Goal: Task Accomplishment & Management: Complete application form

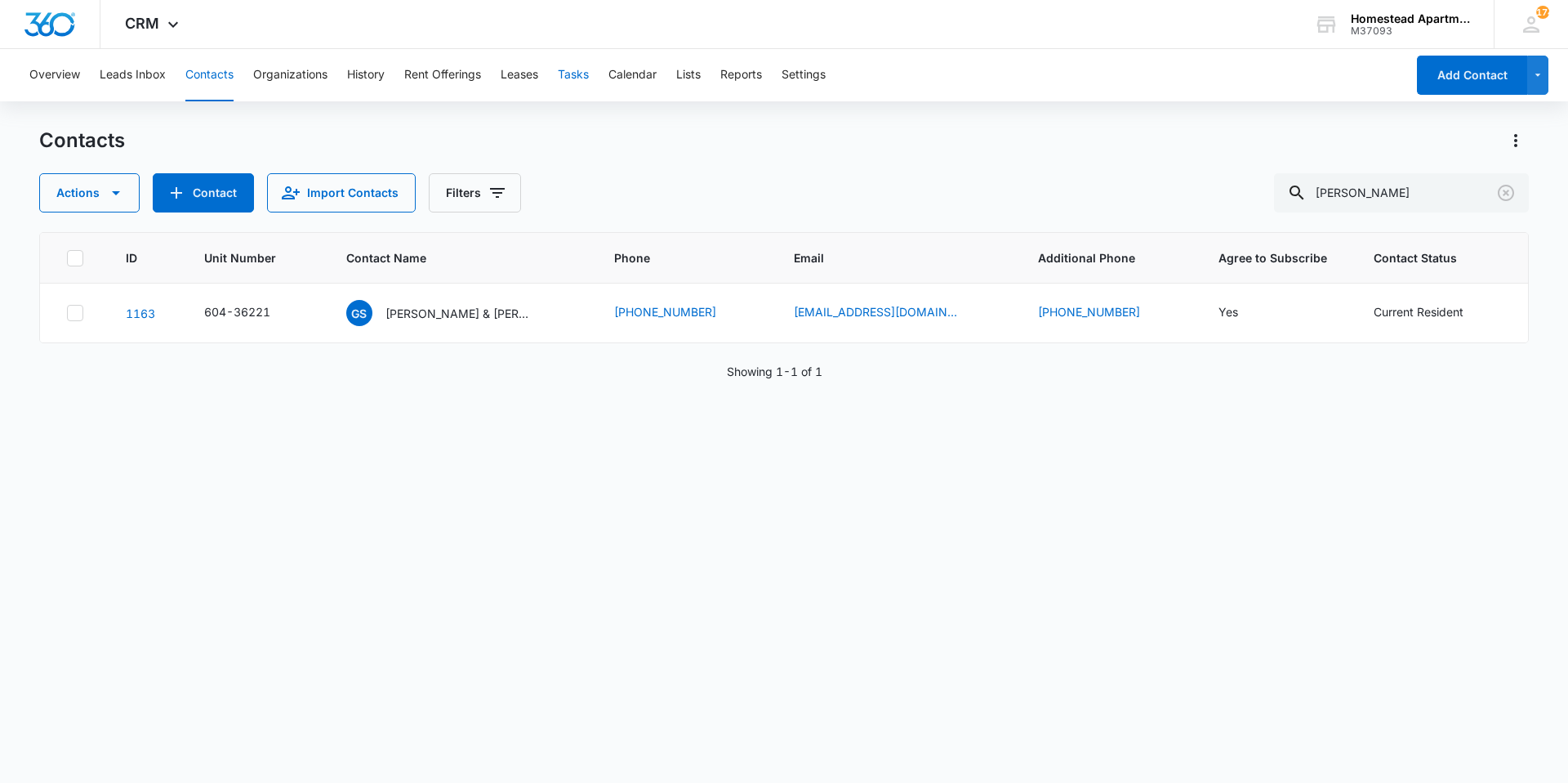
click at [570, 75] on button "Tasks" at bounding box center [573, 75] width 31 height 53
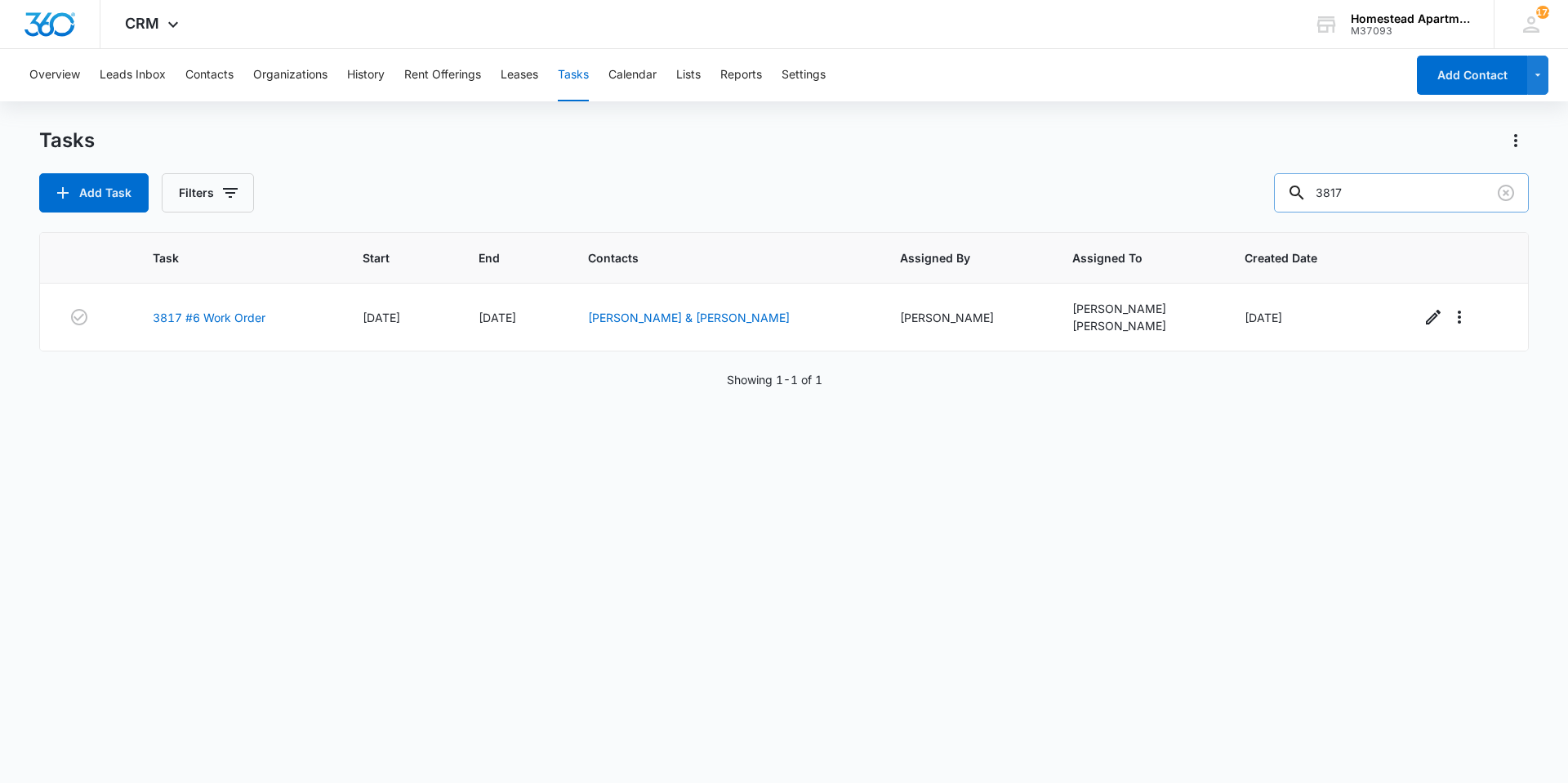
drag, startPoint x: 1383, startPoint y: 191, endPoint x: 1291, endPoint y: 193, distance: 92.0
click at [1291, 193] on input "3817" at bounding box center [1402, 192] width 255 height 39
click at [1360, 200] on input "text" at bounding box center [1413, 192] width 230 height 39
type input "3808"
click at [120, 193] on button "Add Task" at bounding box center [93, 192] width 109 height 39
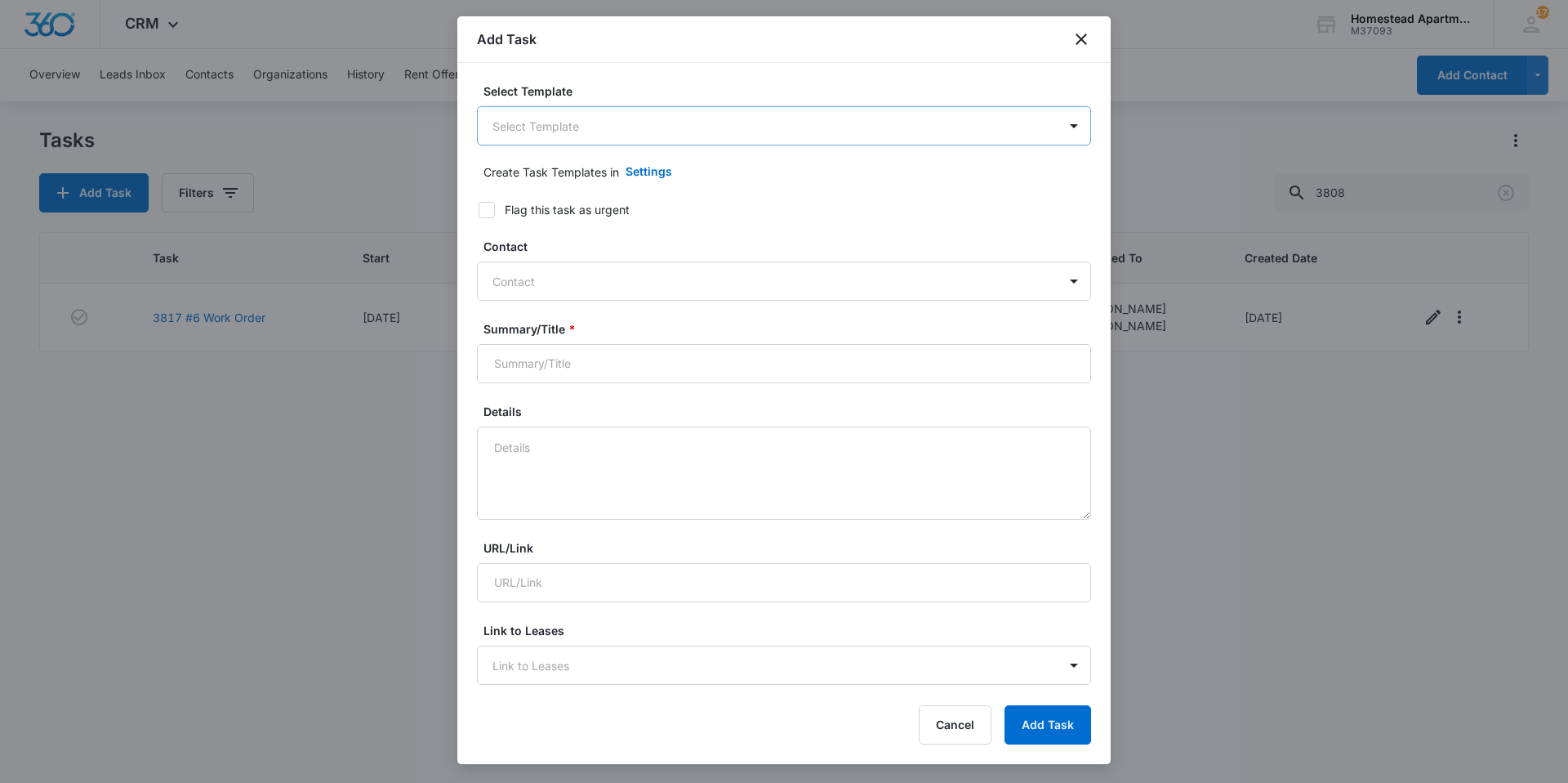
click at [670, 132] on body "CRM Apps Reputation Websites Forms CRM Email Social Content Intelligence Files …" at bounding box center [784, 392] width 1568 height 783
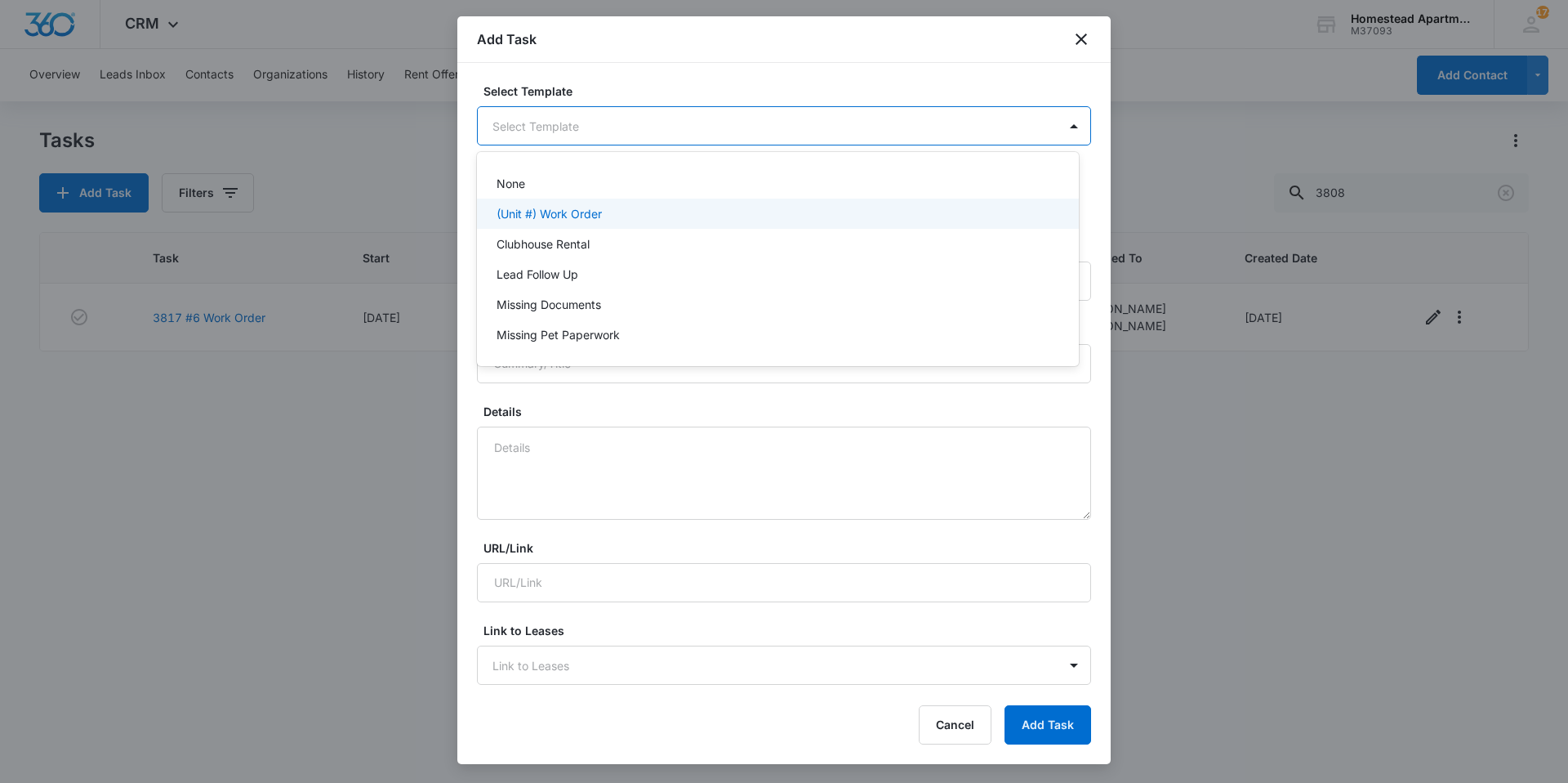
click at [642, 214] on div "(Unit #) Work Order" at bounding box center [776, 214] width 559 height 17
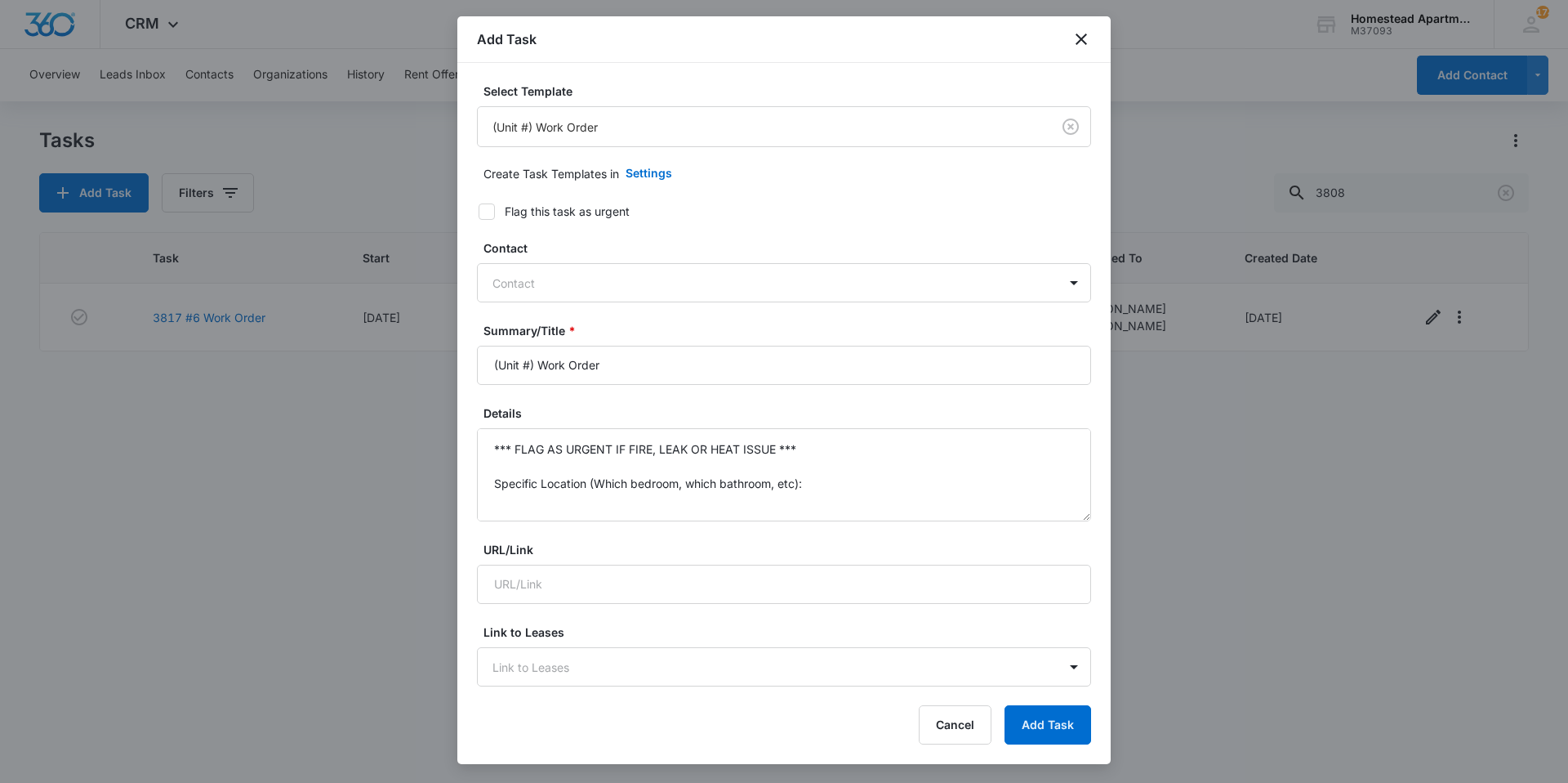
click at [497, 218] on label "Flag this task as urgent" at bounding box center [774, 211] width 614 height 17
click at [478, 217] on input "Flag this task as urgent" at bounding box center [472, 211] width 11 height 11
checkbox input "true"
click at [520, 283] on div at bounding box center [774, 283] width 564 height 21
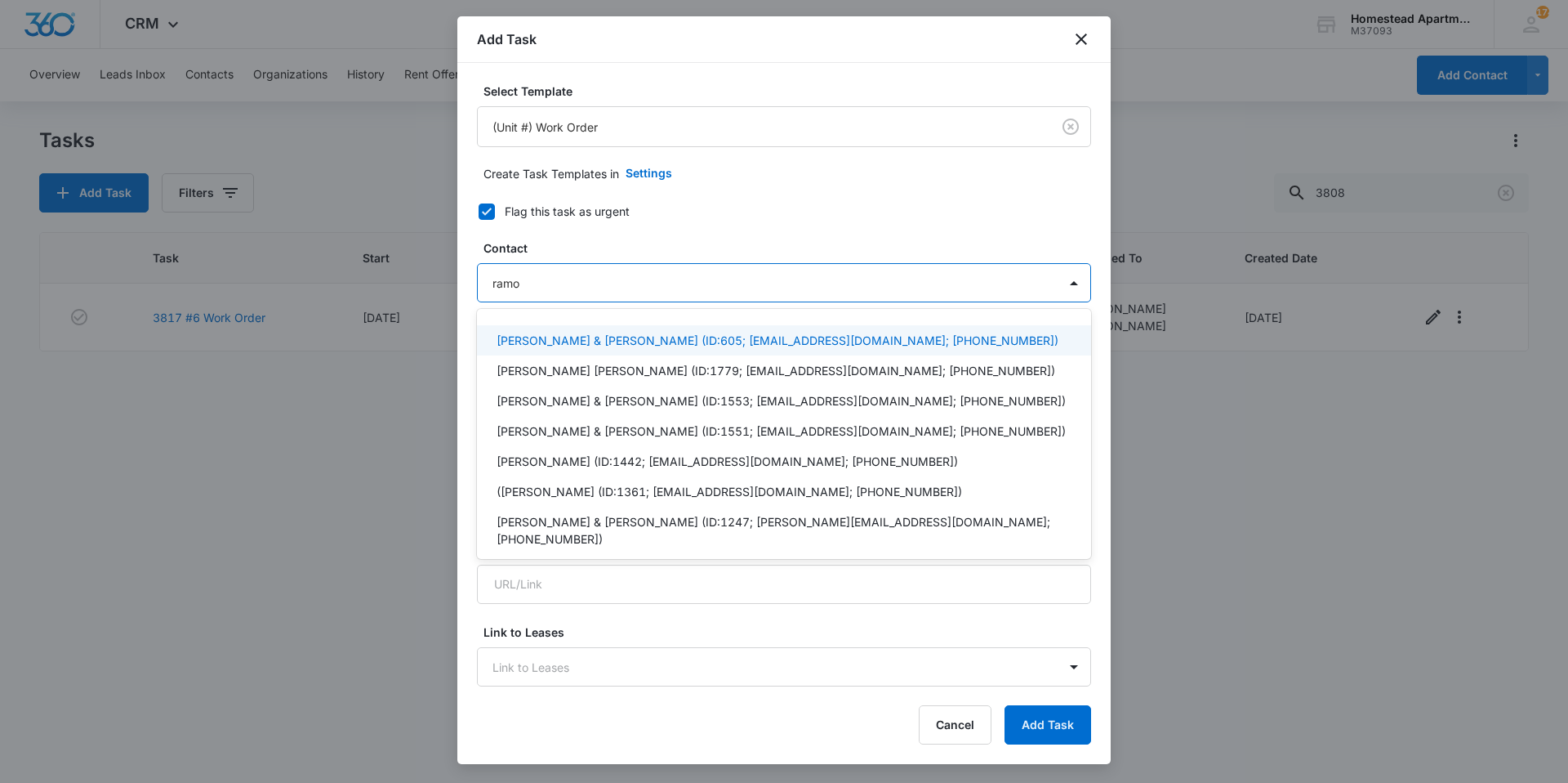
type input "ramon"
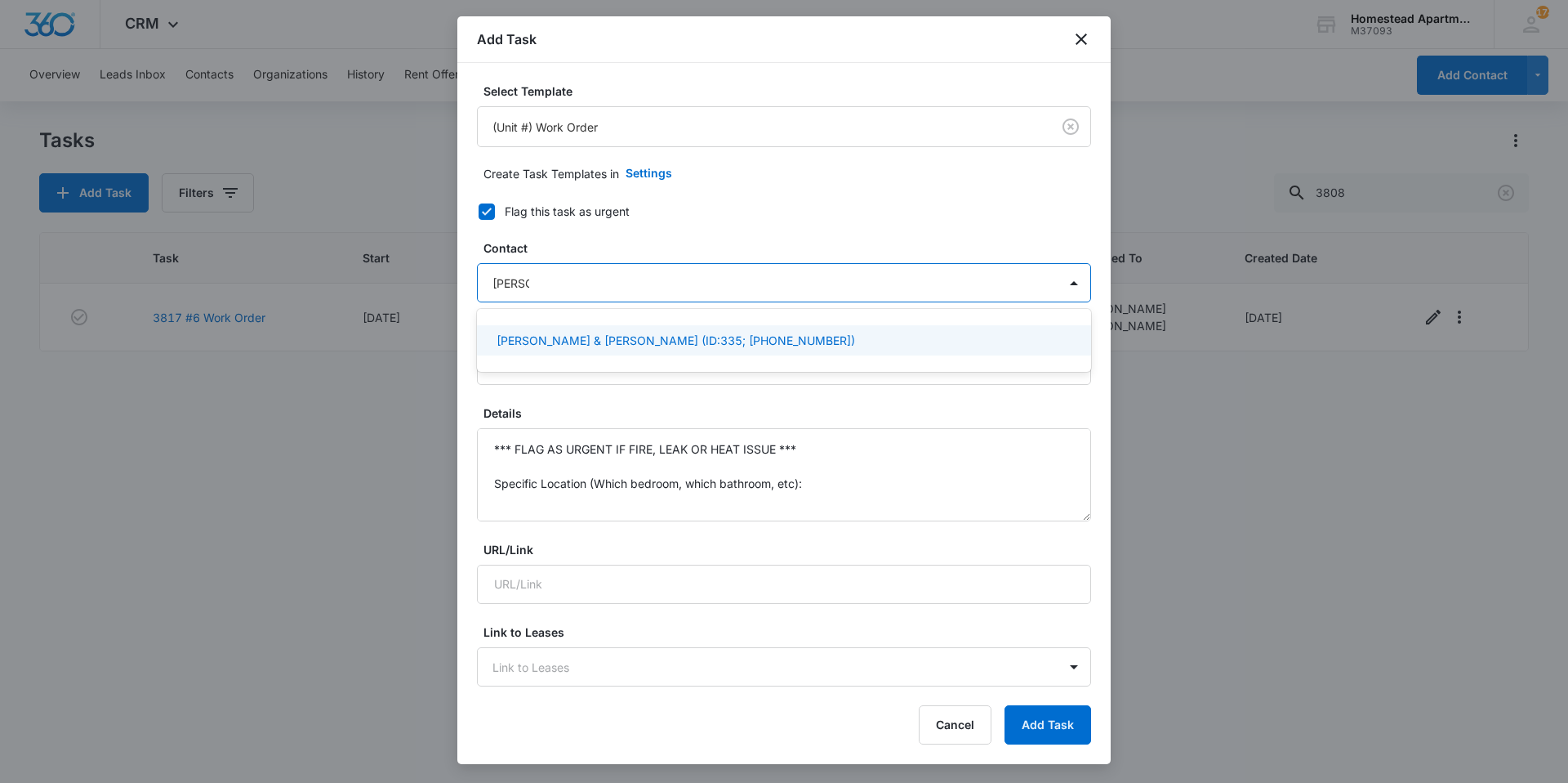
click at [594, 341] on p "Ramonda & Joshua Mowdy (ID:335; (970) 978-8685)" at bounding box center [676, 341] width 359 height 17
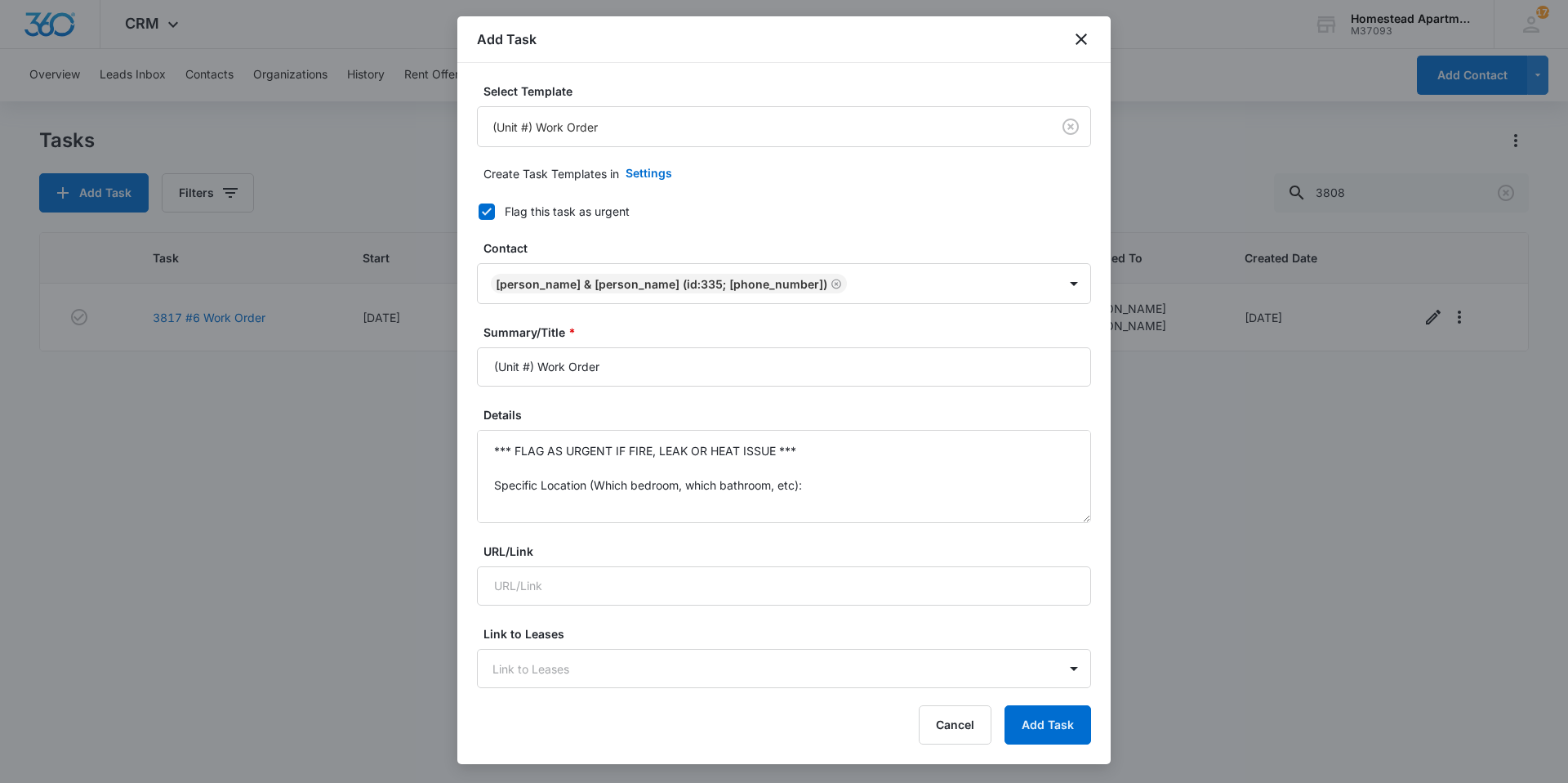
click at [701, 237] on form "Select Template (Unit #) Work Order Create Task Templates in Settings Flag this…" at bounding box center [784, 798] width 614 height 1431
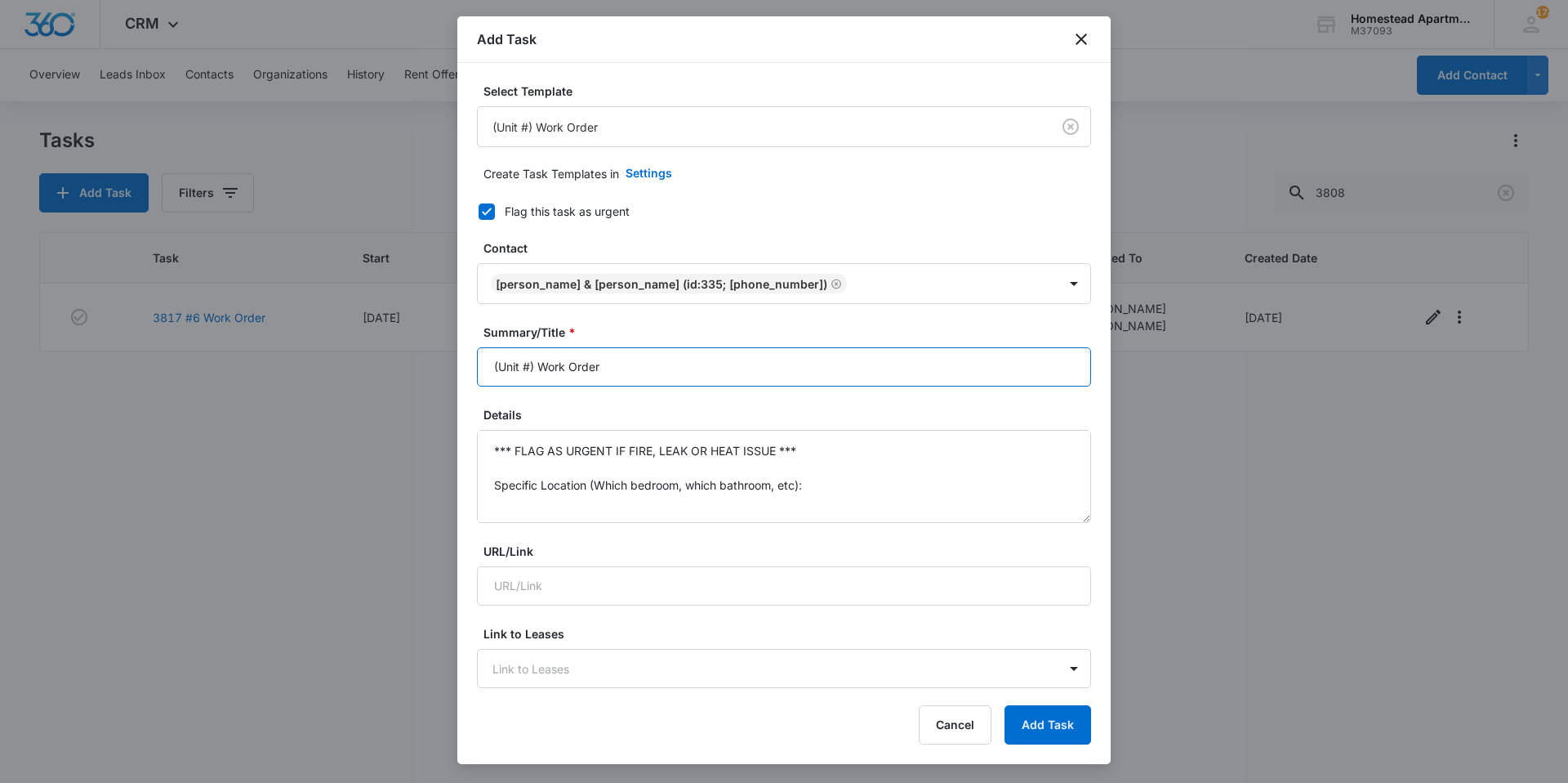
drag, startPoint x: 622, startPoint y: 362, endPoint x: 477, endPoint y: 378, distance: 145.9
click at [477, 378] on input "(Unit #) Work Order" at bounding box center [784, 366] width 614 height 39
type input "3808 #5 Work Order"
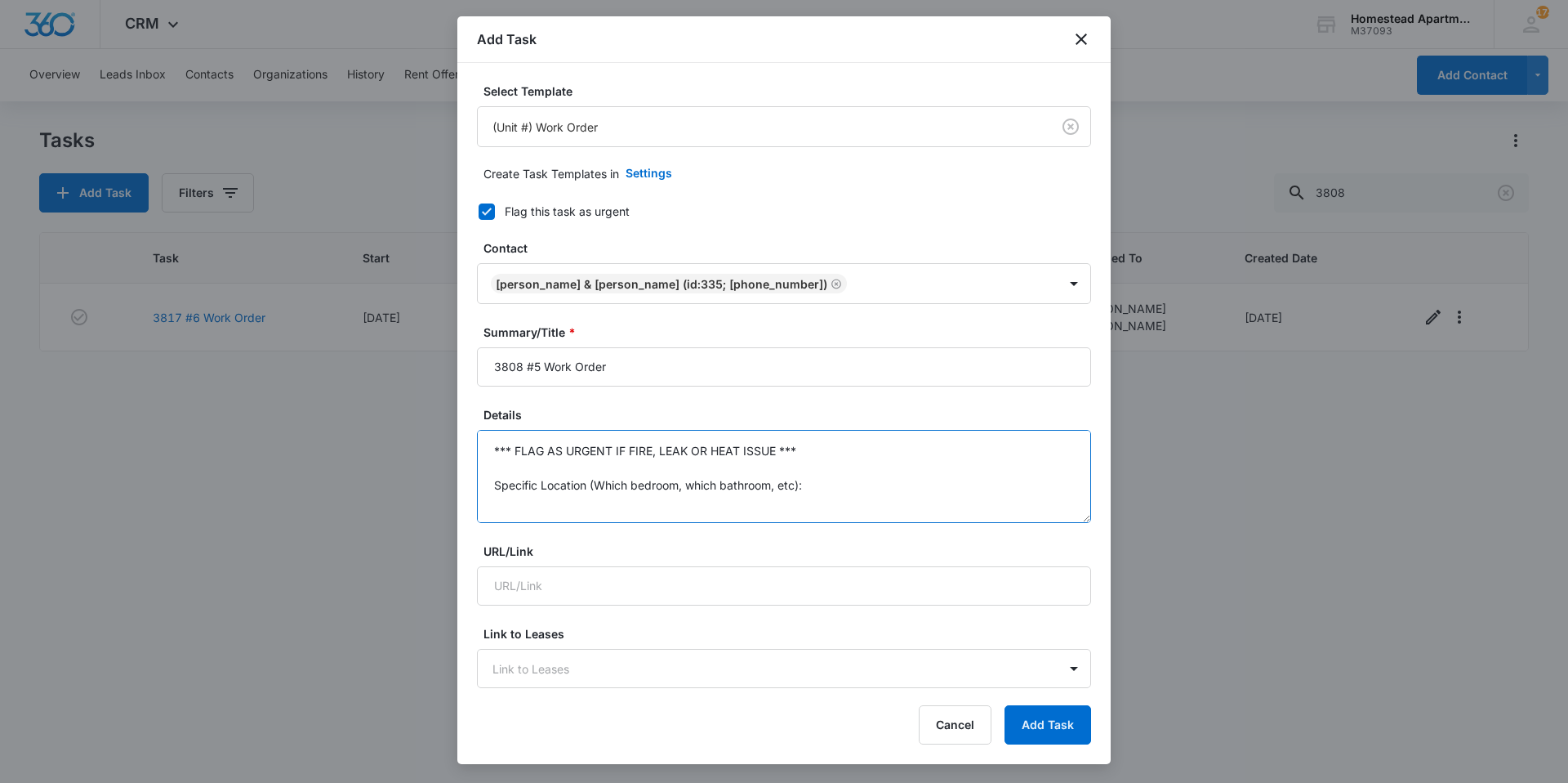
scroll to position [120, 0]
drag, startPoint x: 490, startPoint y: 445, endPoint x: 821, endPoint y: 579, distance: 357.1
click at [821, 579] on form "Select Template (Unit #) Work Order Create Task Templates in Settings Flag this…" at bounding box center [784, 798] width 614 height 1431
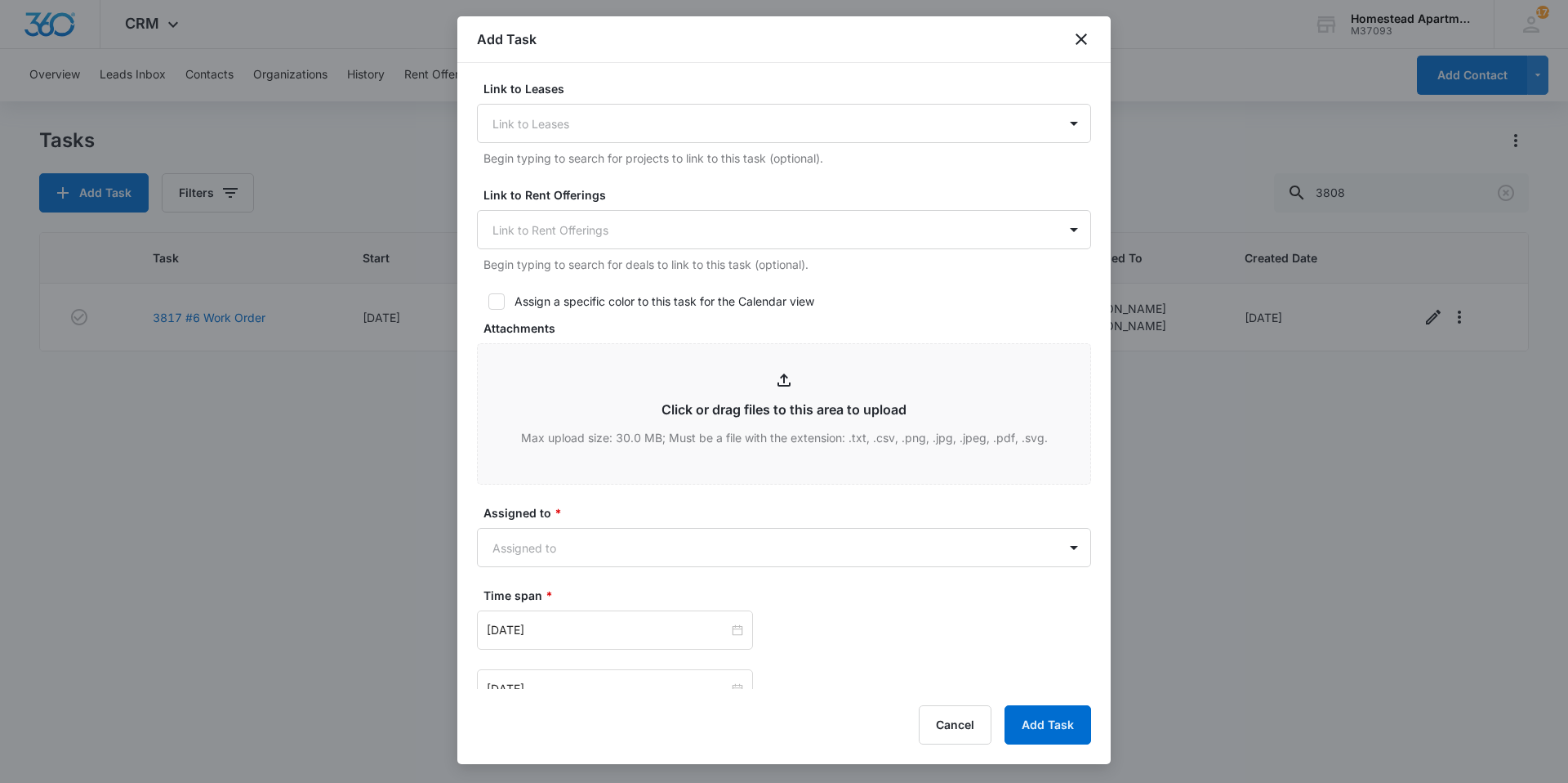
scroll to position [572, 0]
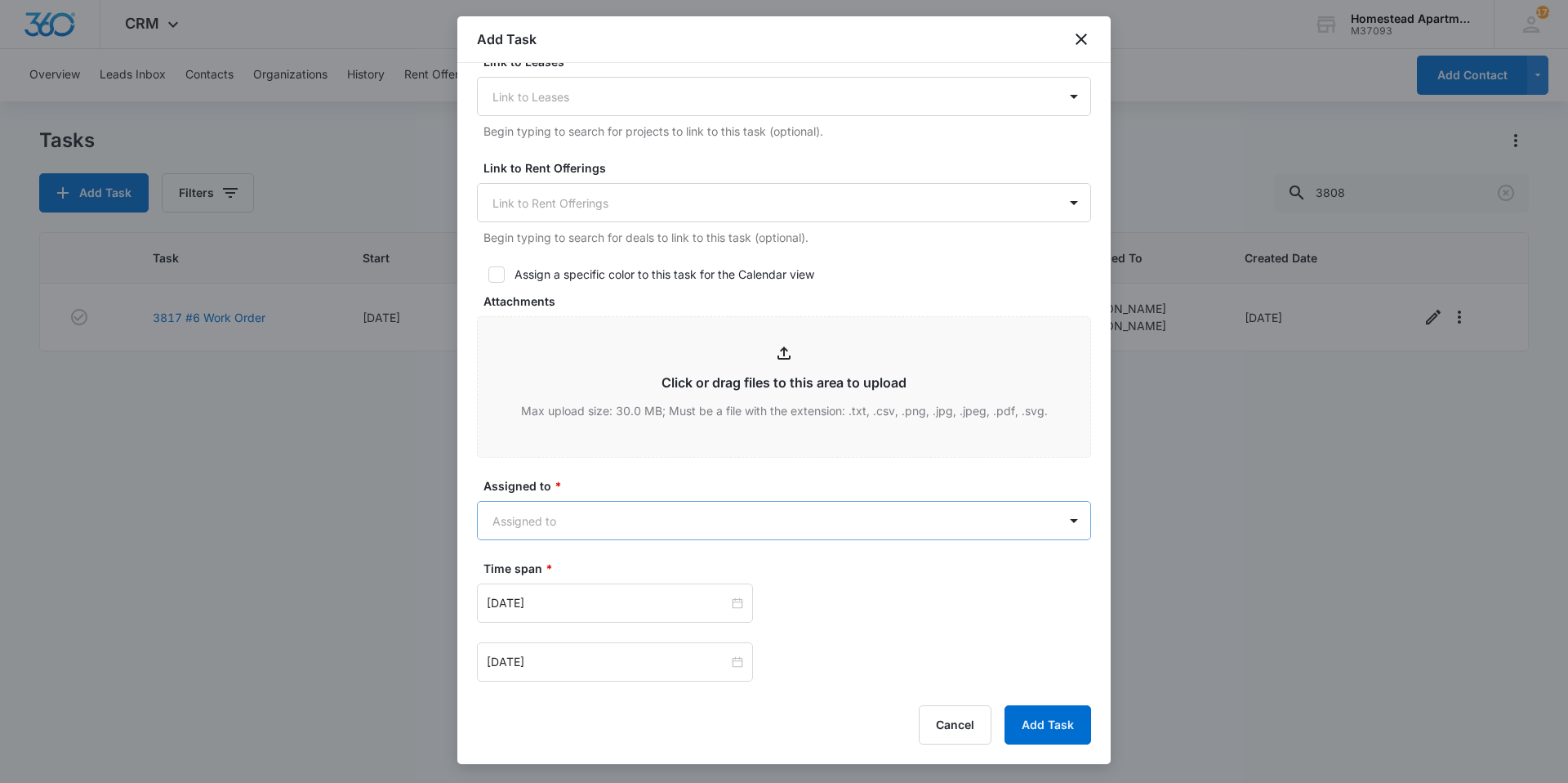
type textarea "Please Remove W/D they bought a new set and are having they put in on 9/8/25"
click at [581, 509] on body "CRM Apps Reputation Websites Forms CRM Email Social Content Intelligence Files …" at bounding box center [784, 392] width 1568 height 783
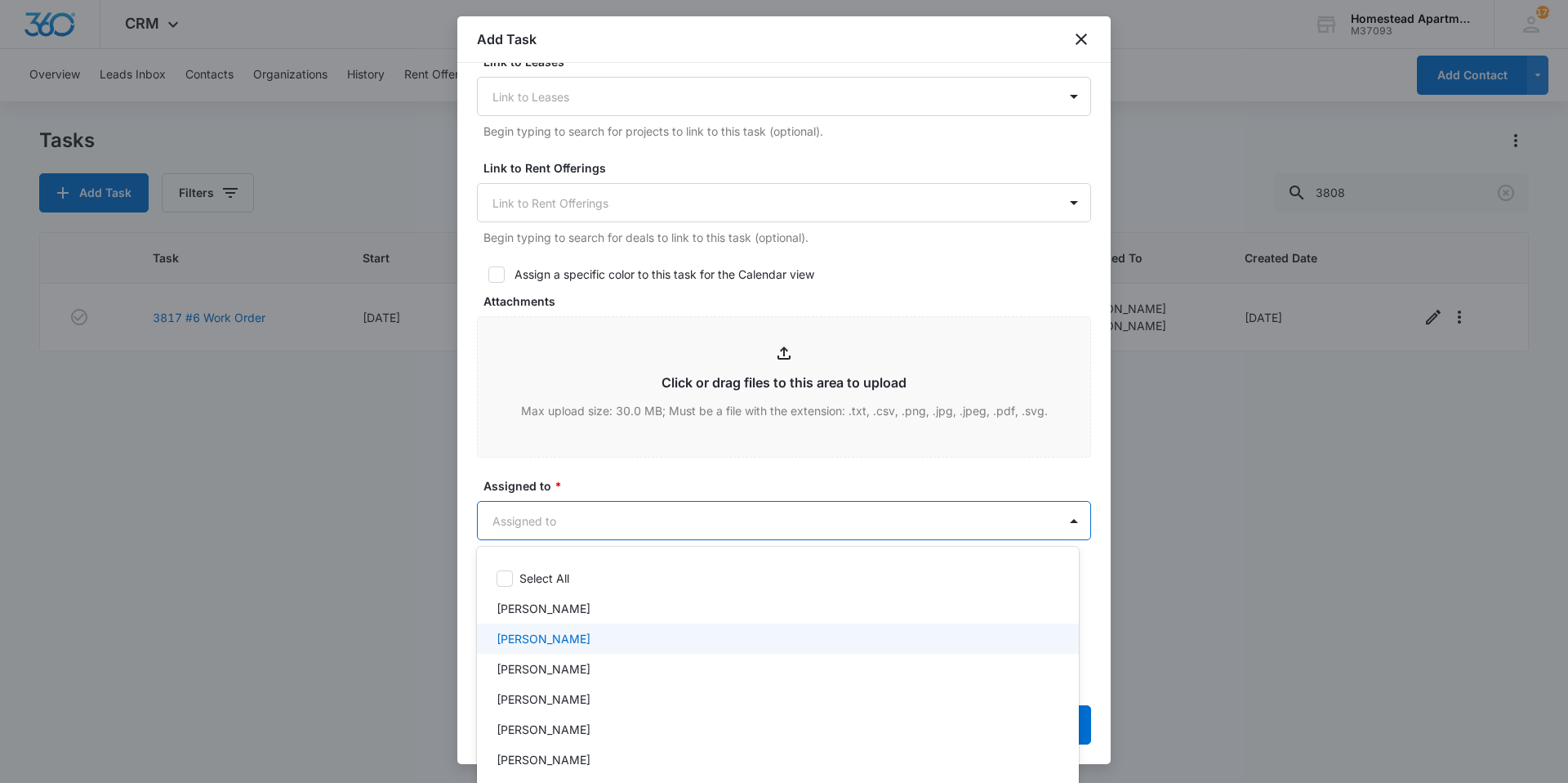
click at [558, 645] on p "[PERSON_NAME]" at bounding box center [543, 638] width 94 height 17
click at [628, 469] on div at bounding box center [784, 392] width 1568 height 783
click at [618, 518] on body "CRM Apps Reputation Websites Forms CRM Email Social Content Intelligence Files …" at bounding box center [784, 392] width 1568 height 783
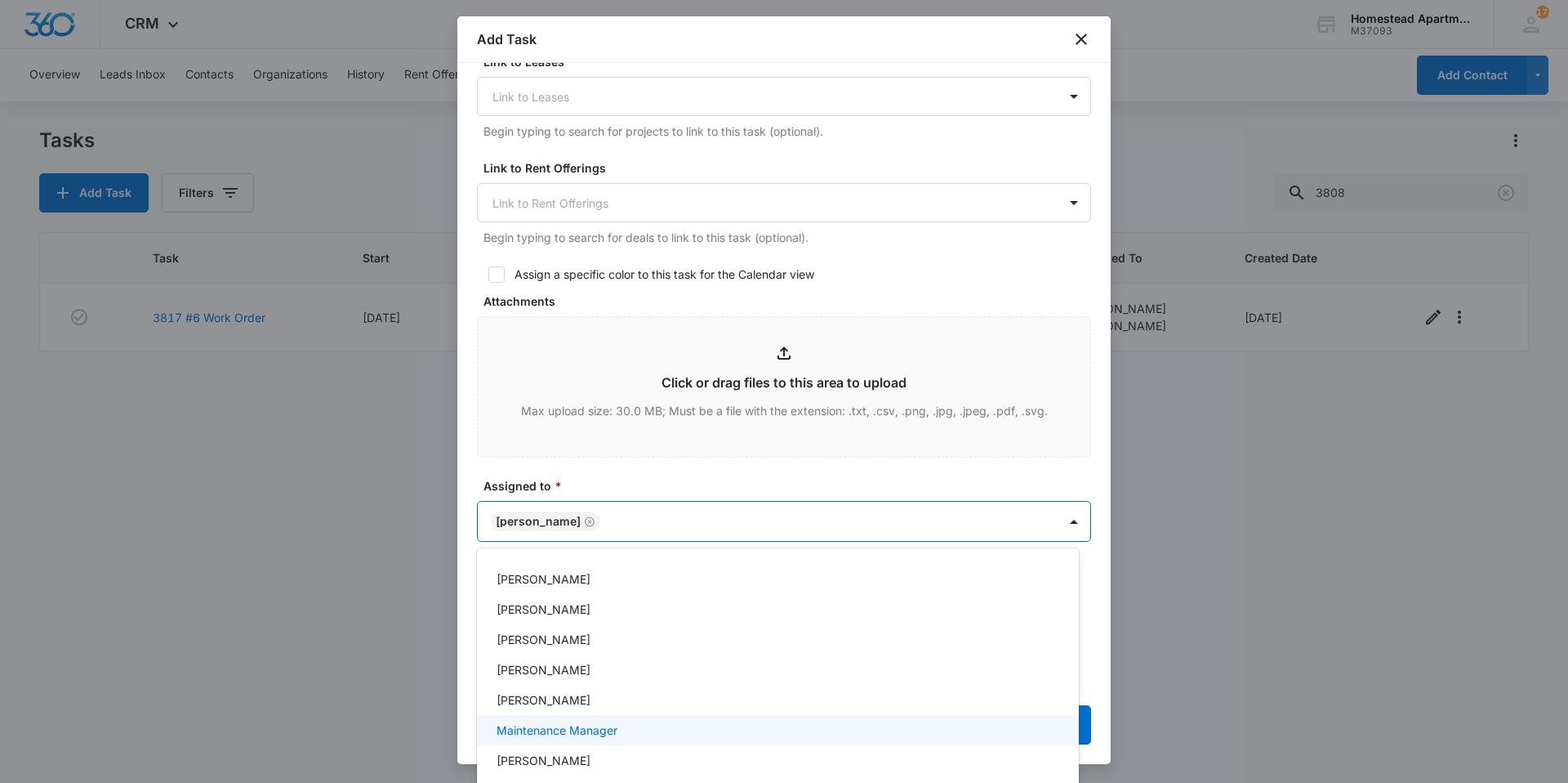
scroll to position [265, 0]
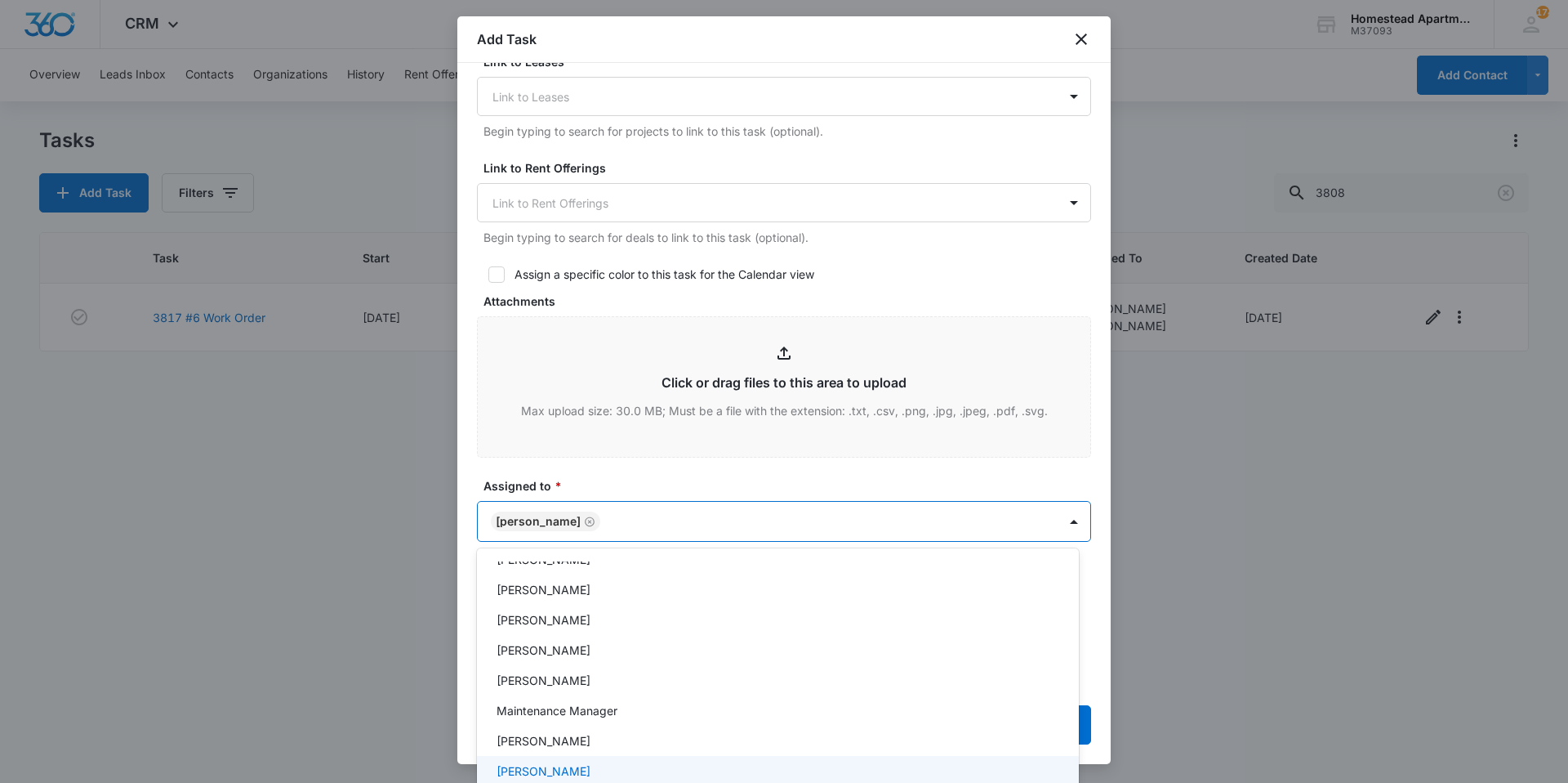
click at [590, 772] on div "[PERSON_NAME]" at bounding box center [776, 771] width 559 height 17
click at [634, 477] on div at bounding box center [784, 392] width 1568 height 783
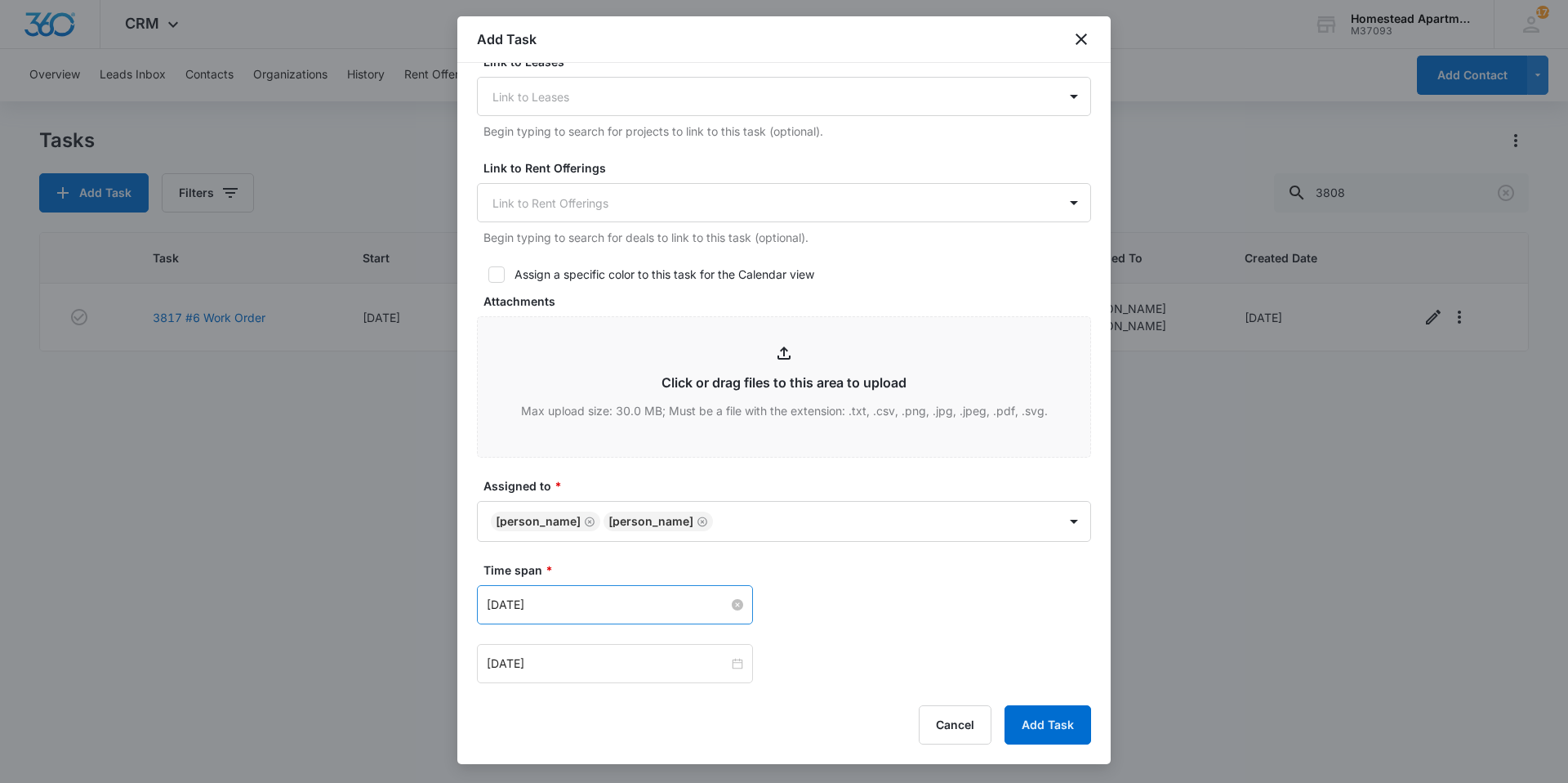
click at [663, 607] on input "[DATE]" at bounding box center [608, 604] width 241 height 18
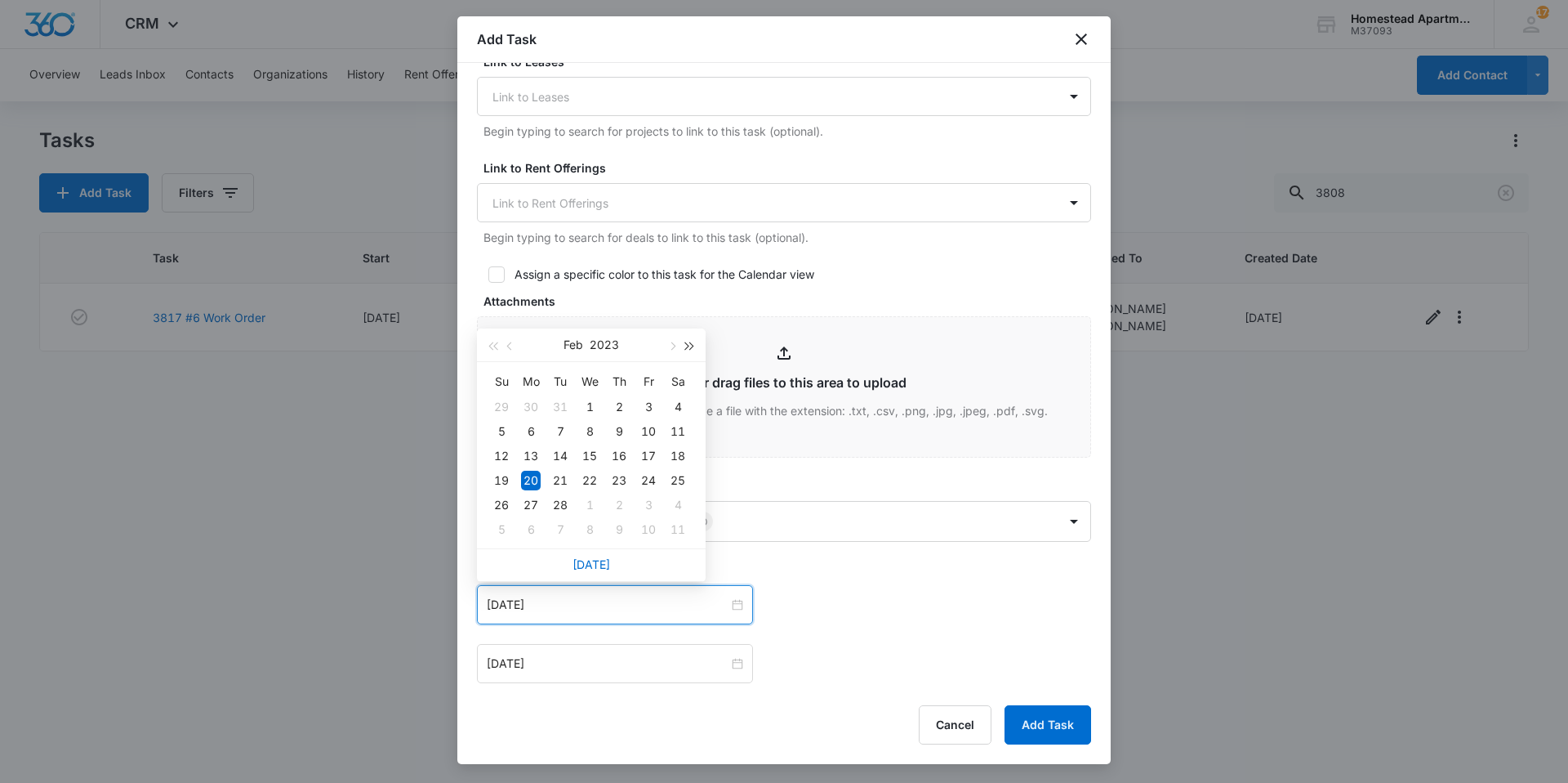
click at [688, 346] on span "button" at bounding box center [690, 346] width 8 height 8
click at [596, 572] on div "[DATE]" at bounding box center [590, 565] width 228 height 33
click at [597, 561] on link "[DATE]" at bounding box center [591, 564] width 38 height 14
type input "[DATE]"
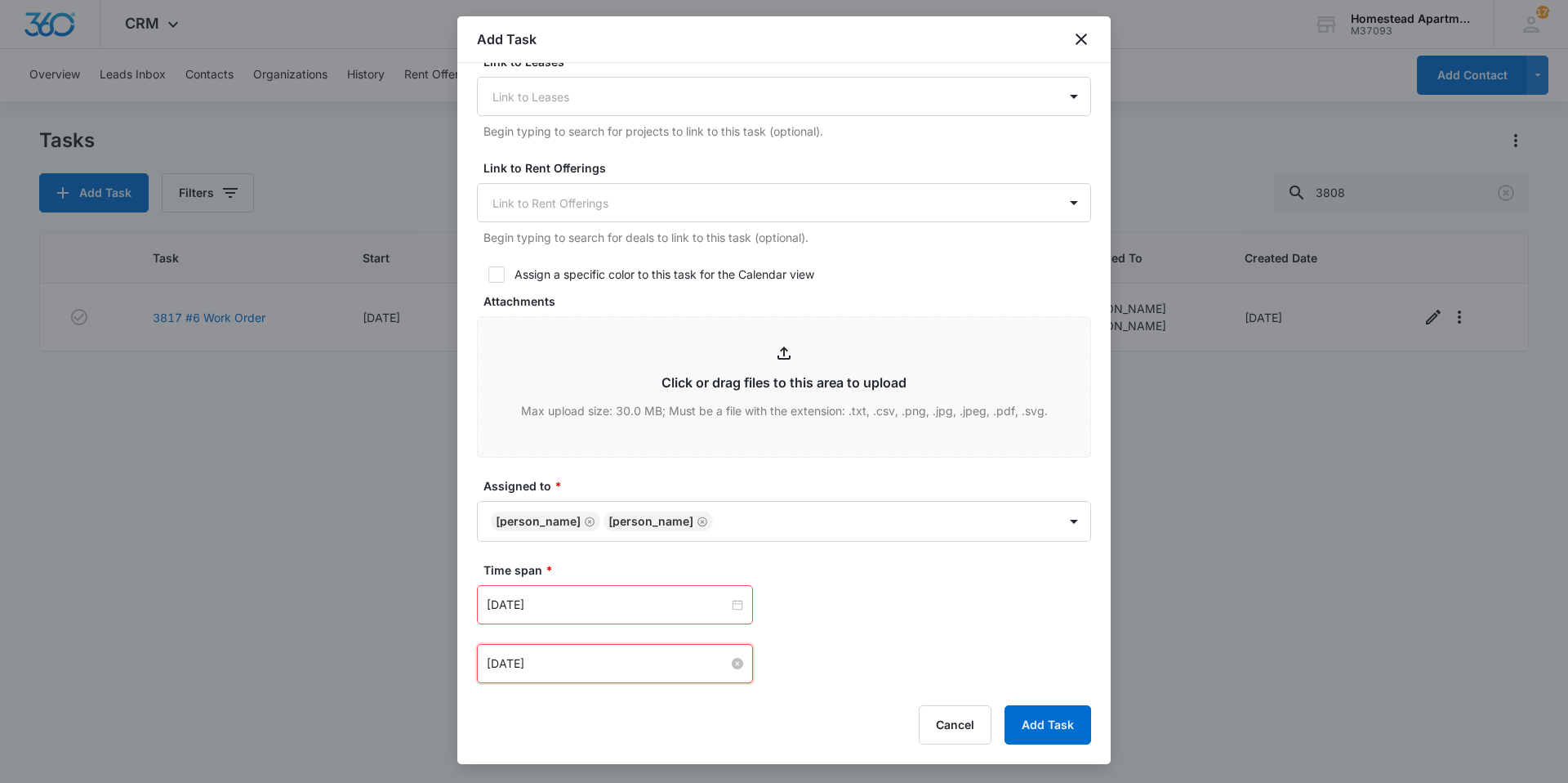
click at [563, 660] on input "[DATE]" at bounding box center [608, 663] width 241 height 18
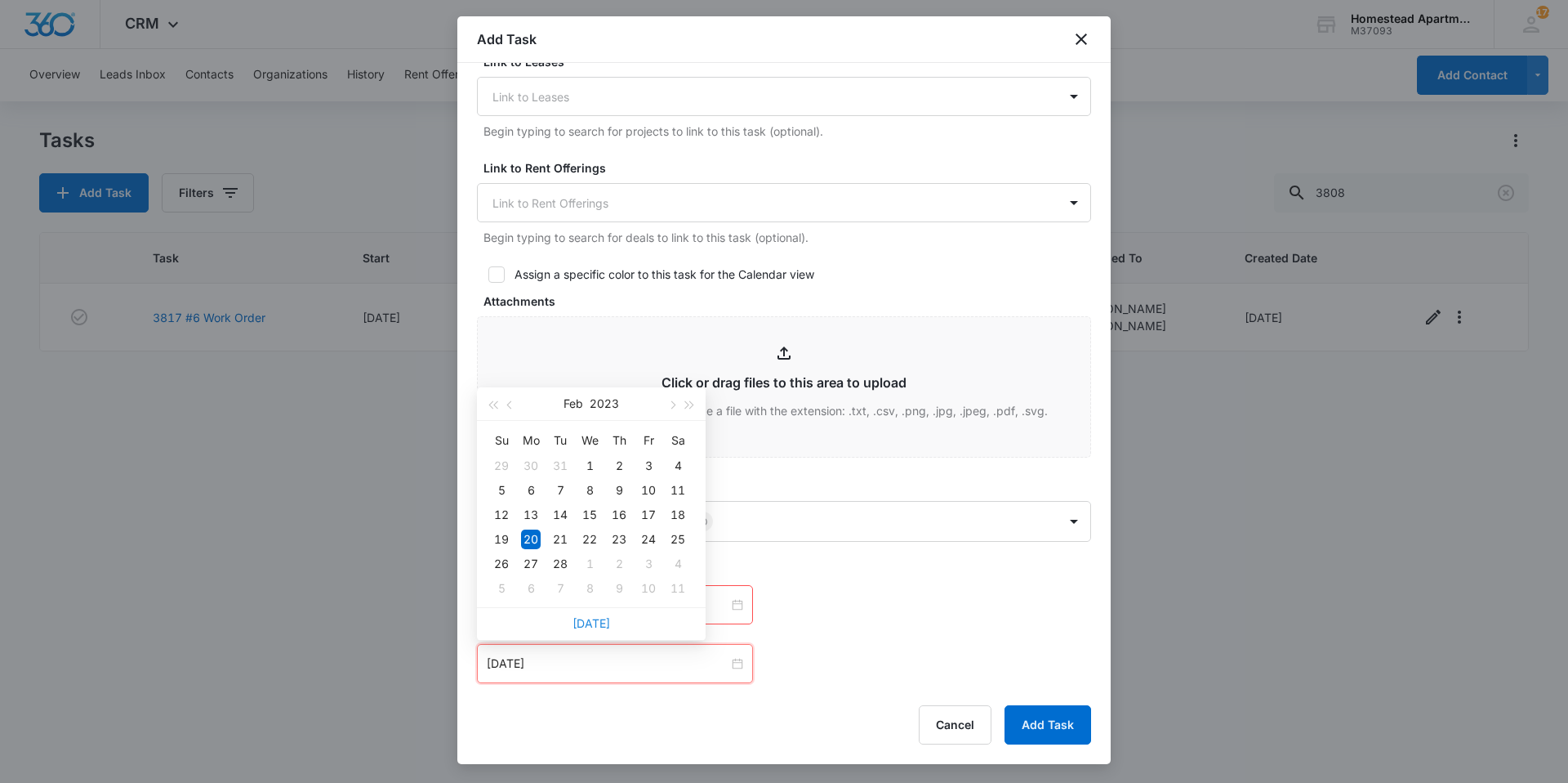
click at [580, 620] on link "[DATE]" at bounding box center [591, 623] width 38 height 14
type input "[DATE]"
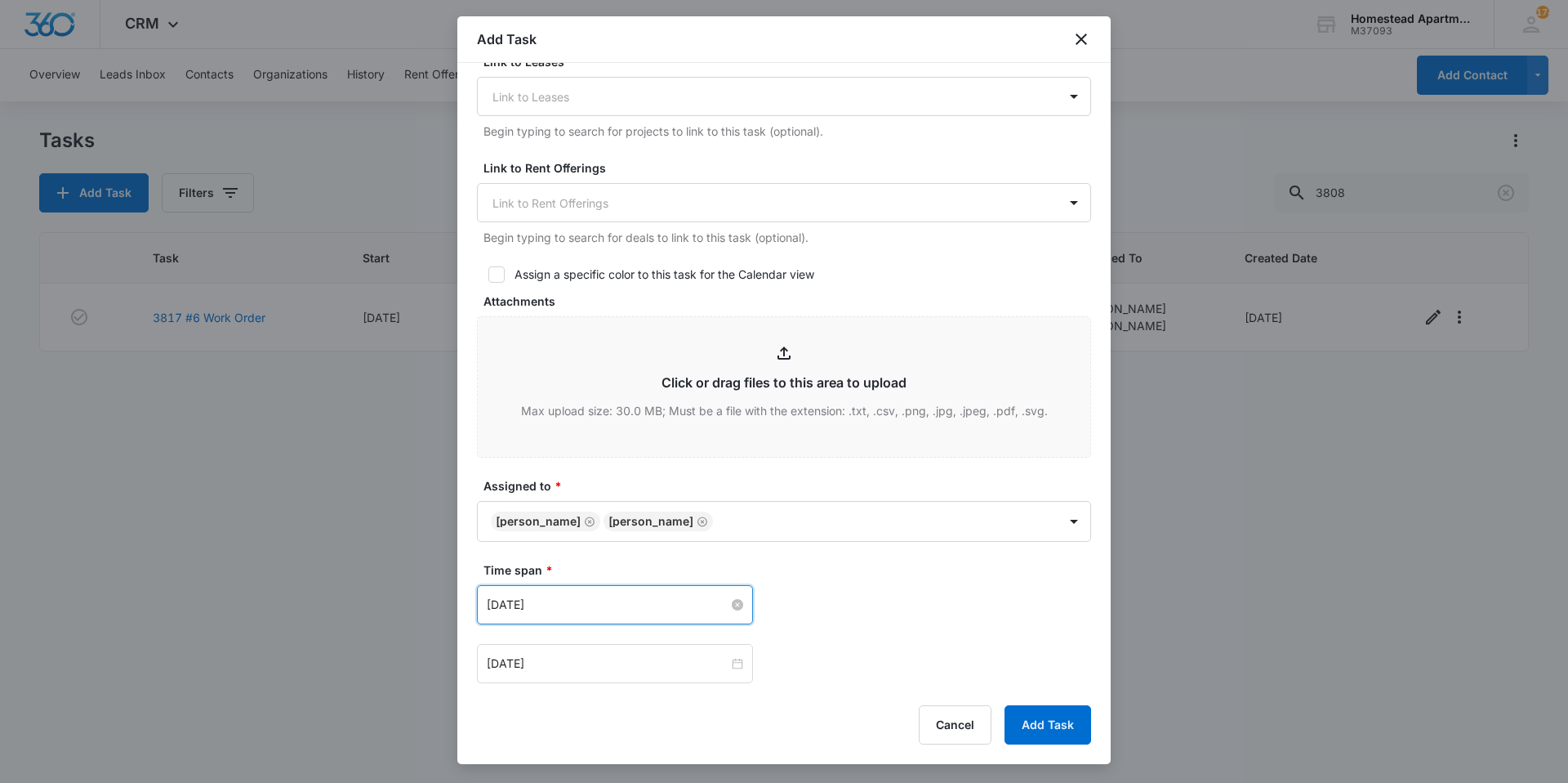
click at [520, 610] on input "[DATE]" at bounding box center [608, 604] width 241 height 18
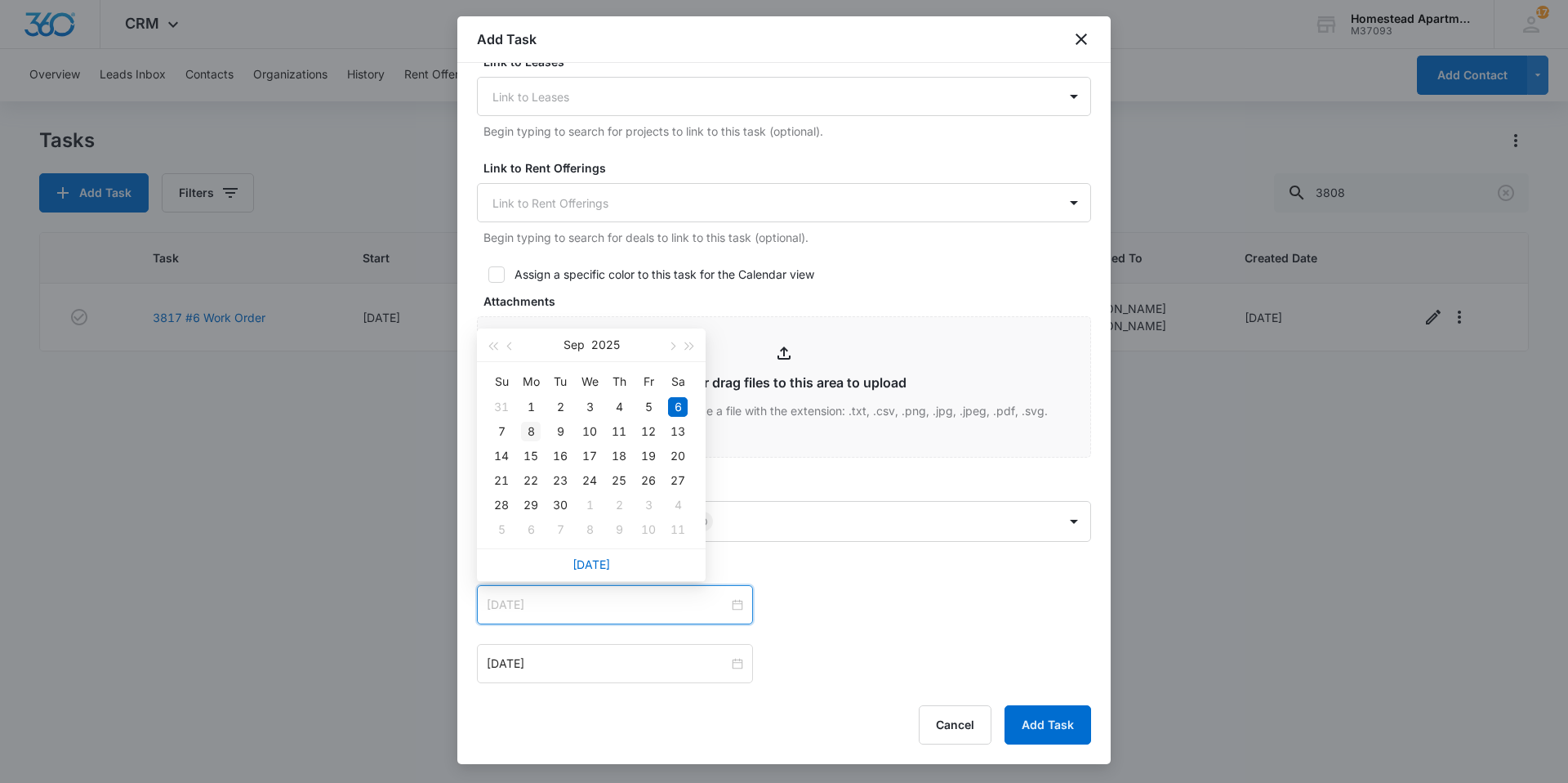
type input "Sep 8, 2025"
click at [533, 441] on div "8" at bounding box center [530, 431] width 20 height 20
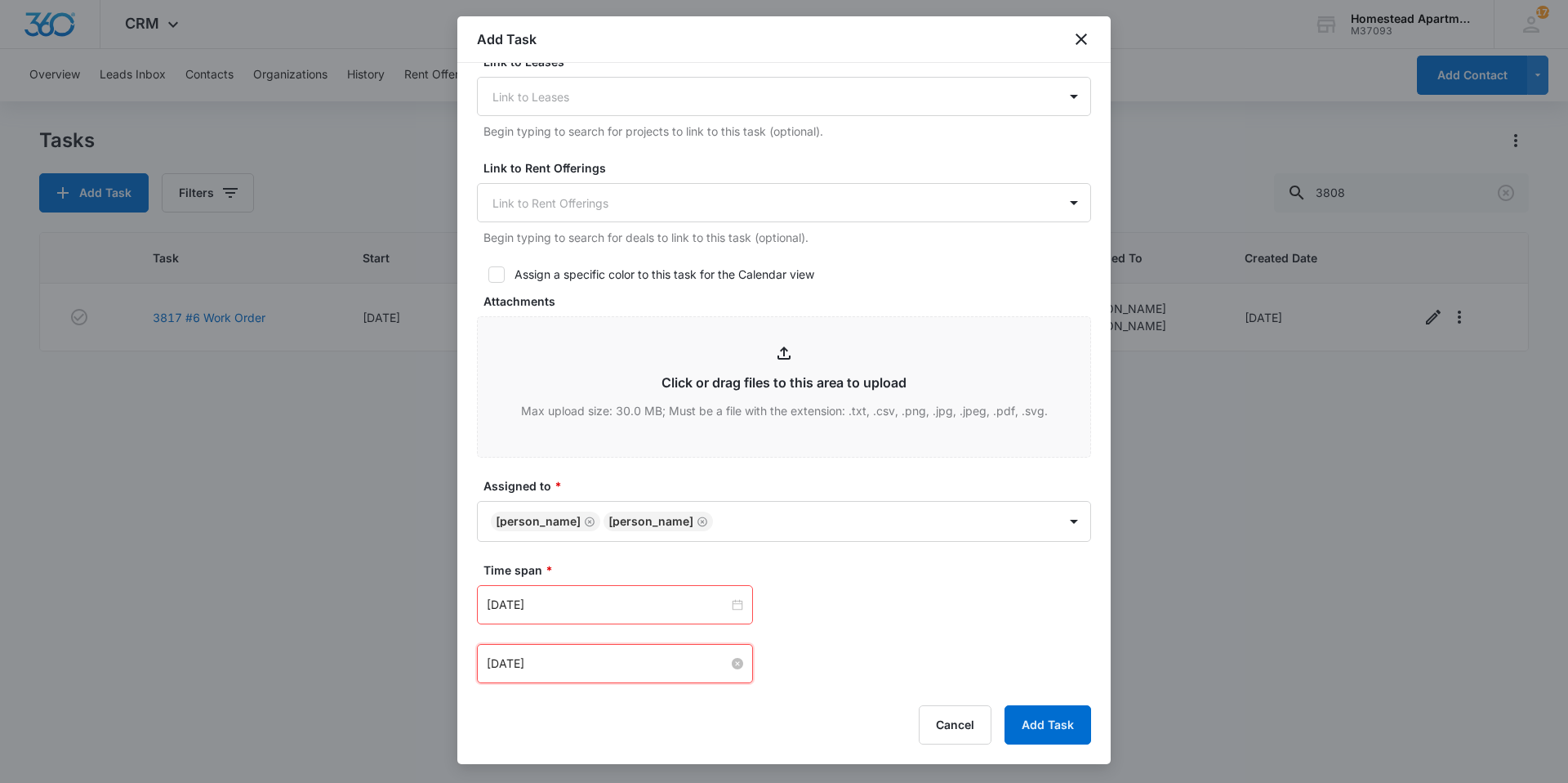
click at [513, 663] on input "[DATE]" at bounding box center [608, 663] width 241 height 18
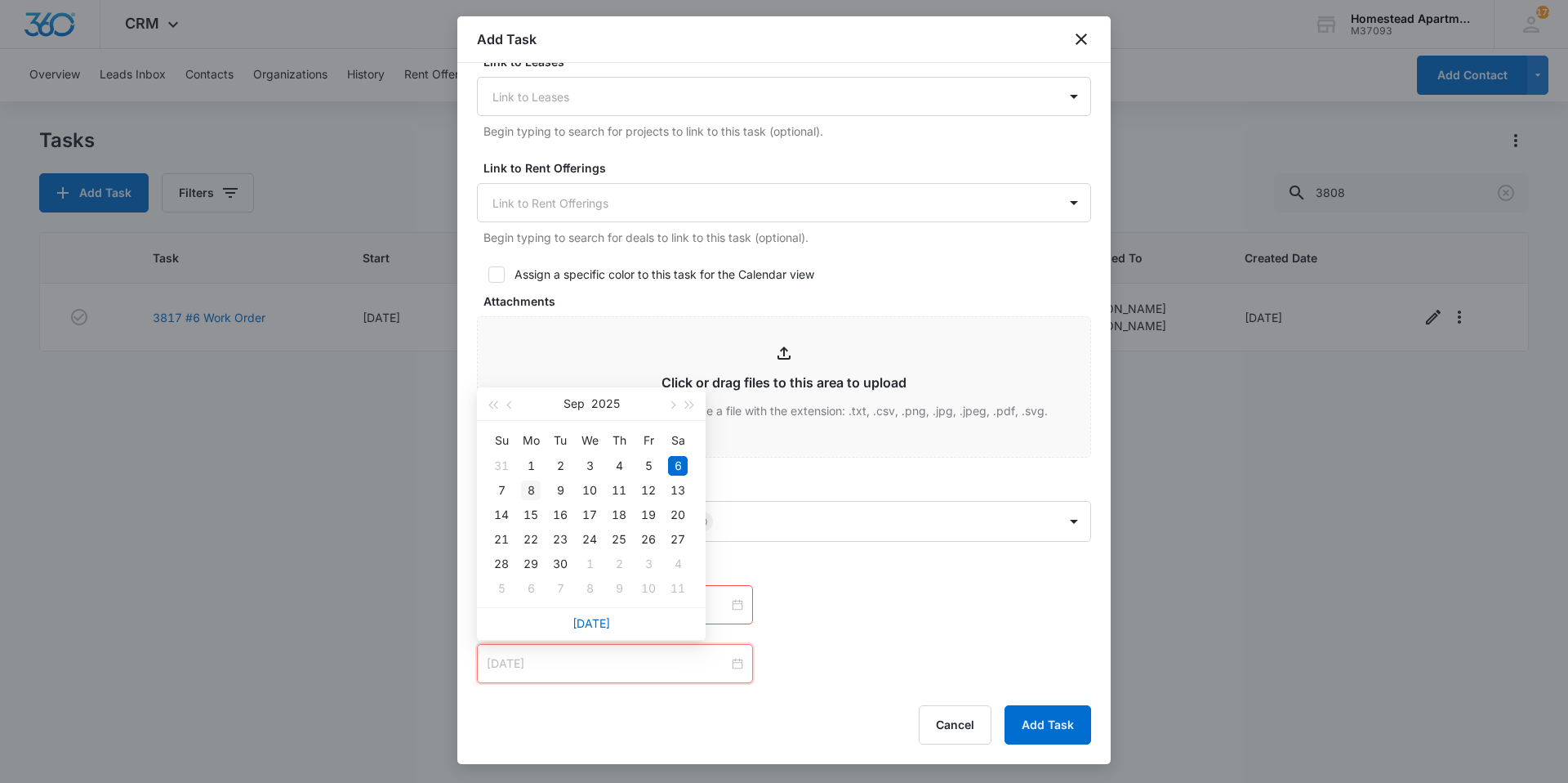
type input "Sep 8, 2025"
click at [534, 493] on div "8" at bounding box center [530, 490] width 20 height 20
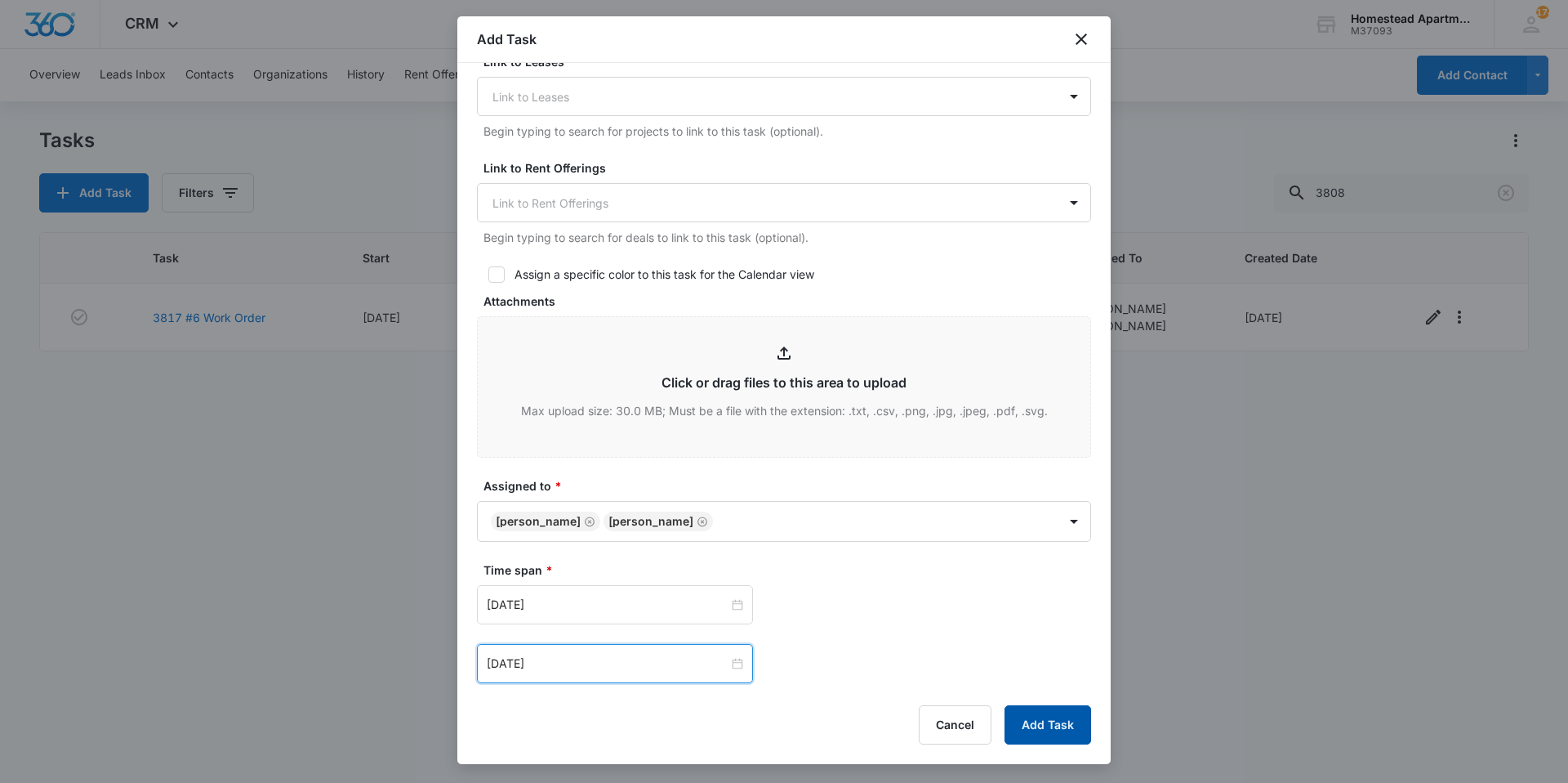
click at [1033, 715] on button "Add Task" at bounding box center [1047, 724] width 86 height 39
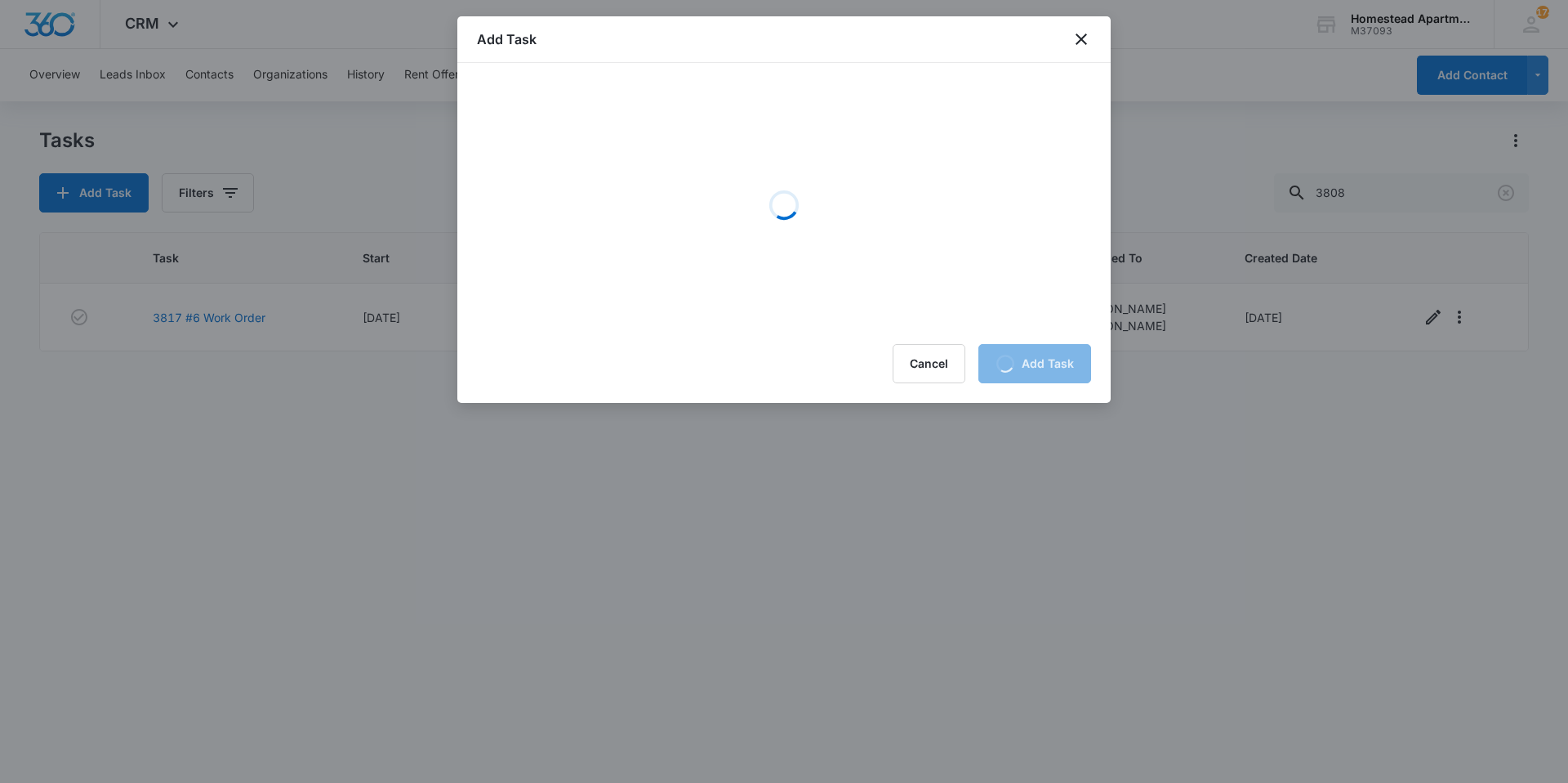
scroll to position [0, 0]
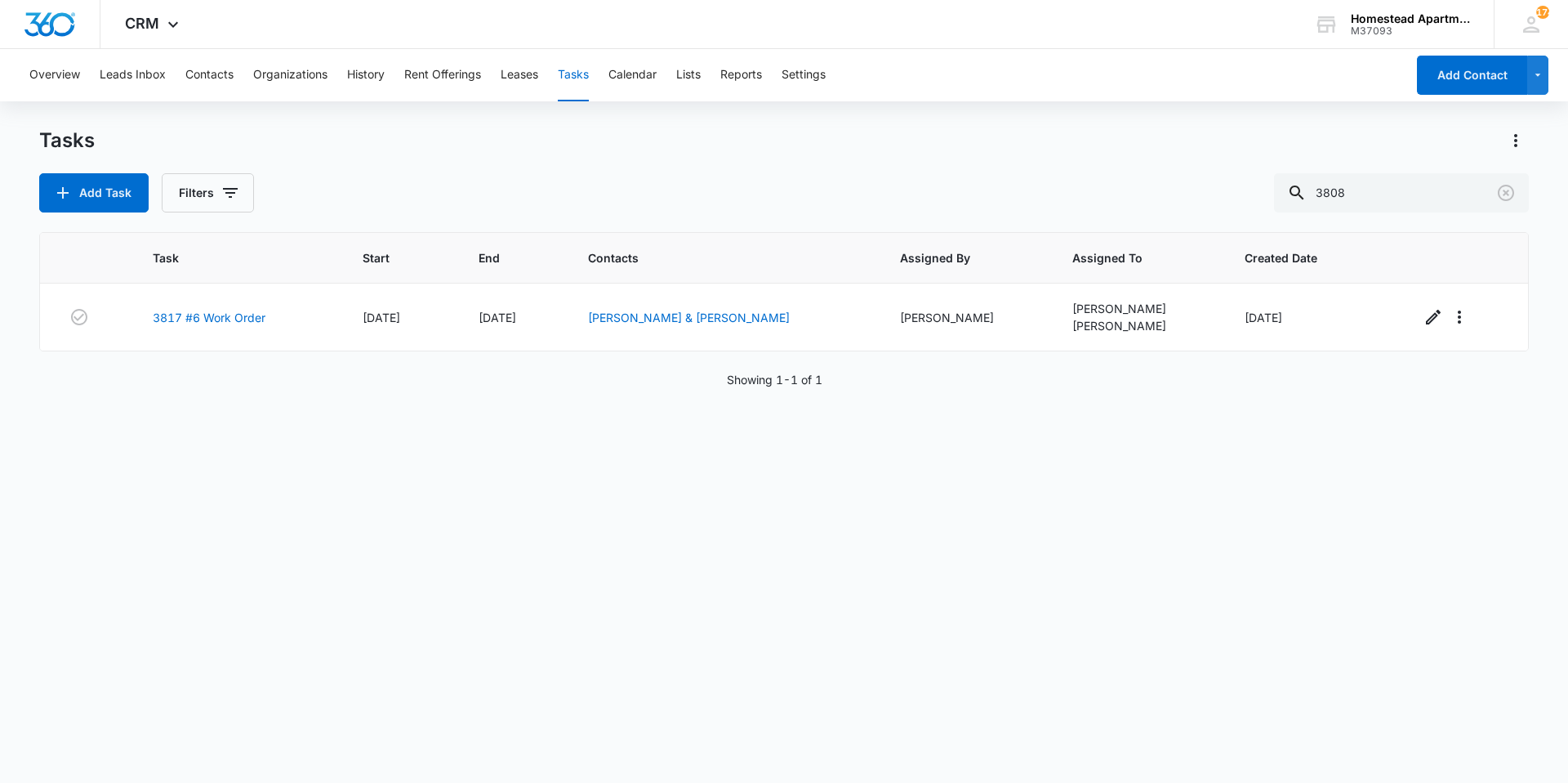
click at [577, 68] on button "Tasks" at bounding box center [573, 75] width 31 height 53
drag, startPoint x: 1417, startPoint y: 191, endPoint x: 1313, endPoint y: 200, distance: 104.4
click at [1313, 200] on div "3808" at bounding box center [1402, 192] width 255 height 39
click at [586, 66] on button "Tasks" at bounding box center [573, 75] width 31 height 53
click at [583, 74] on button "Tasks" at bounding box center [573, 75] width 31 height 53
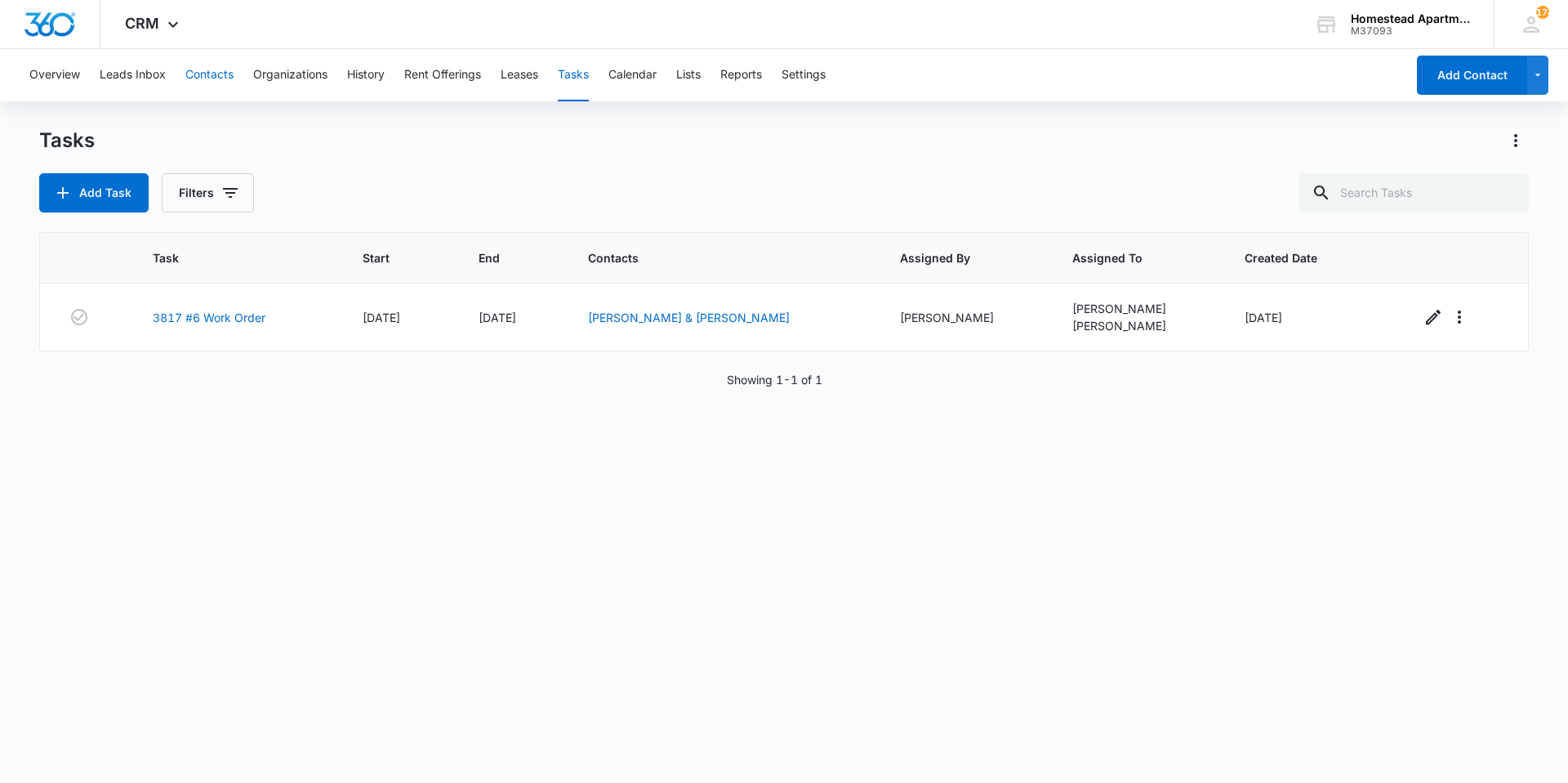
click at [224, 75] on button "Contacts" at bounding box center [209, 75] width 48 height 53
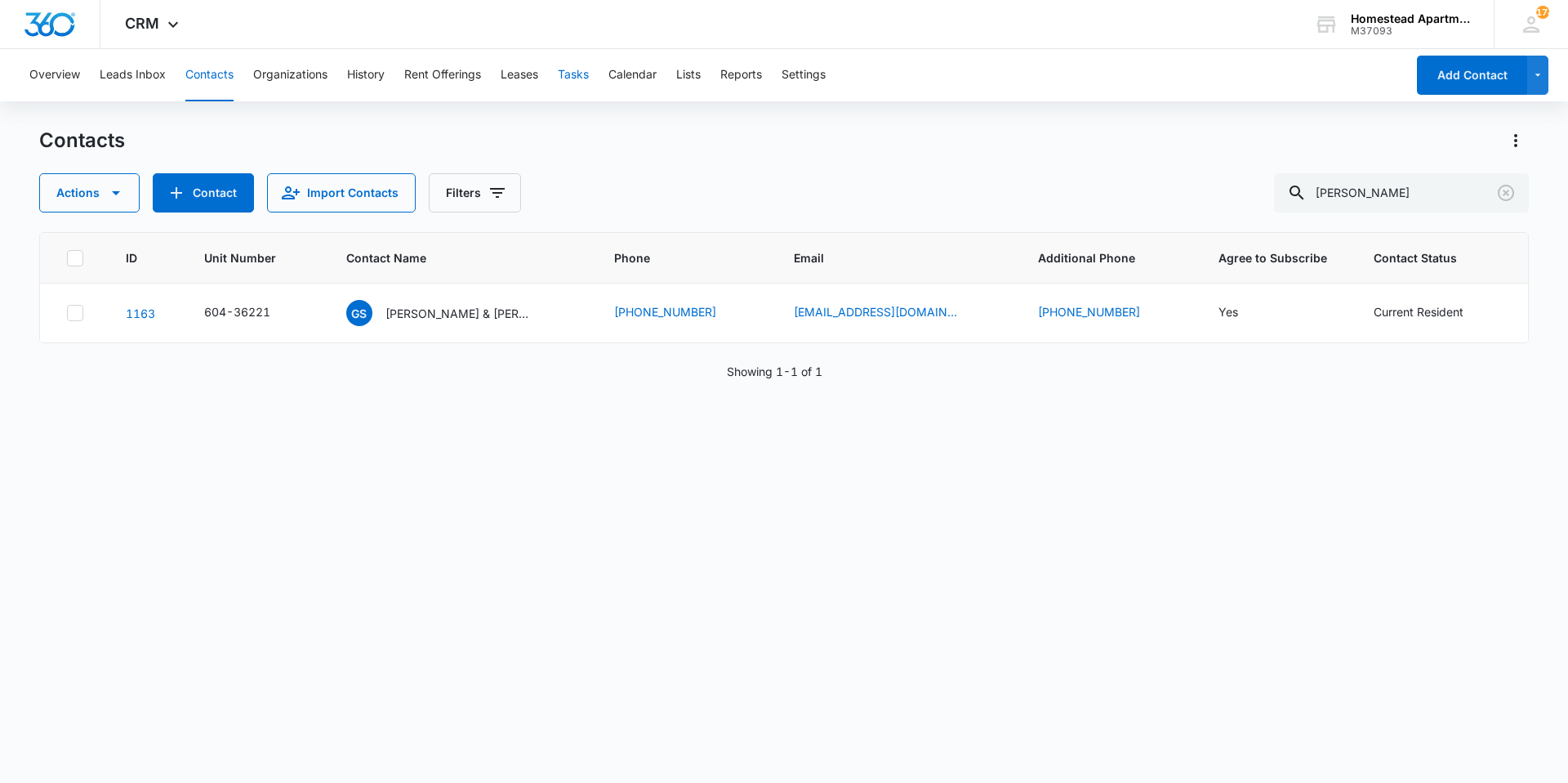
click at [582, 76] on button "Tasks" at bounding box center [573, 75] width 31 height 53
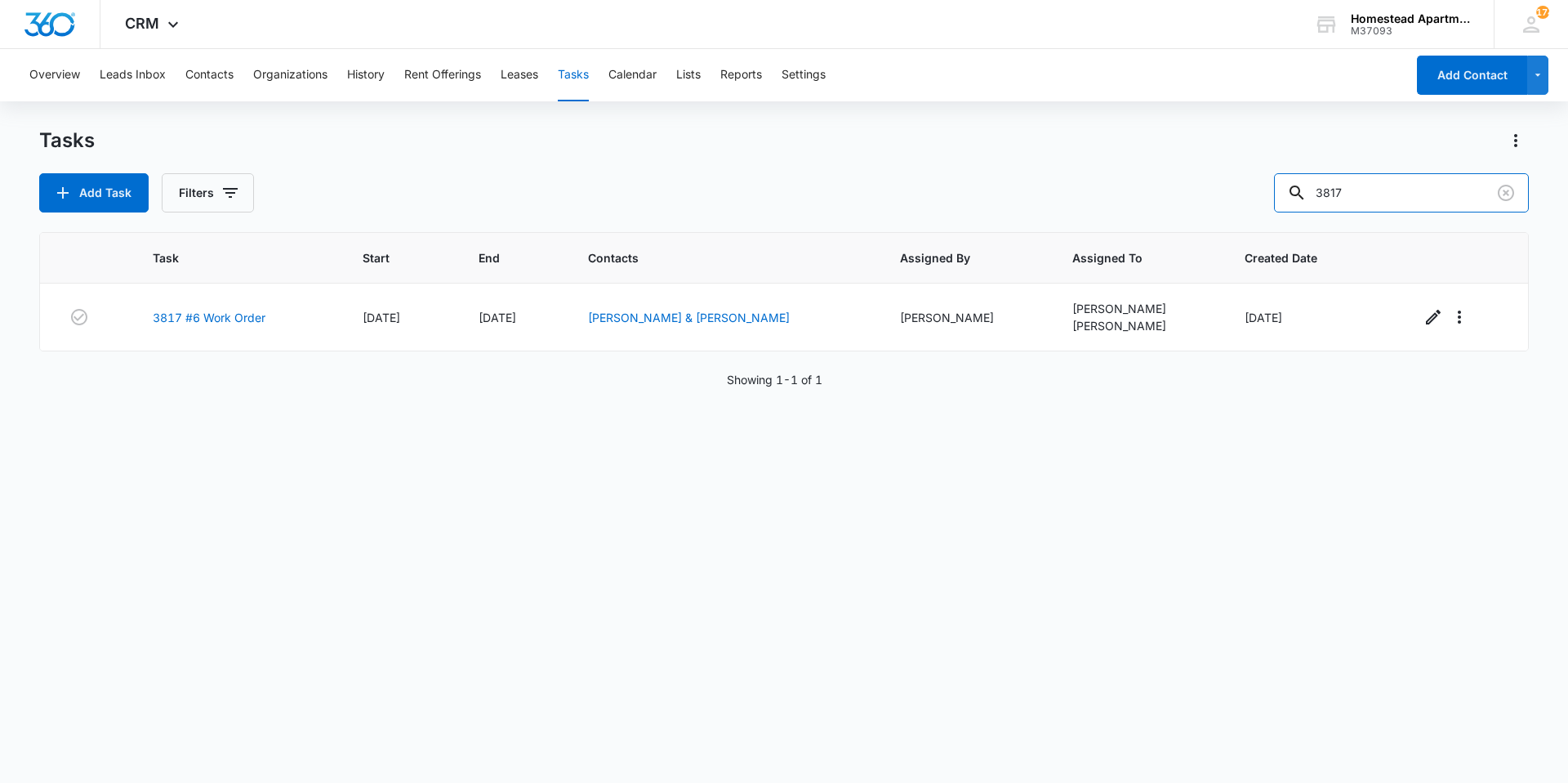
drag, startPoint x: 1414, startPoint y: 191, endPoint x: 1233, endPoint y: 229, distance: 184.9
click at [1233, 229] on div "Tasks Add Task Filters 3817 Task Start End Contacts Assigned By Assigned To Cre…" at bounding box center [784, 454] width 1490 height 654
click at [189, 194] on button "Filters" at bounding box center [208, 192] width 92 height 39
click at [235, 356] on label "Incomplete" at bounding box center [275, 361] width 188 height 17
click at [182, 361] on input "Incomplete" at bounding box center [181, 361] width 1 height 1
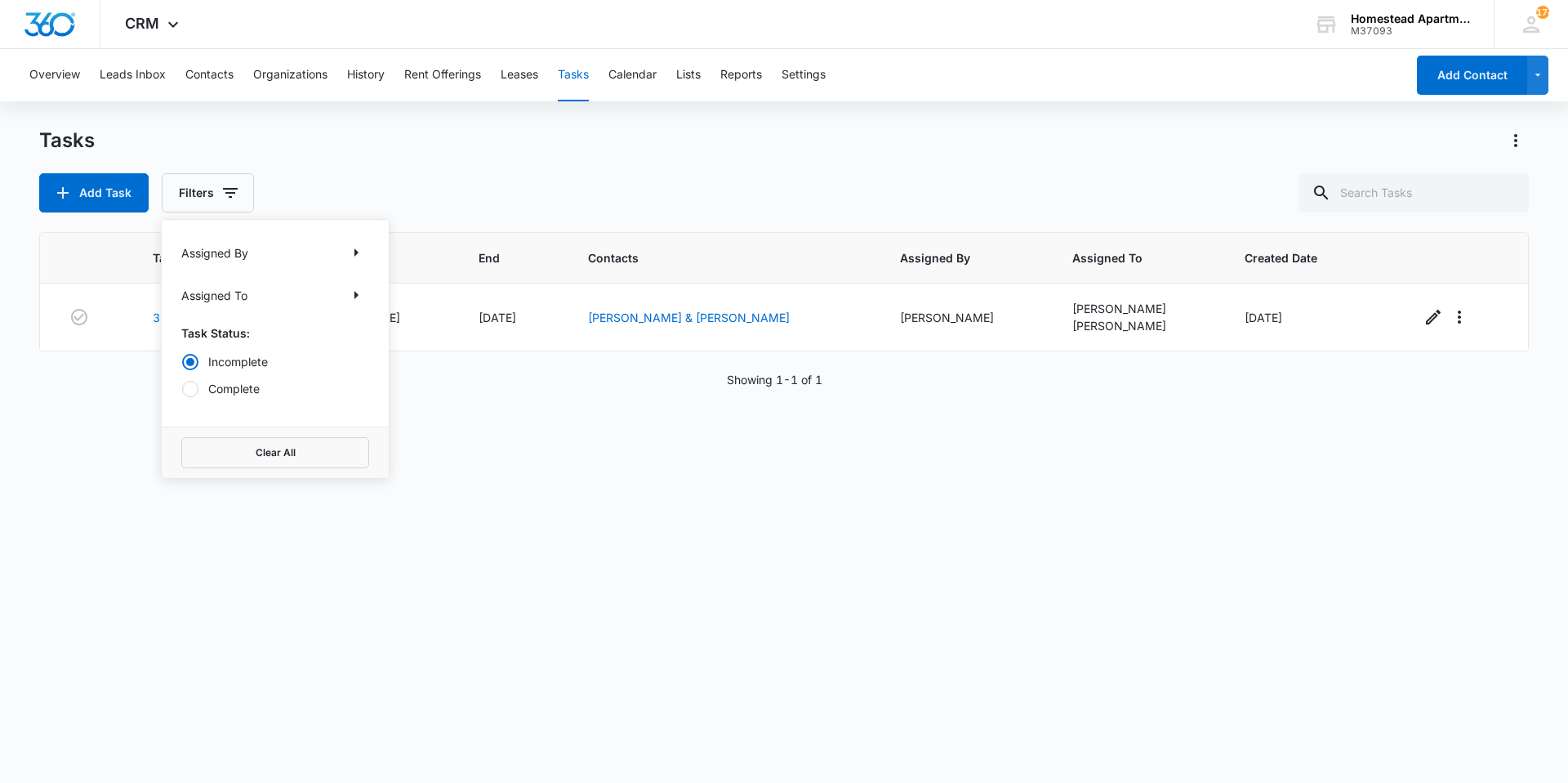
click at [259, 362] on label "Incomplete" at bounding box center [275, 361] width 188 height 17
click at [182, 362] on input "Incomplete" at bounding box center [181, 361] width 1 height 1
click at [604, 442] on div "Task Start End Contacts Assigned By Assigned To Created Date 3817 #6 Work Order…" at bounding box center [784, 497] width 1490 height 529
click at [110, 202] on button "Add Task" at bounding box center [93, 192] width 109 height 39
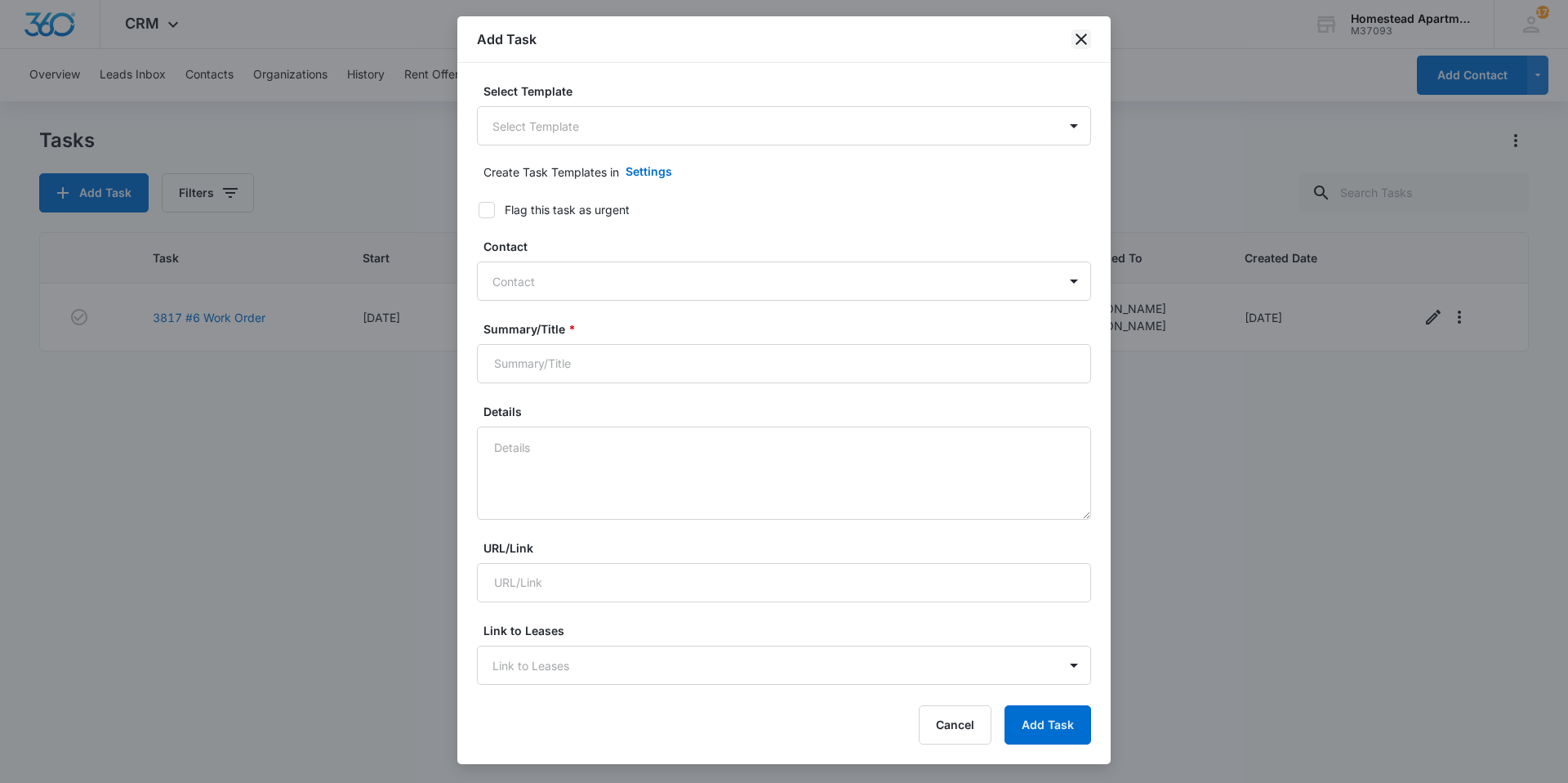
click at [1083, 43] on icon "close" at bounding box center [1081, 39] width 20 height 20
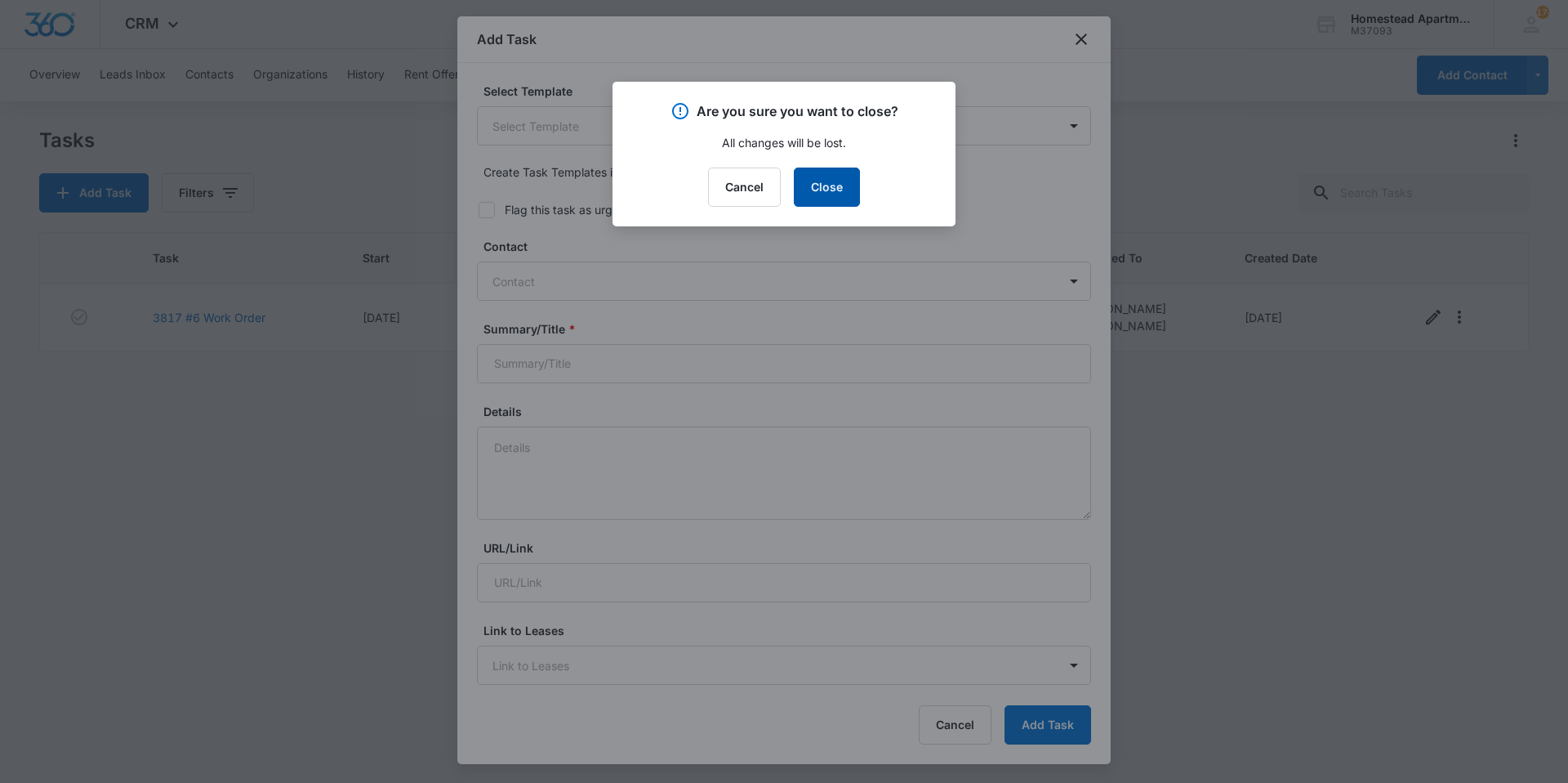
click at [812, 187] on button "Close" at bounding box center [827, 186] width 66 height 39
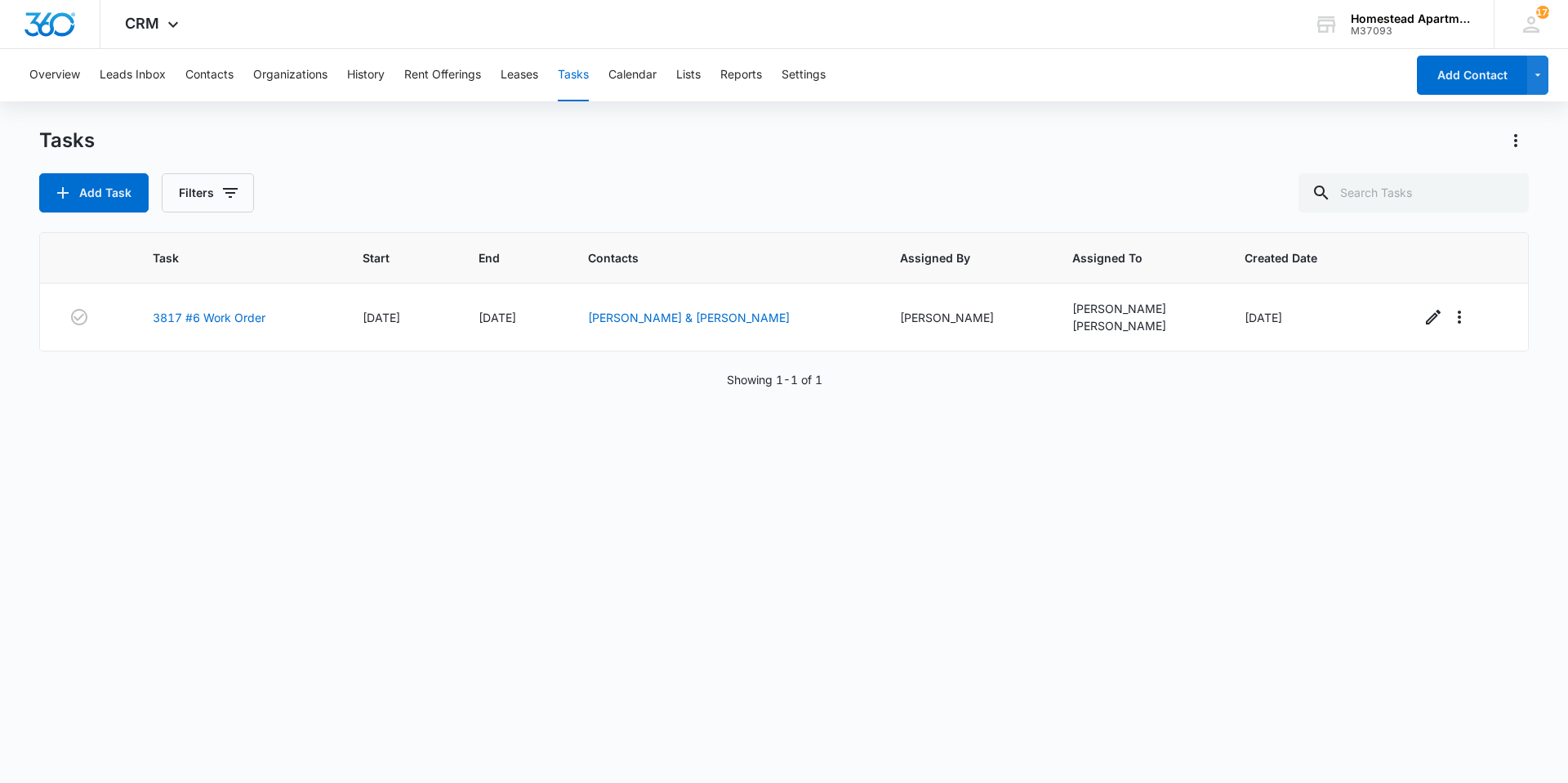
click at [580, 76] on button "Tasks" at bounding box center [573, 75] width 31 height 53
click at [209, 74] on button "Contacts" at bounding box center [209, 75] width 48 height 53
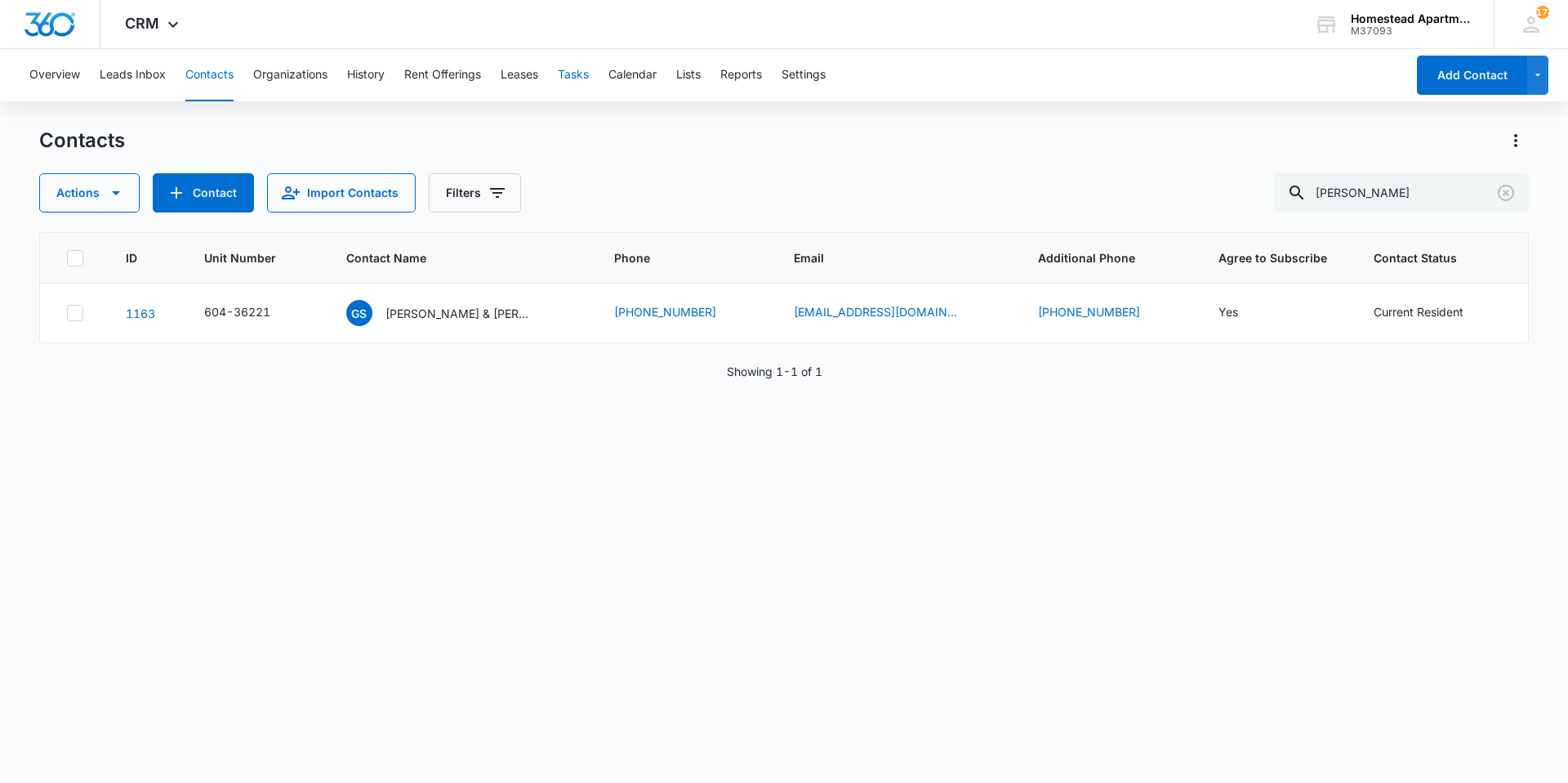
click at [577, 74] on button "Tasks" at bounding box center [573, 75] width 31 height 53
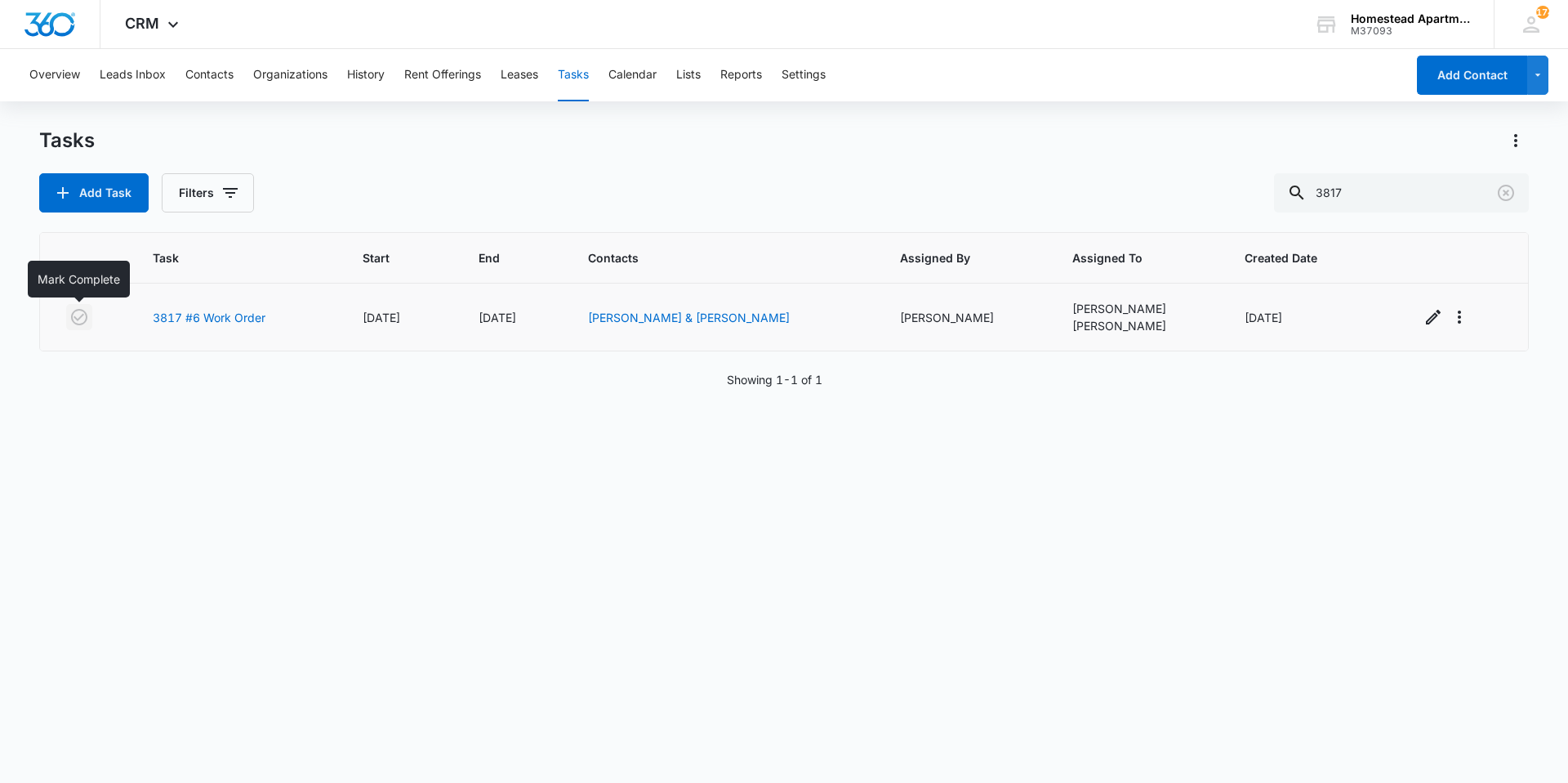
click at [78, 310] on icon "button" at bounding box center [79, 316] width 20 height 20
click at [78, 318] on icon "button" at bounding box center [79, 316] width 20 height 20
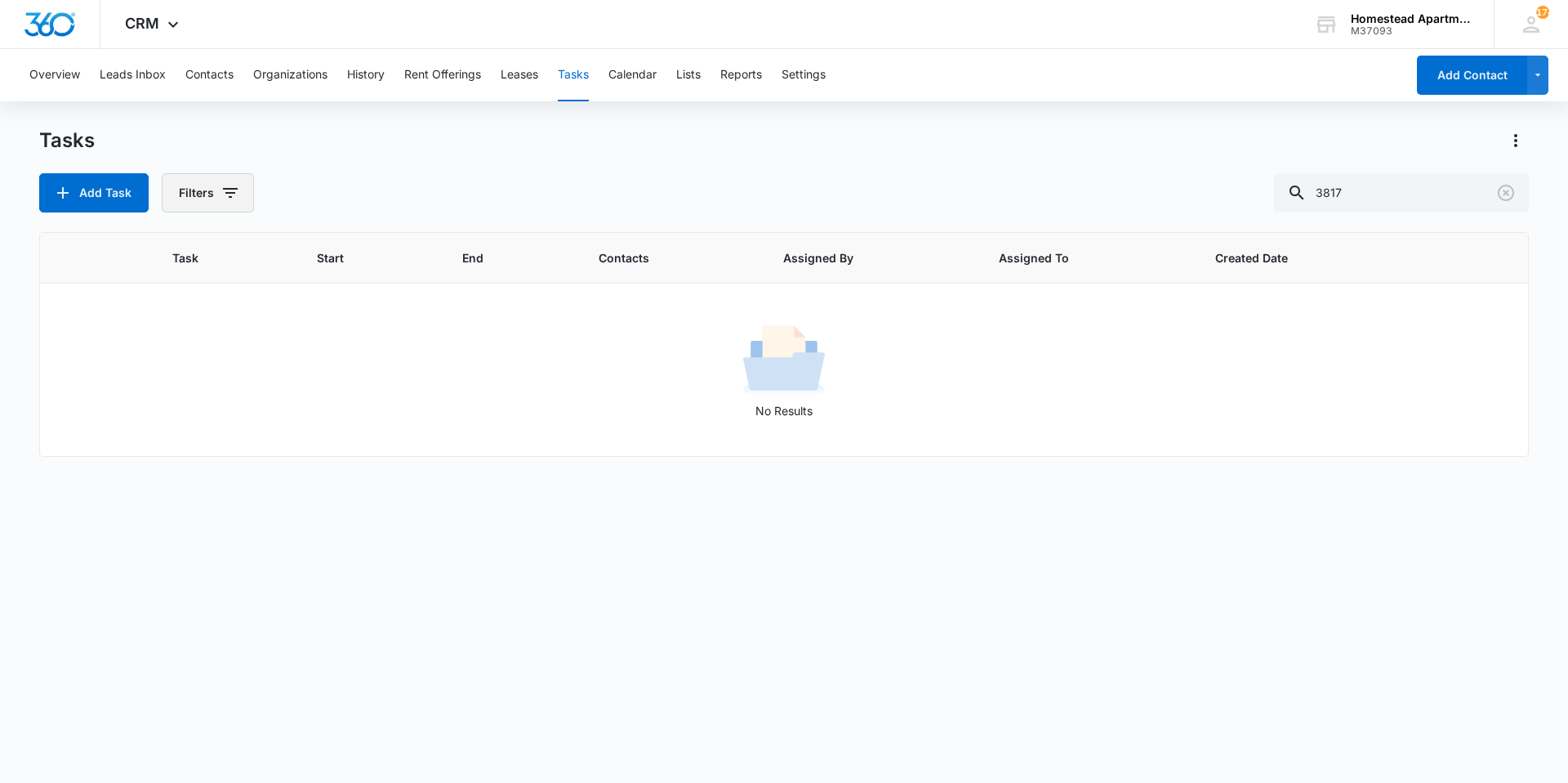
click at [223, 193] on icon "button" at bounding box center [230, 192] width 20 height 20
click at [226, 360] on label "Incomplete" at bounding box center [275, 361] width 188 height 17
click at [182, 361] on input "Incomplete" at bounding box center [181, 361] width 1 height 1
click at [225, 364] on label "Incomplete" at bounding box center [275, 361] width 188 height 17
click at [182, 362] on input "Incomplete" at bounding box center [181, 361] width 1 height 1
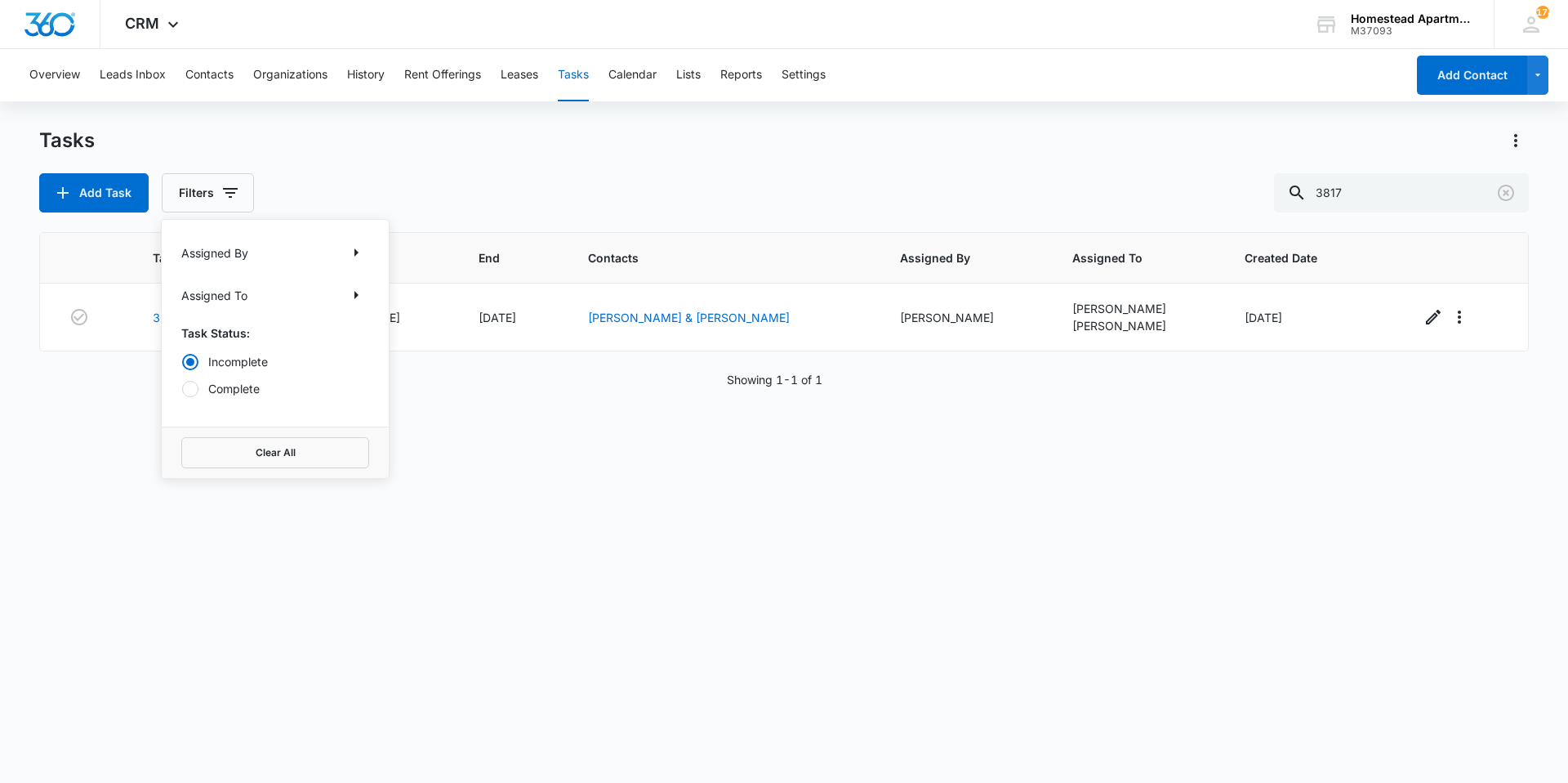
click at [225, 389] on label "Complete" at bounding box center [275, 389] width 188 height 17
click at [182, 389] on input "Complete" at bounding box center [181, 388] width 1 height 1
radio input "false"
radio input "true"
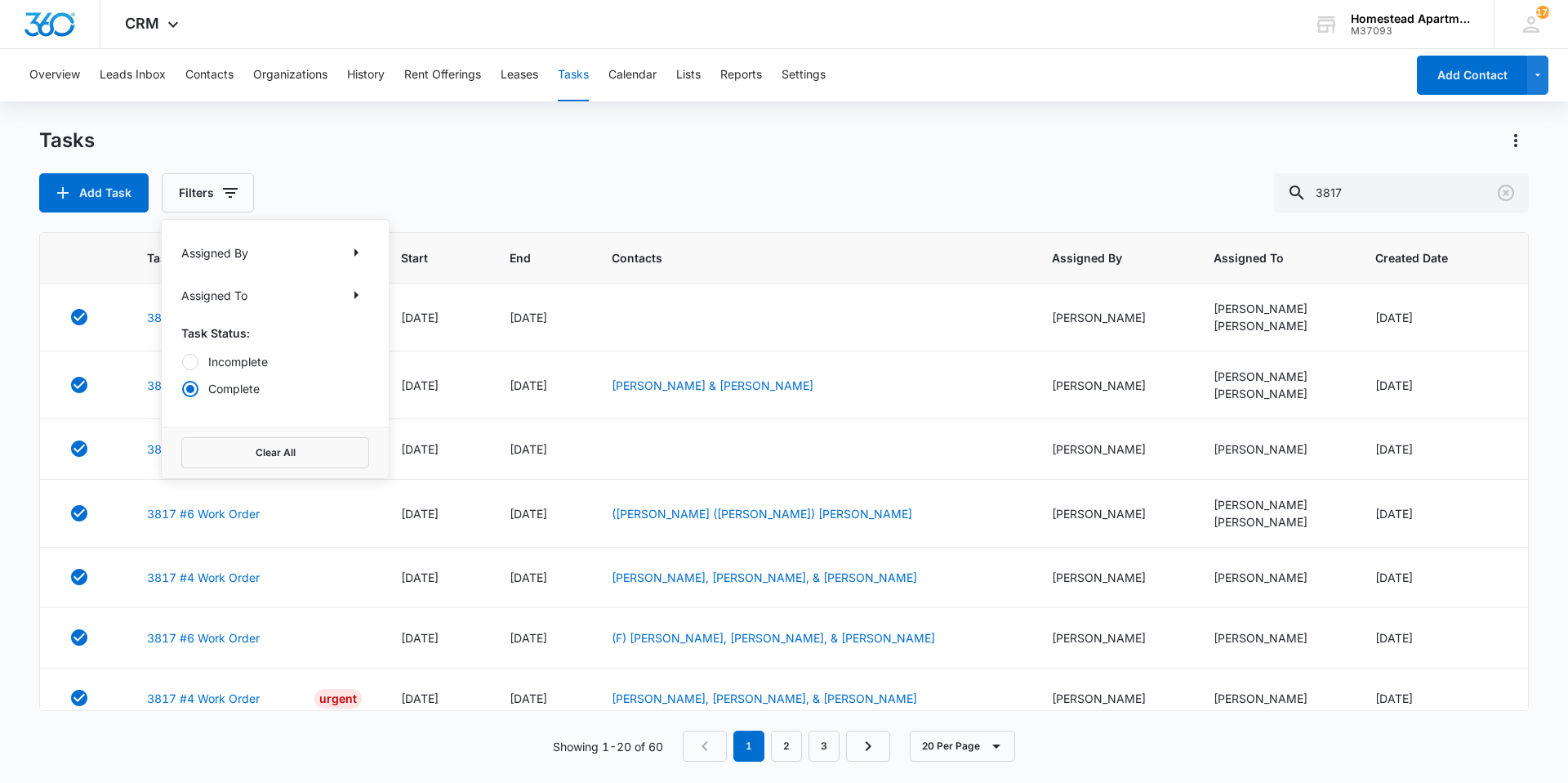
click at [238, 367] on label "Incomplete" at bounding box center [275, 361] width 188 height 17
click at [182, 362] on input "Incomplete" at bounding box center [181, 361] width 1 height 1
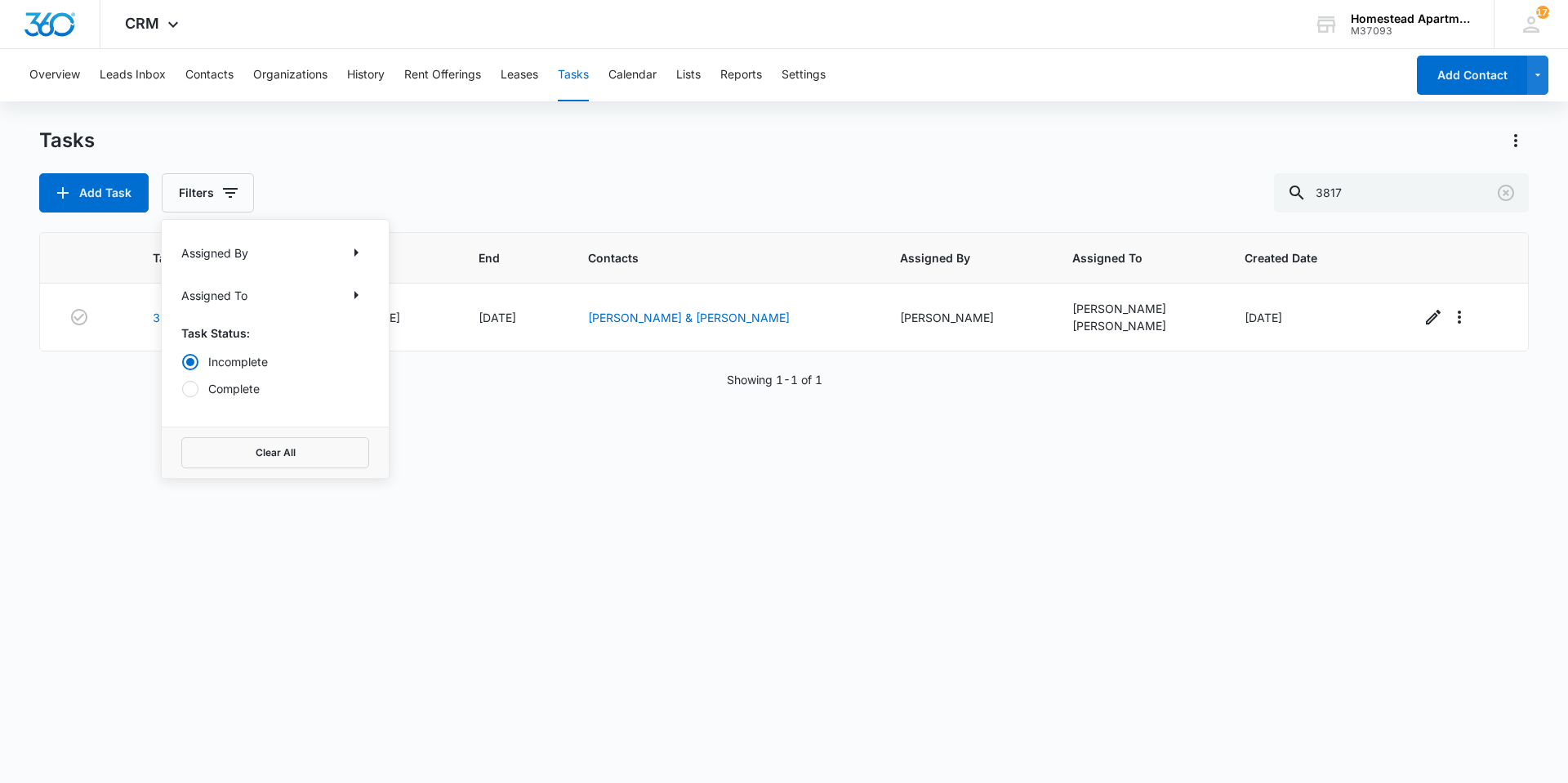
click at [226, 385] on label "Complete" at bounding box center [275, 389] width 188 height 17
click at [182, 388] on input "Complete" at bounding box center [181, 388] width 1 height 1
radio input "false"
radio input "true"
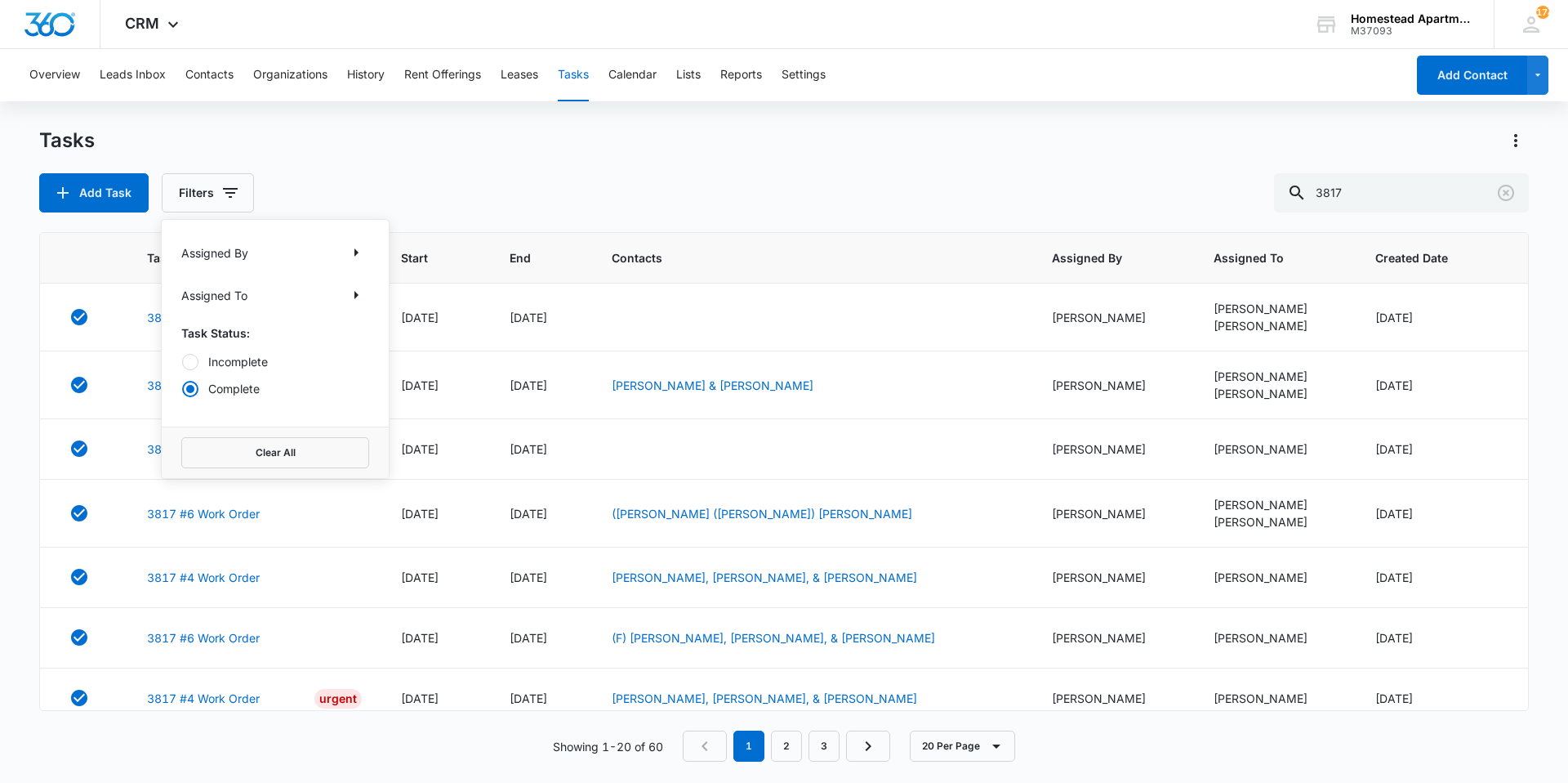
click at [413, 185] on div "Add Task Filters Assigned By Assigned To Task Status: Incomplete Complete Clear…" at bounding box center [784, 192] width 1490 height 39
drag, startPoint x: 1371, startPoint y: 191, endPoint x: 1236, endPoint y: 206, distance: 135.8
click at [1236, 206] on div "Add Task Filters 3817" at bounding box center [784, 192] width 1490 height 39
click at [237, 191] on icon "button" at bounding box center [230, 192] width 20 height 20
click at [225, 358] on label "Incomplete" at bounding box center [275, 361] width 188 height 17
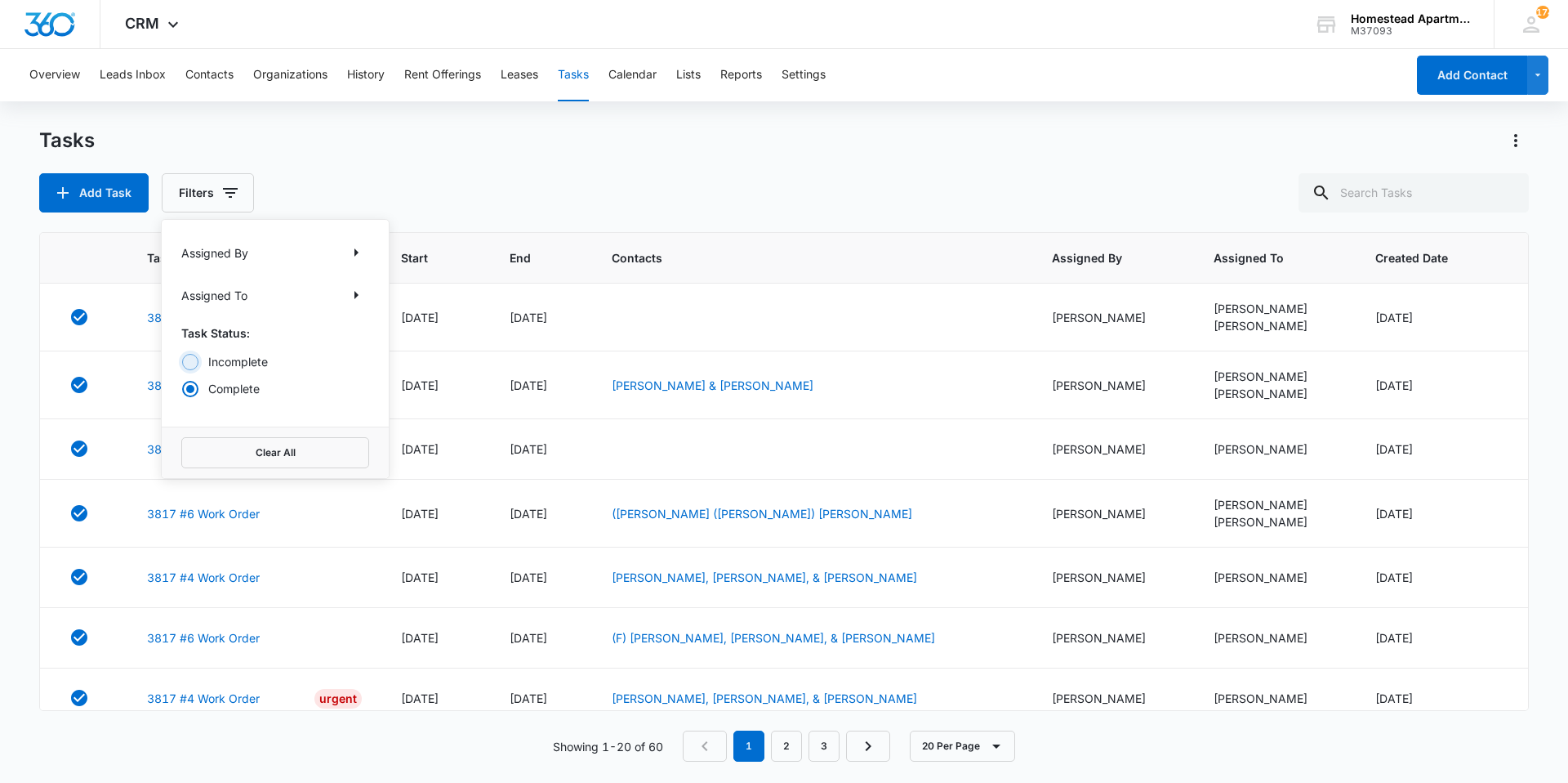
click at [182, 361] on input "Incomplete" at bounding box center [181, 361] width 1 height 1
radio input "true"
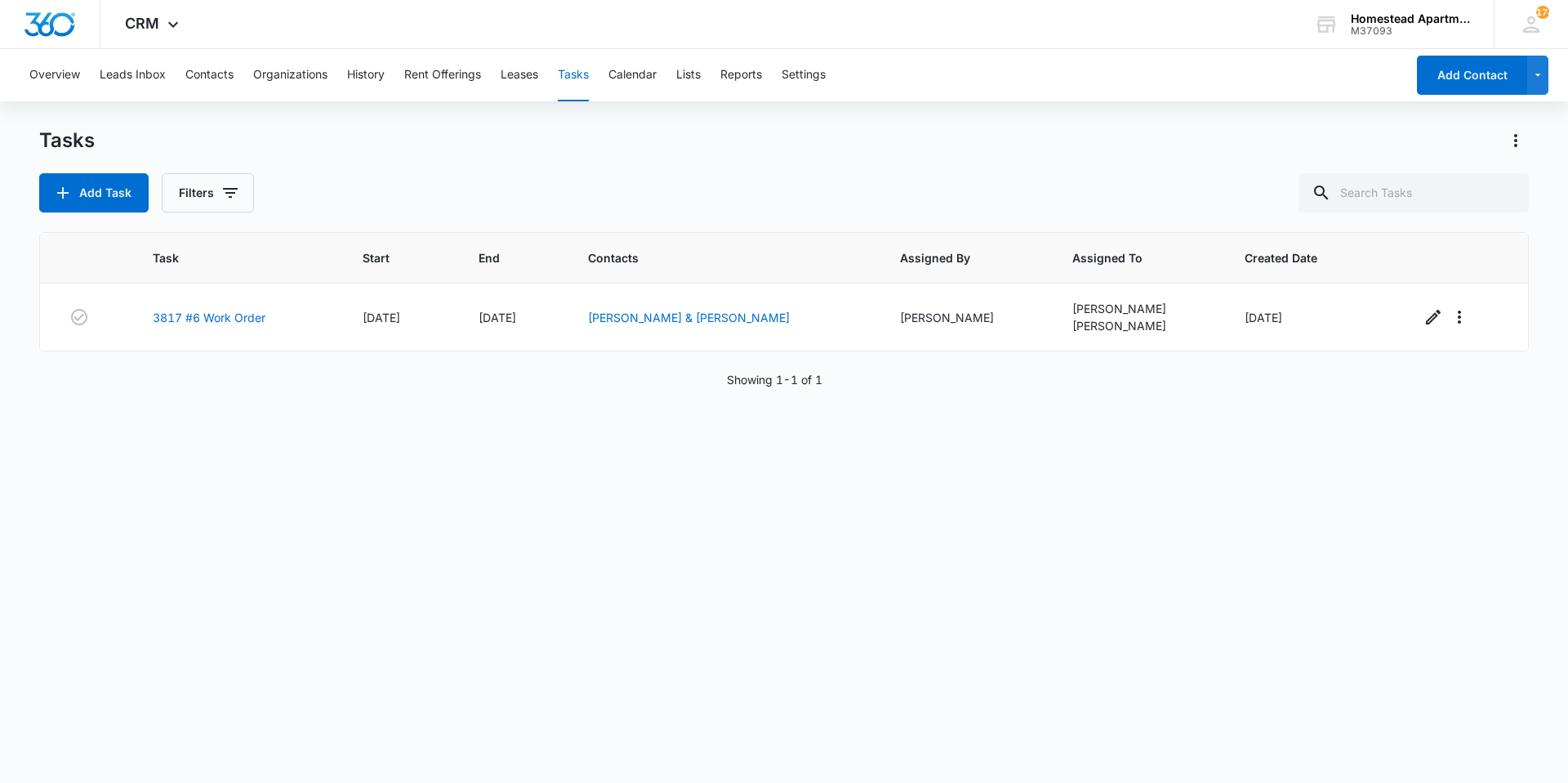
click at [535, 192] on div "Add Task Filters" at bounding box center [784, 192] width 1490 height 39
click at [362, 78] on button "History" at bounding box center [366, 75] width 38 height 53
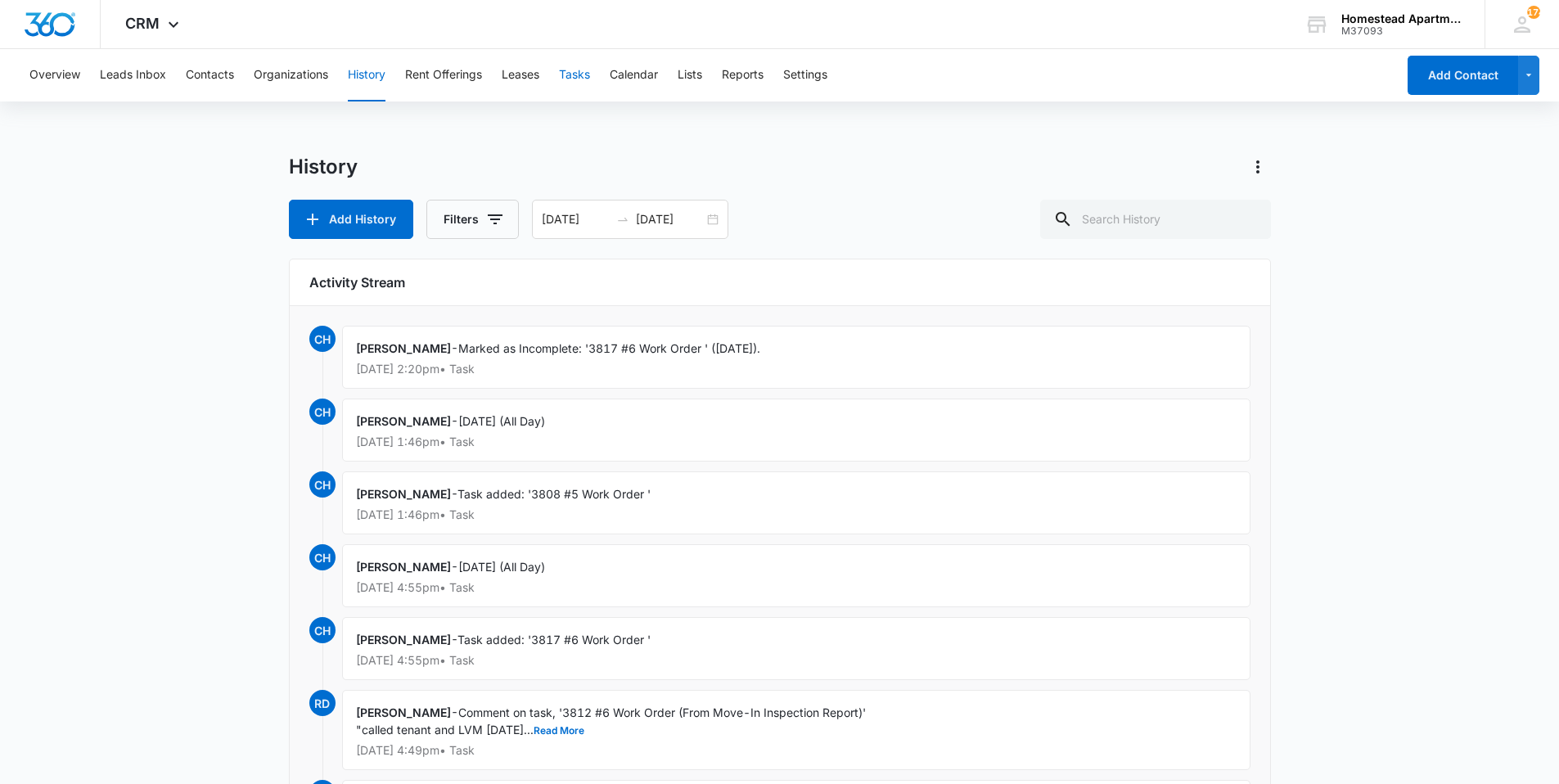
click at [567, 75] on button "Tasks" at bounding box center [574, 75] width 31 height 53
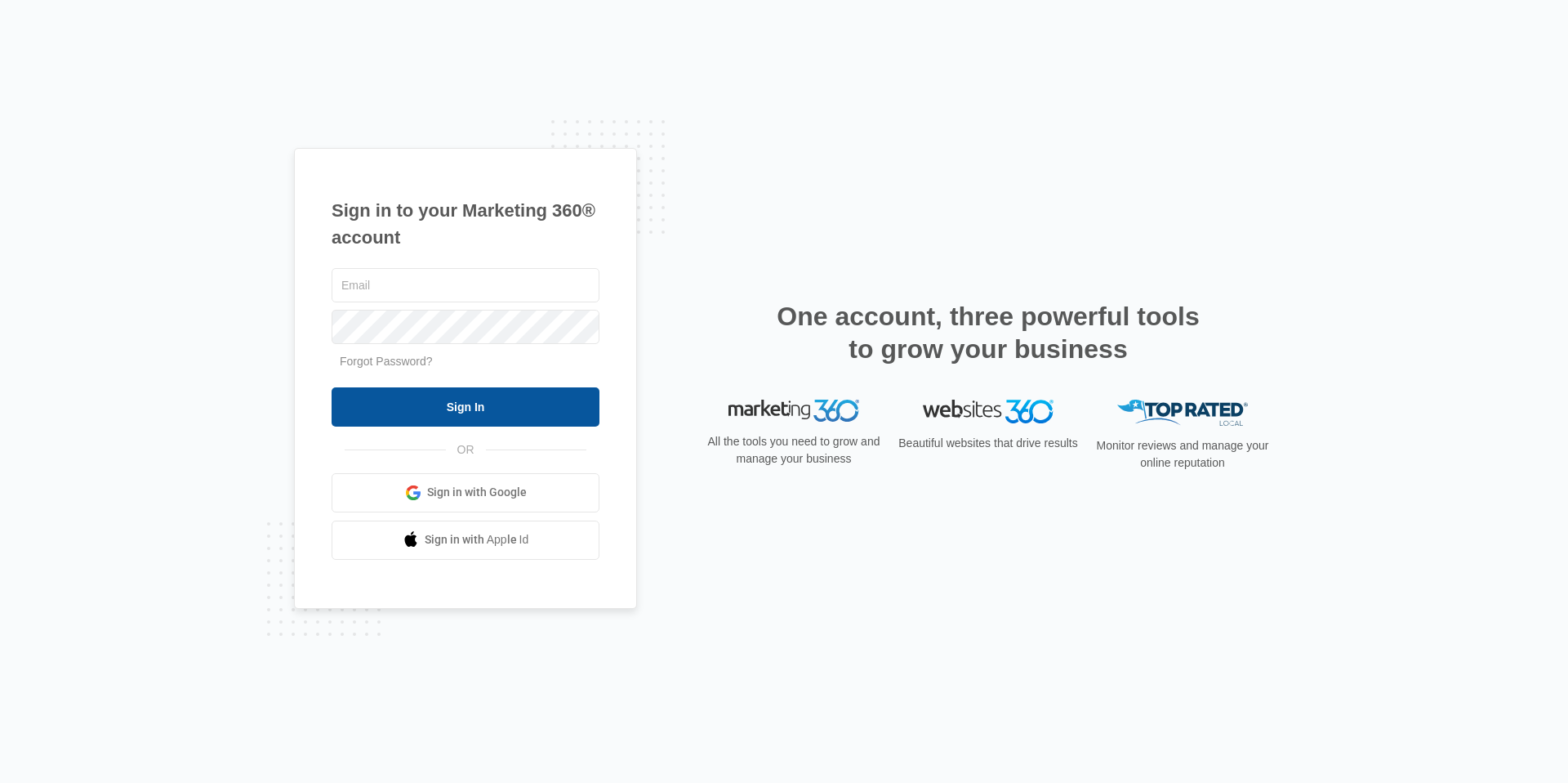
type input "[EMAIL_ADDRESS][DOMAIN_NAME]"
click at [488, 408] on input "Sign In" at bounding box center [465, 406] width 268 height 39
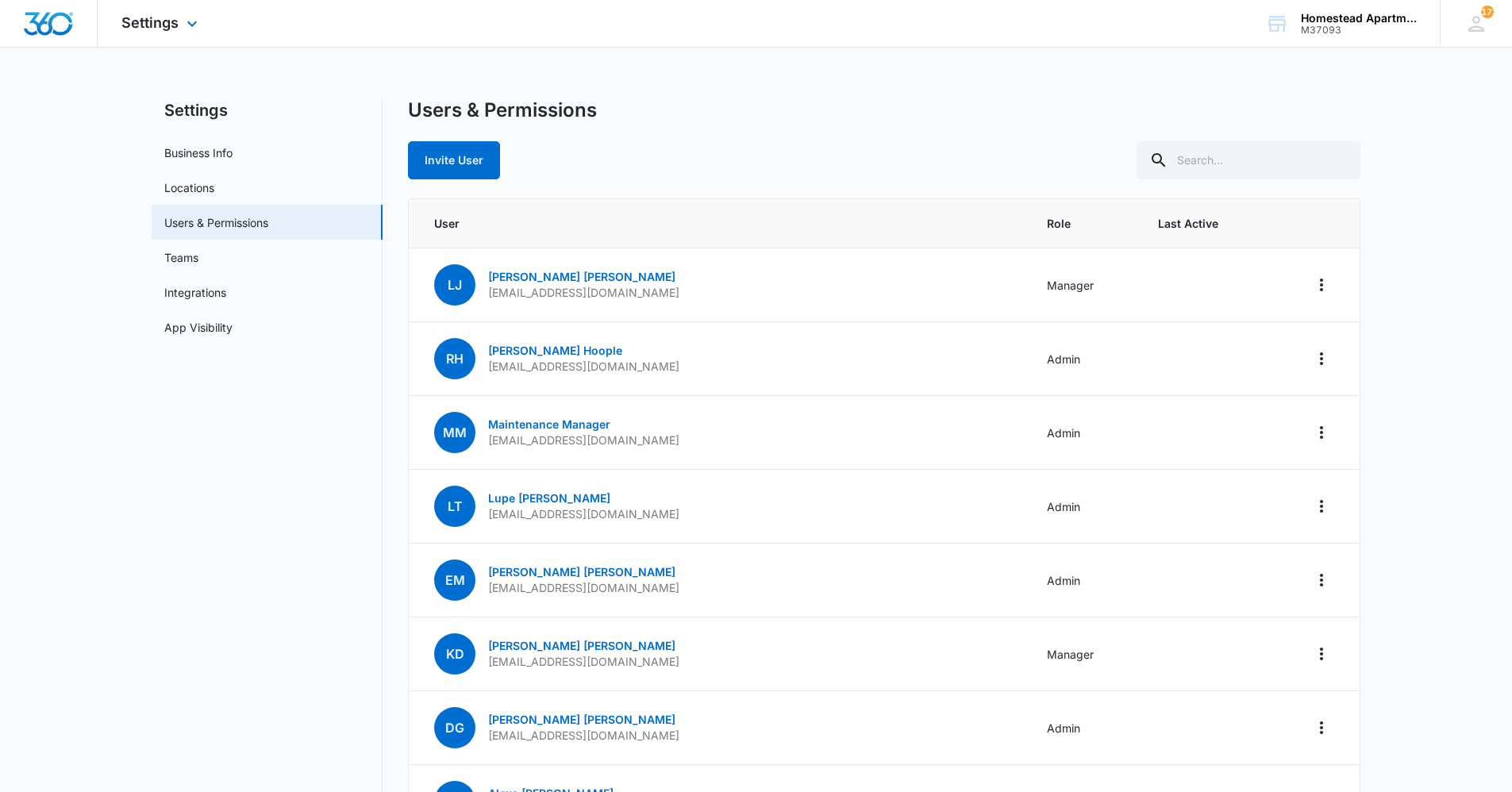
click at [177, 34] on div "Settings Apps Reputation Websites Forms CRM Email Social Content Intelligence F…" at bounding box center [162, 23] width 128 height 47
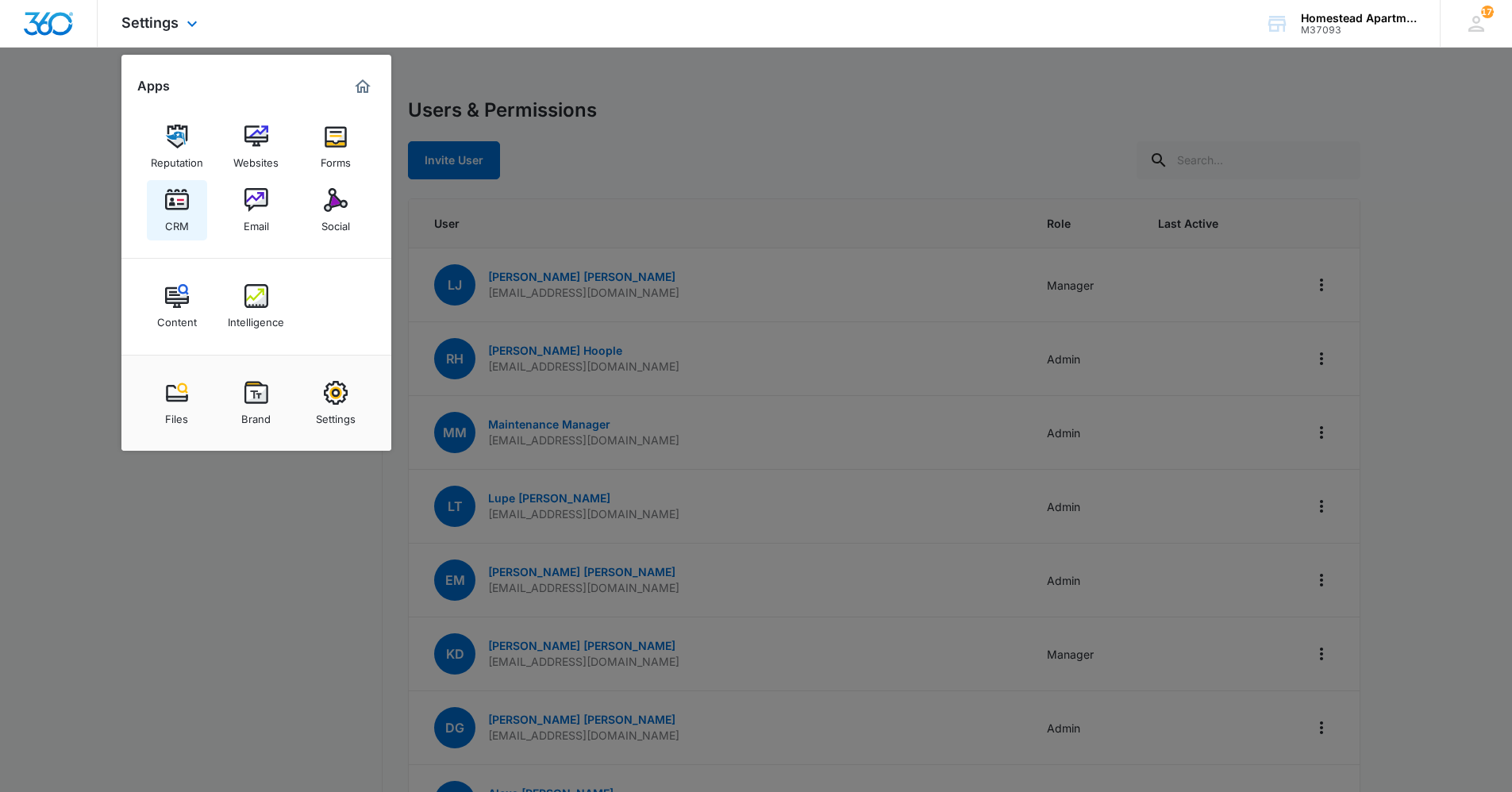
click at [180, 220] on div "CRM" at bounding box center [177, 222] width 23 height 21
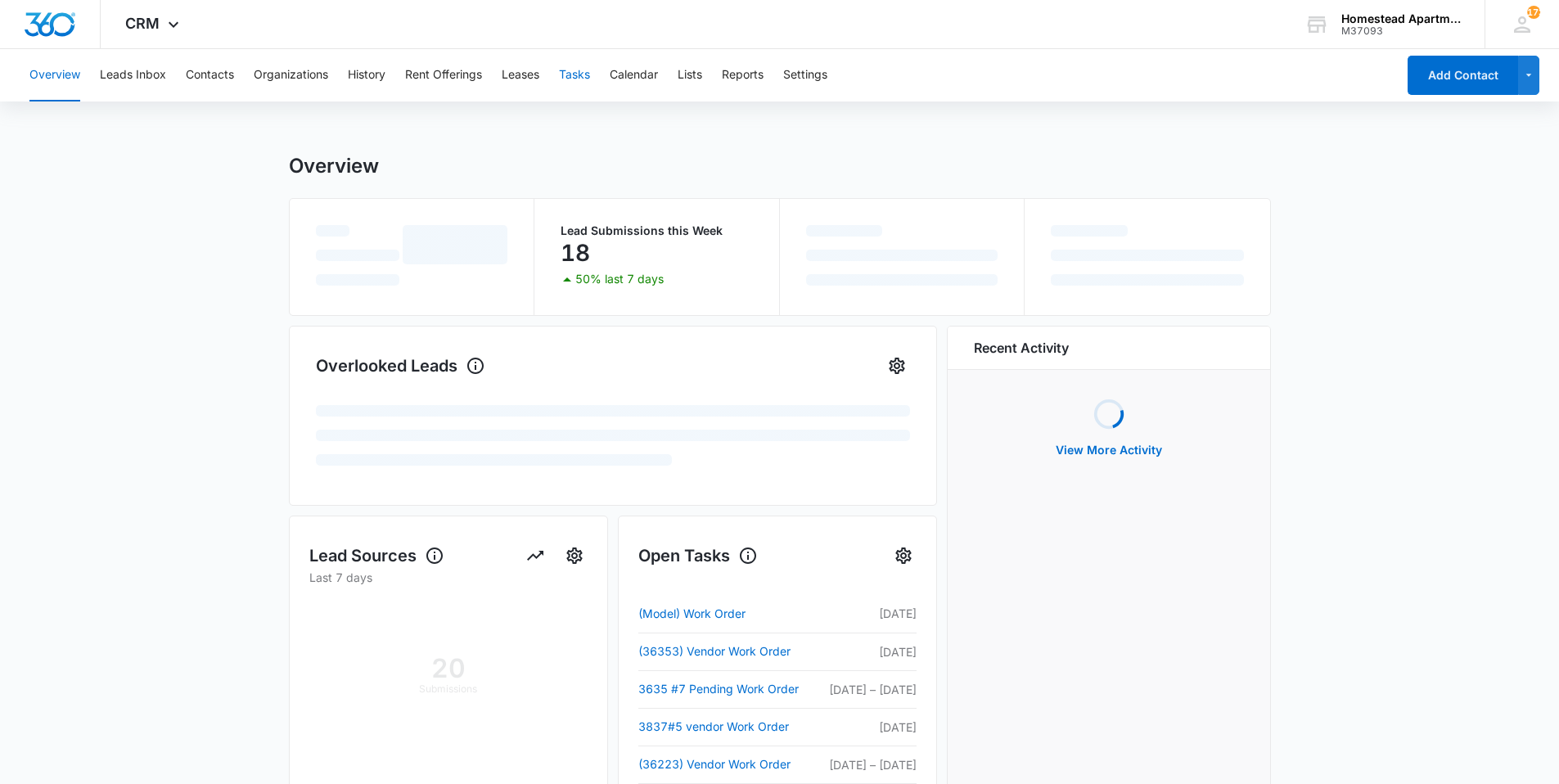
click at [568, 85] on button "Tasks" at bounding box center [574, 75] width 31 height 53
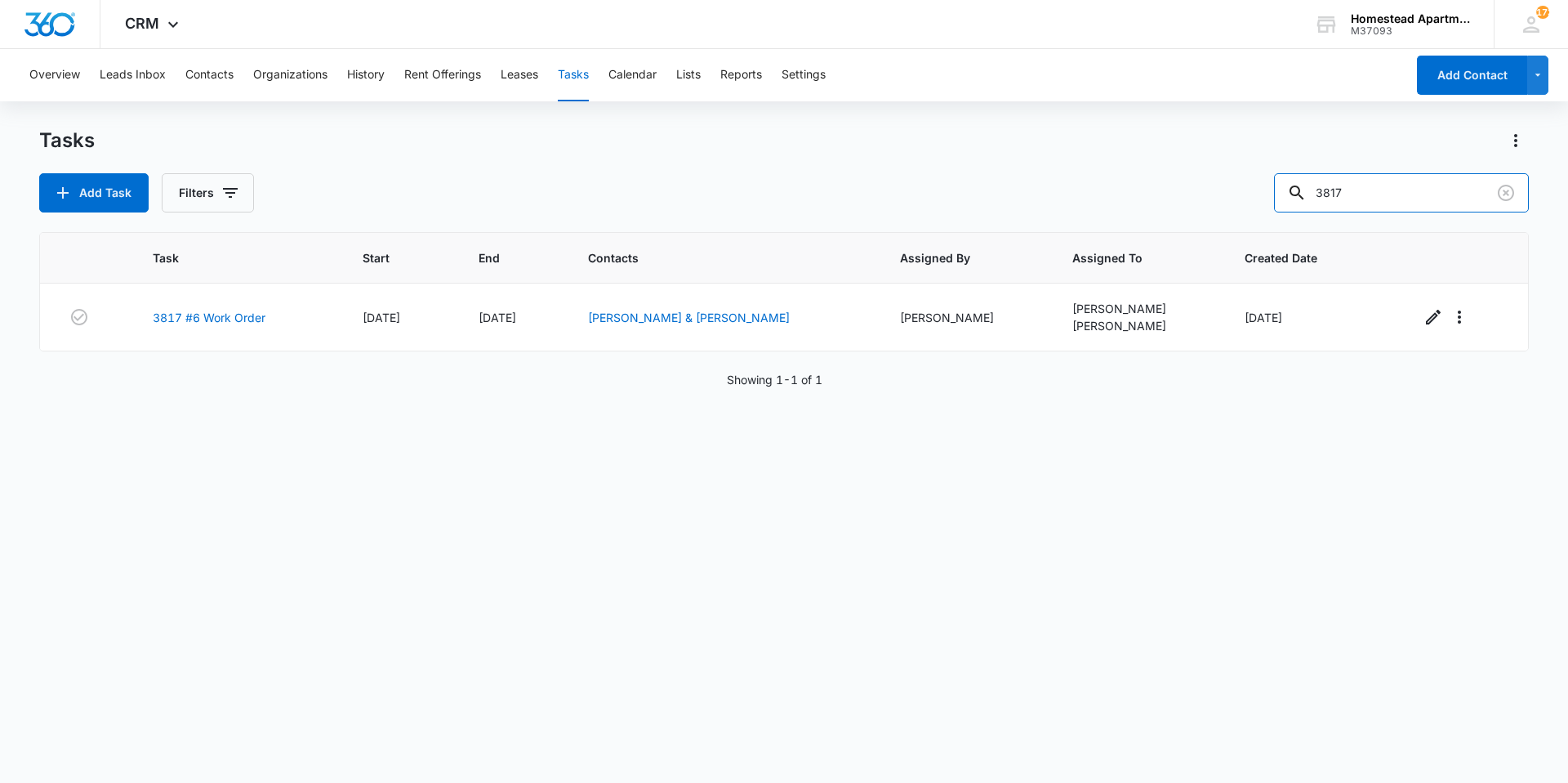
drag, startPoint x: 1371, startPoint y: 202, endPoint x: 1266, endPoint y: 204, distance: 105.0
click at [1266, 204] on div "Add Task Filters 3817" at bounding box center [784, 192] width 1490 height 39
click at [204, 191] on button "Filters" at bounding box center [208, 192] width 92 height 39
click at [213, 364] on label "Incomplete" at bounding box center [275, 361] width 188 height 17
click at [182, 362] on input "Incomplete" at bounding box center [181, 361] width 1 height 1
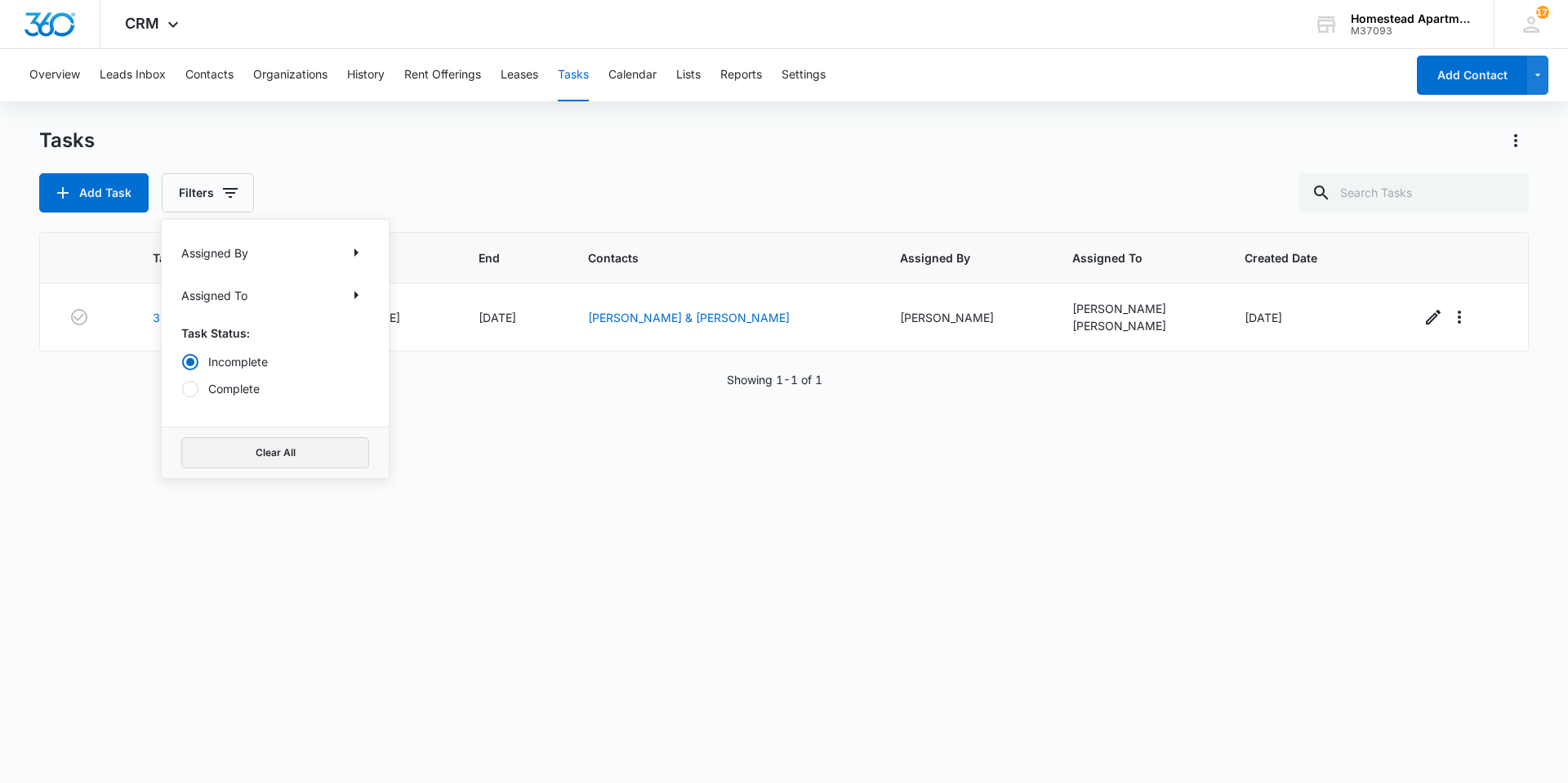
click at [236, 449] on button "Clear All" at bounding box center [275, 453] width 188 height 31
click at [506, 548] on div "Task Start End Contacts Assigned By Assigned To Created Date 3817 #6 Work Order…" at bounding box center [784, 497] width 1490 height 529
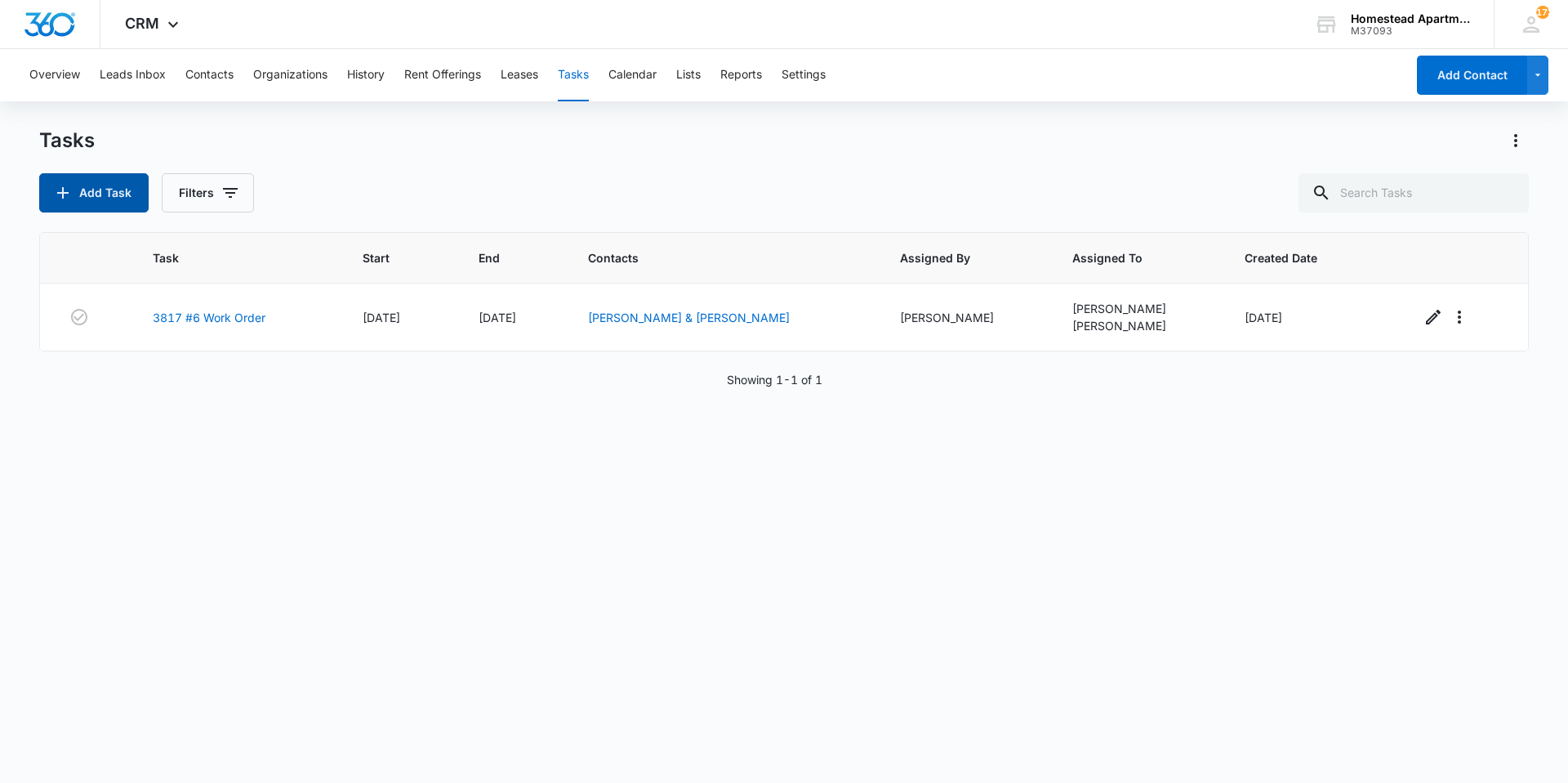
click at [119, 201] on button "Add Task" at bounding box center [93, 192] width 109 height 39
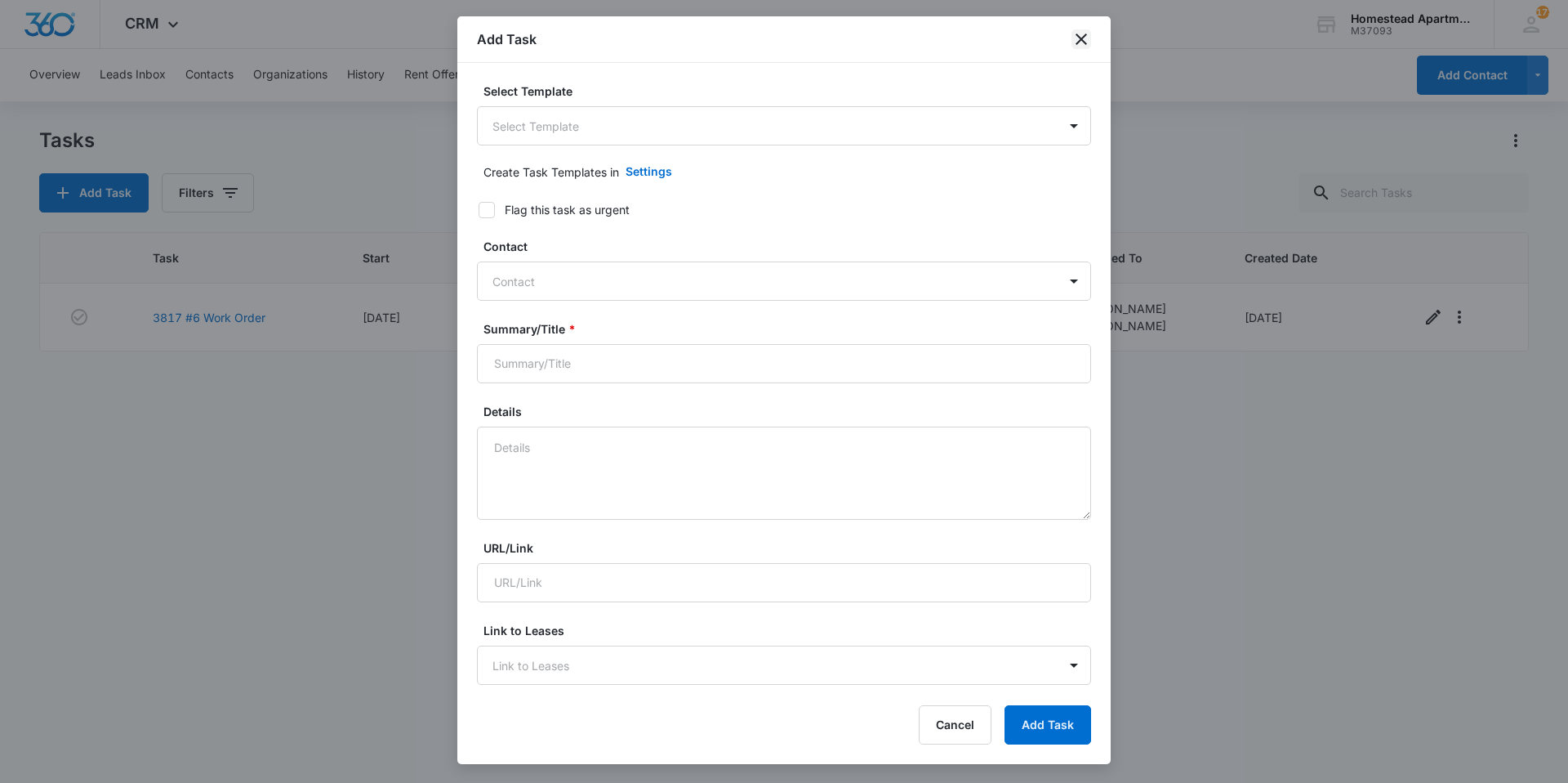
click at [1081, 39] on icon "close" at bounding box center [1081, 39] width 11 height 11
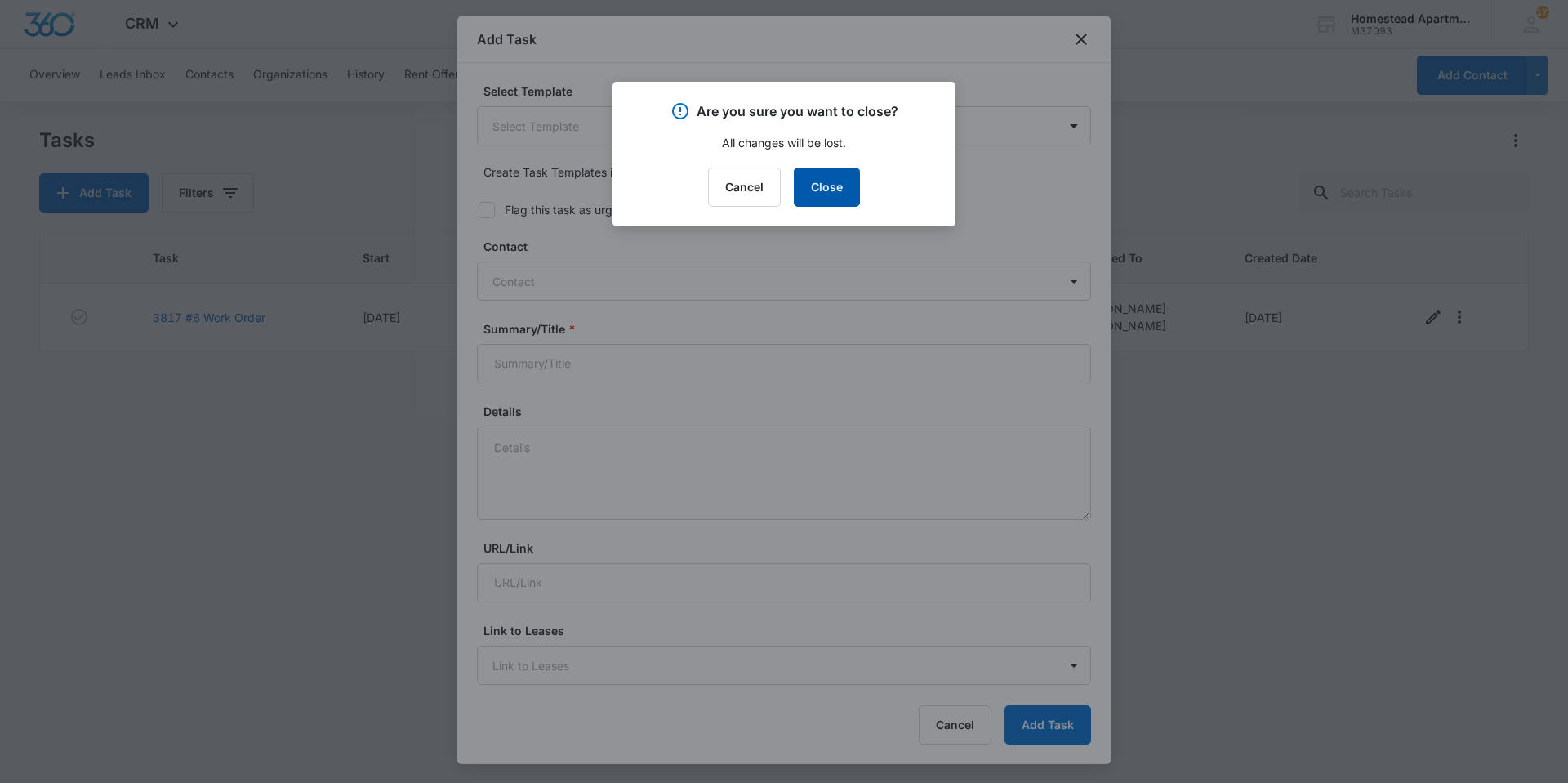
click at [848, 194] on button "Close" at bounding box center [827, 186] width 66 height 39
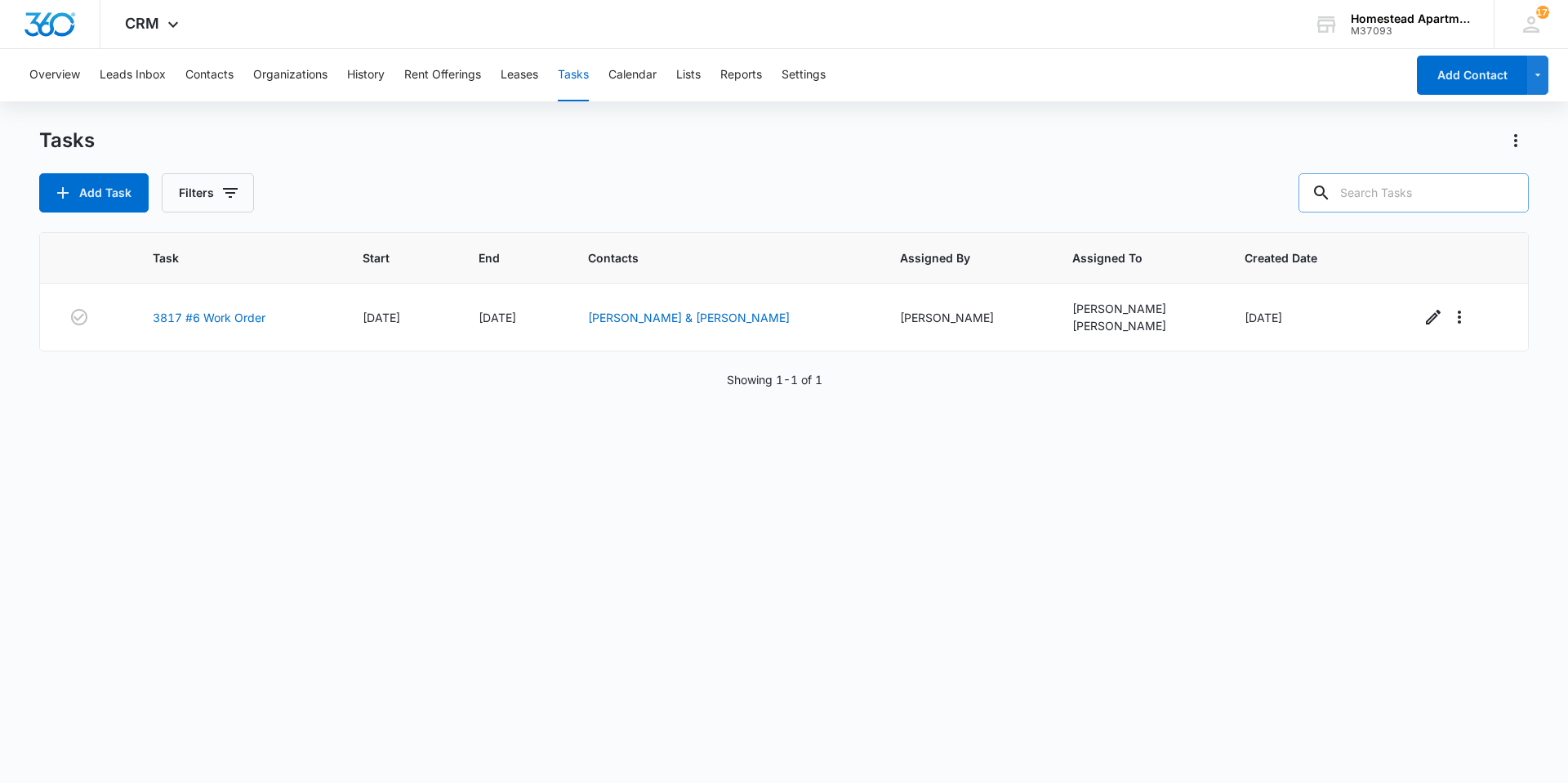
click at [1352, 197] on input "text" at bounding box center [1413, 192] width 230 height 39
click at [113, 199] on button "Add Task" at bounding box center [93, 192] width 109 height 39
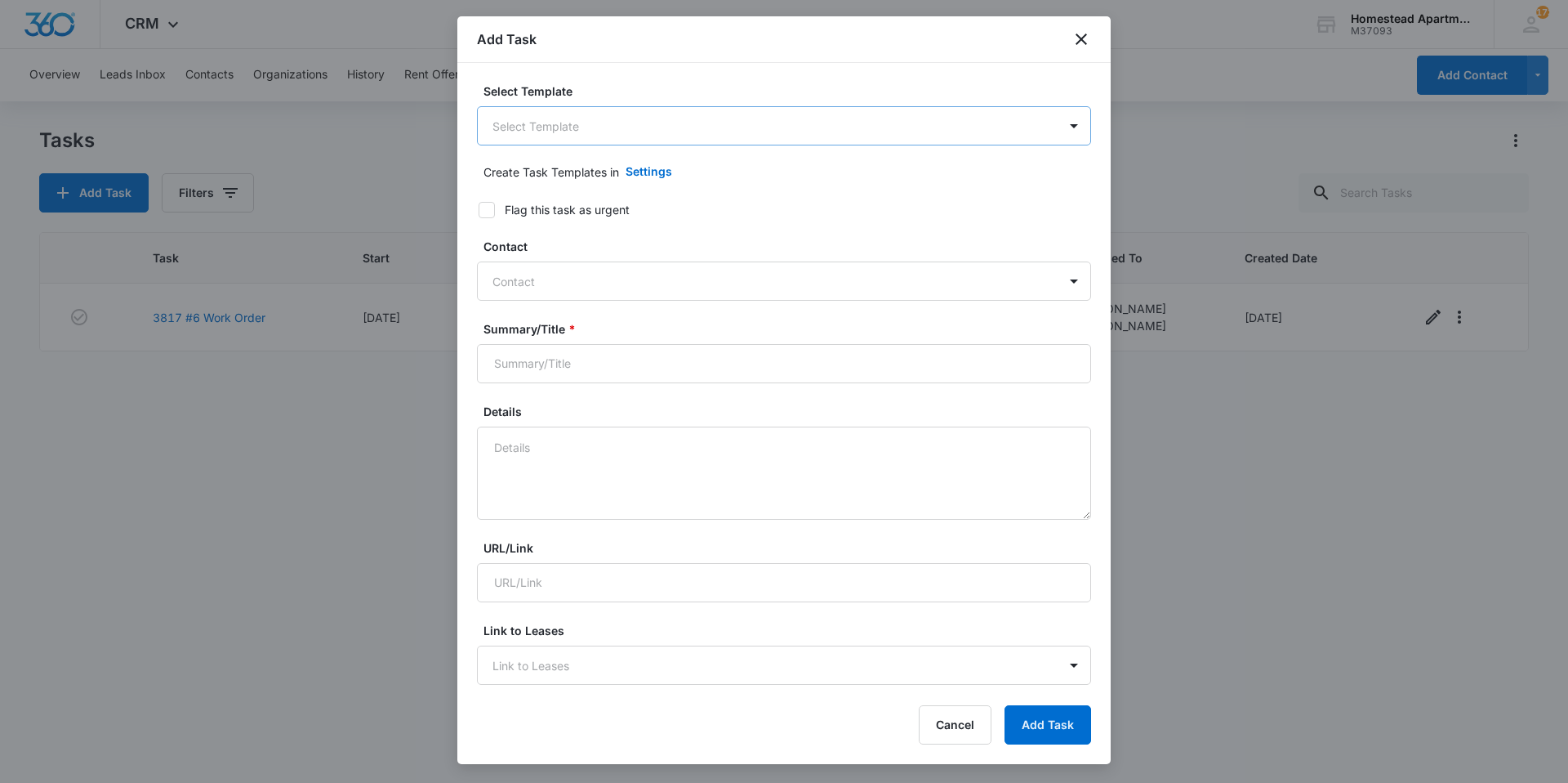
click at [600, 117] on body "CRM Apps Reputation Websites Forms CRM Email Social Content Intelligence Files …" at bounding box center [784, 392] width 1568 height 783
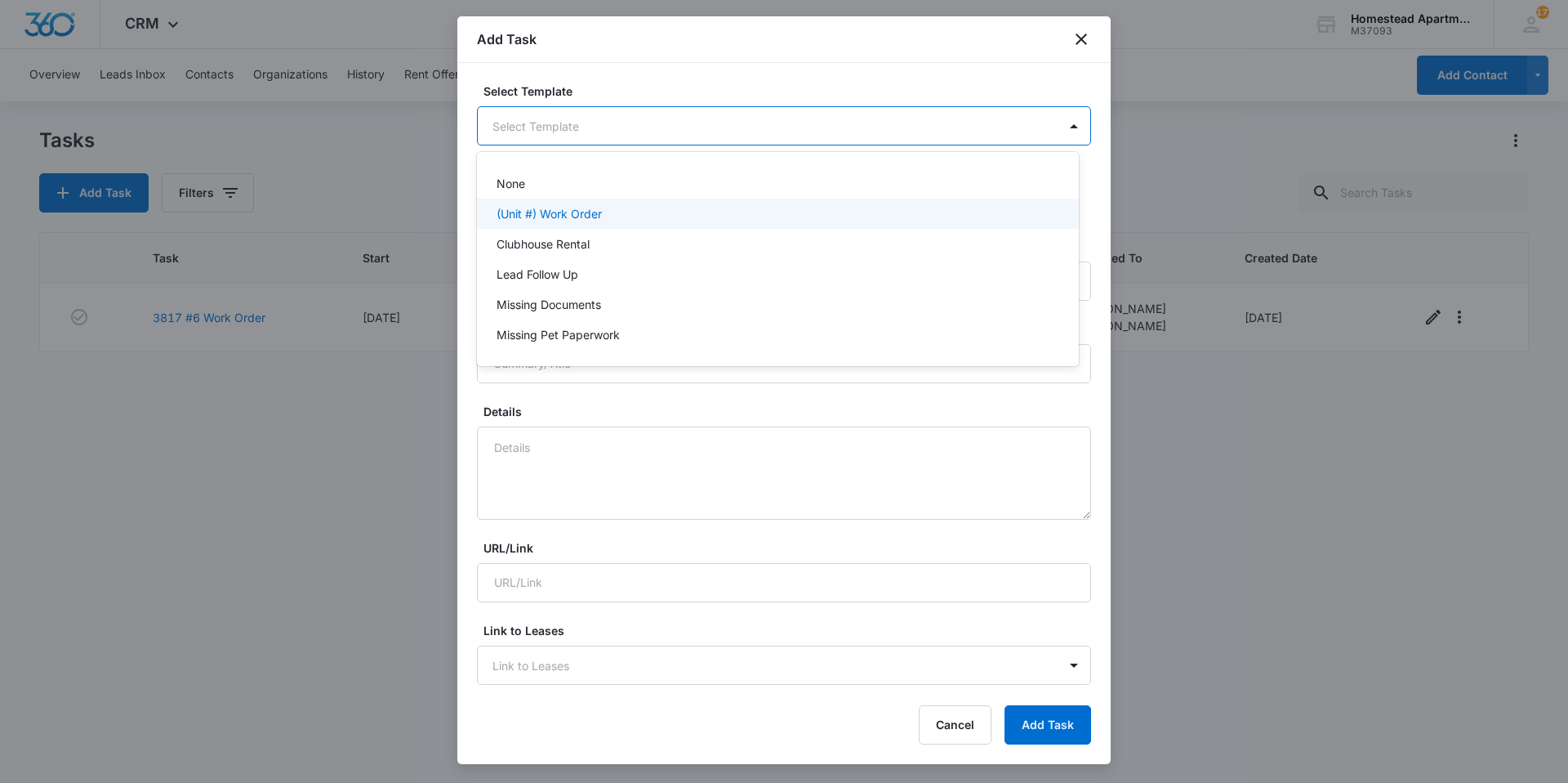
click at [564, 212] on p "(Unit #) Work Order" at bounding box center [549, 214] width 105 height 17
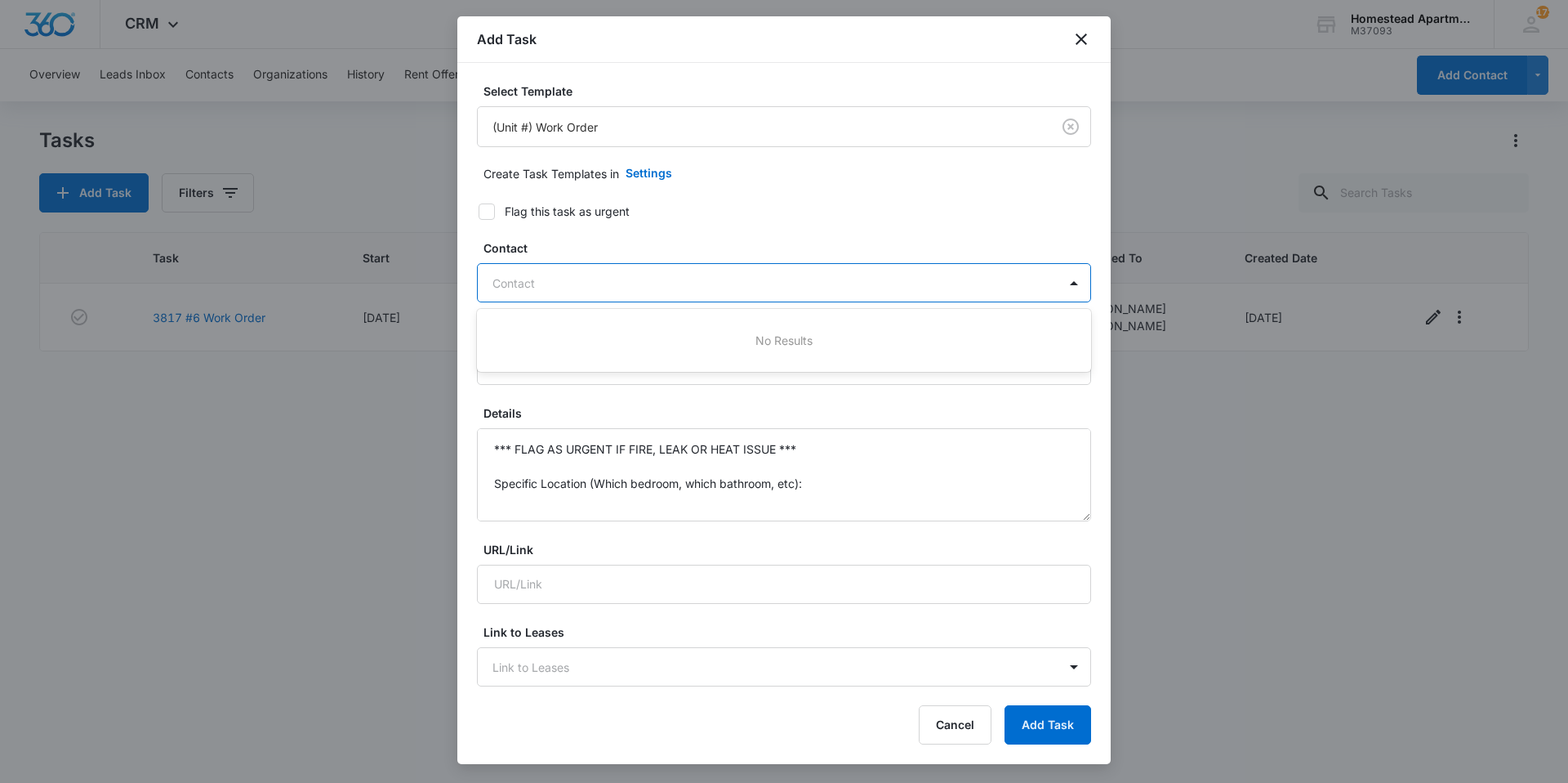
click at [578, 287] on div at bounding box center [774, 283] width 564 height 21
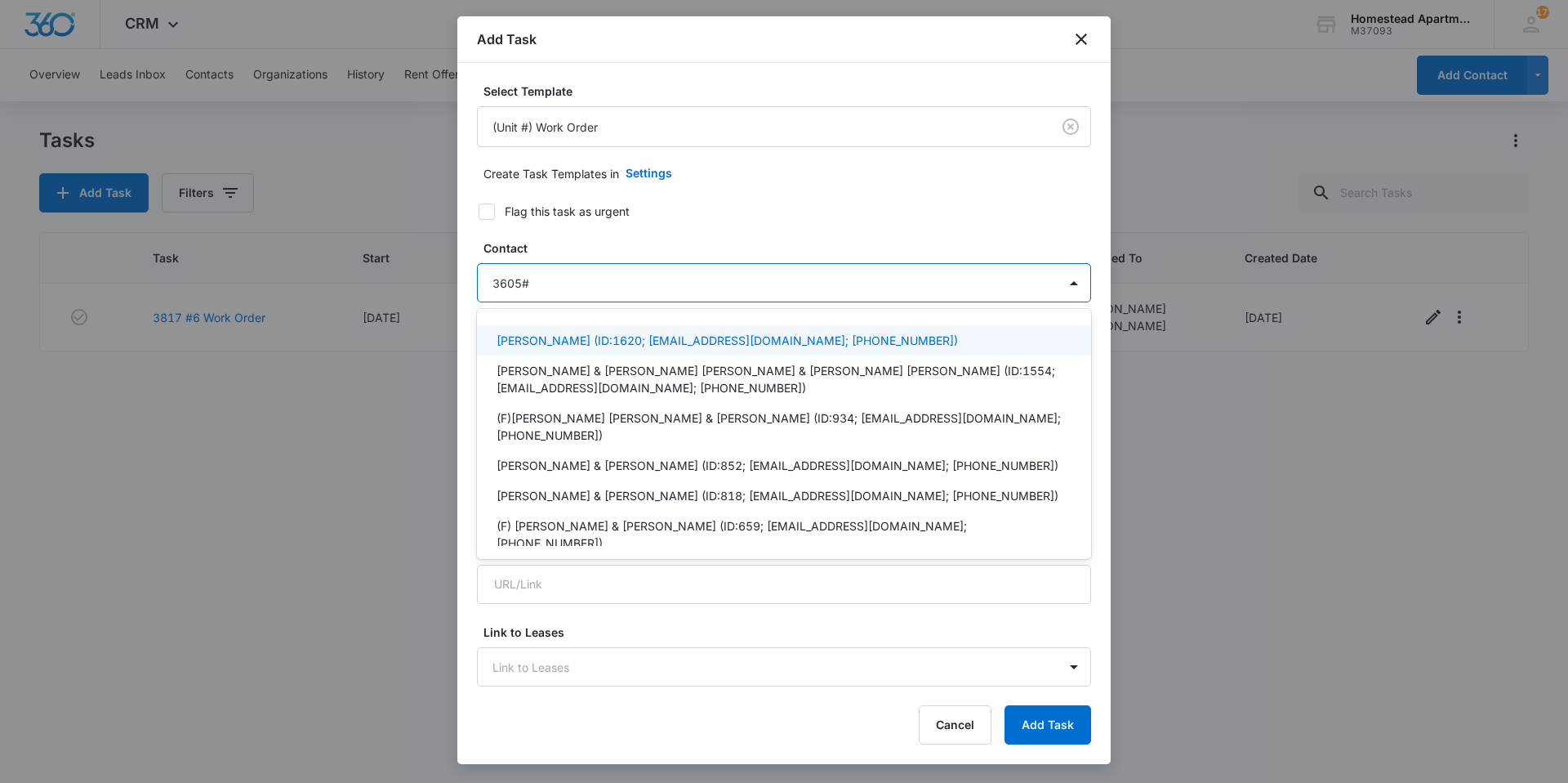
type input "3605#5"
click at [635, 331] on div "[PERSON_NAME] (ID:1620; [EMAIL_ADDRESS][DOMAIN_NAME]; [PHONE_NUMBER])" at bounding box center [784, 340] width 614 height 30
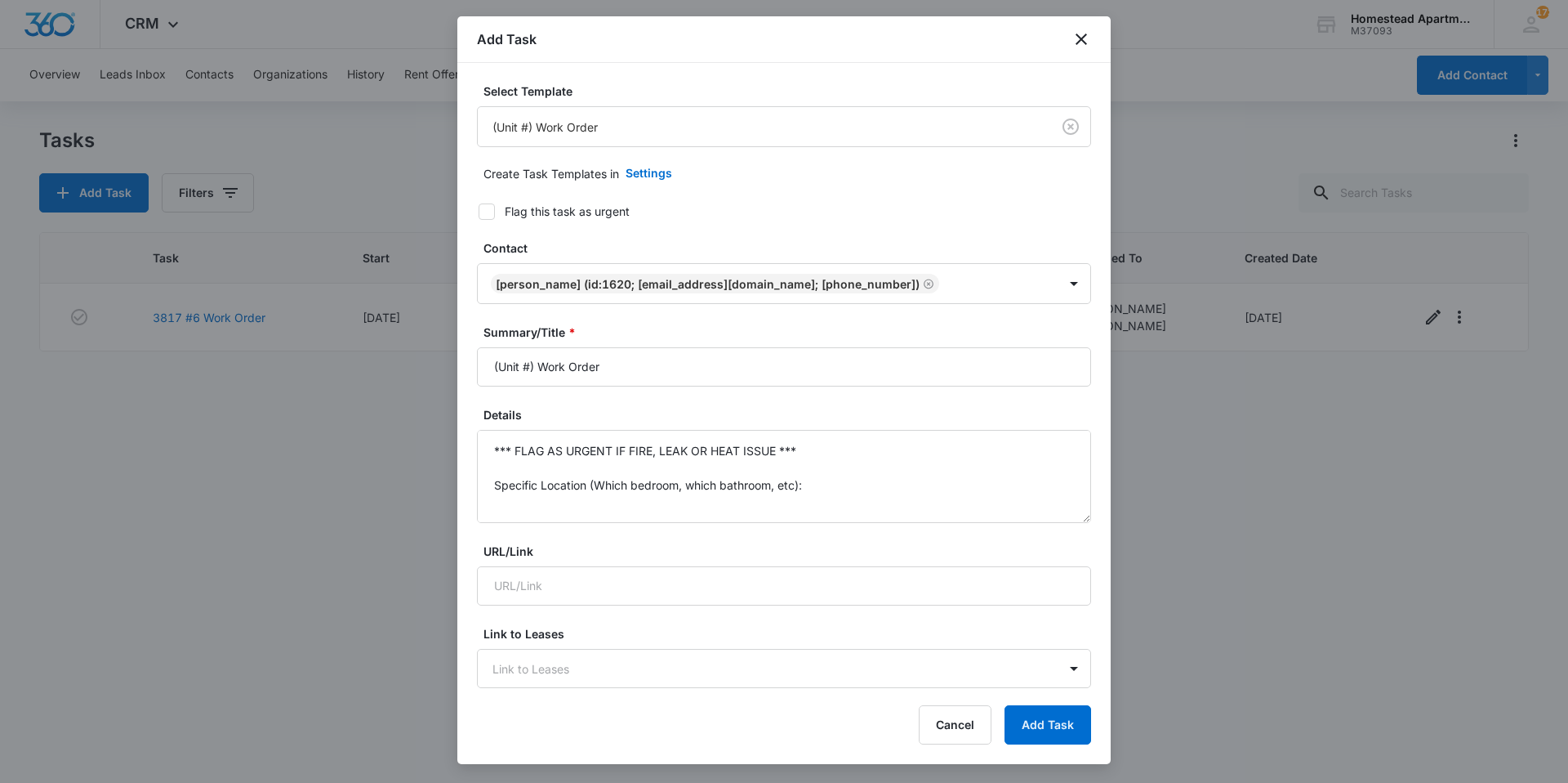
click at [835, 217] on label "Flag this task as urgent" at bounding box center [774, 211] width 614 height 17
click at [478, 217] on input "Flag this task as urgent" at bounding box center [472, 211] width 11 height 11
checkbox input "true"
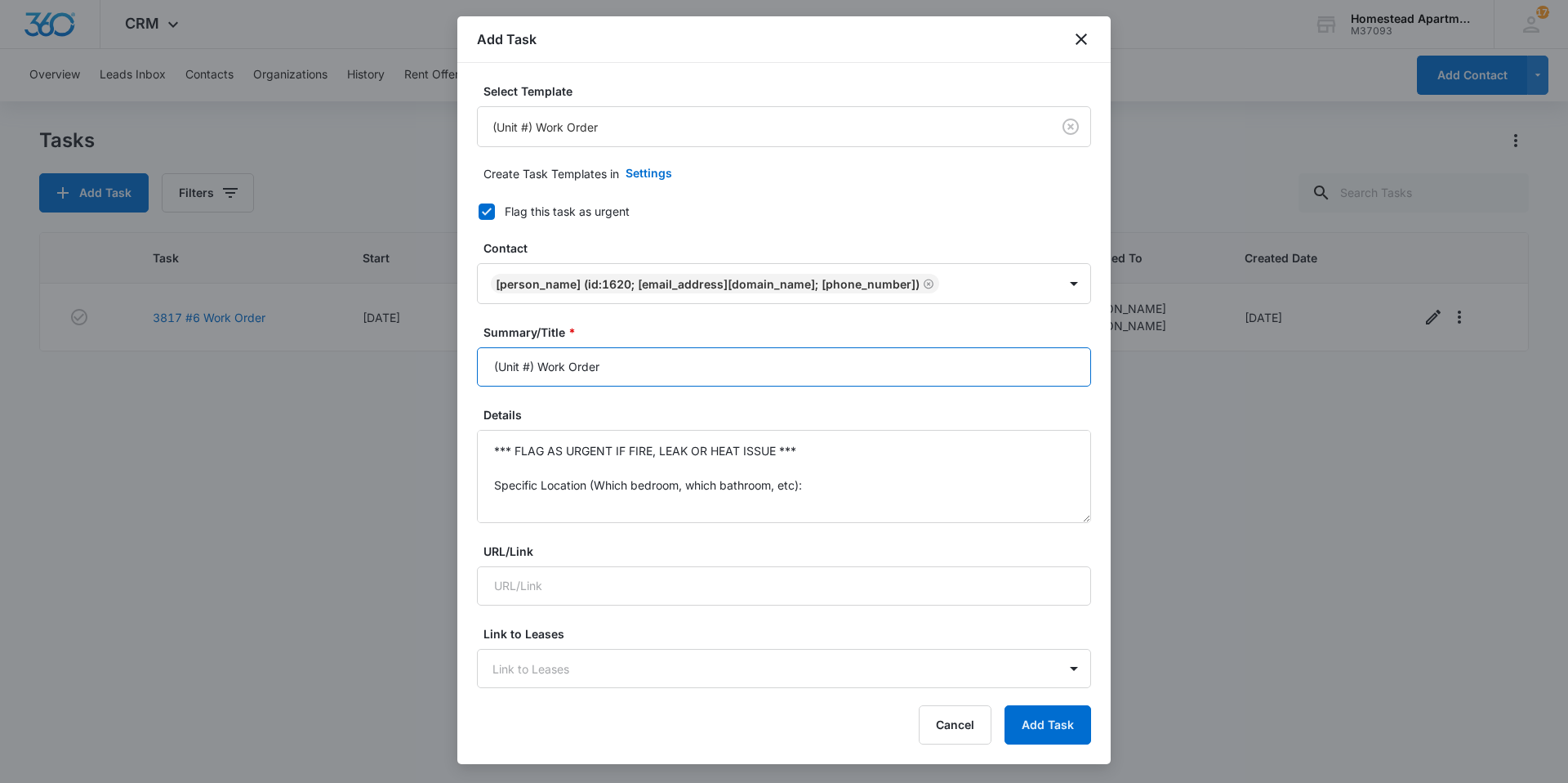
drag, startPoint x: 621, startPoint y: 373, endPoint x: 469, endPoint y: 393, distance: 153.3
click at [469, 393] on div "Select Template (Unit #) Work Order Create Task Templates in Settings Flag this…" at bounding box center [784, 376] width 653 height 626
type input "3605 #3 Work Order"
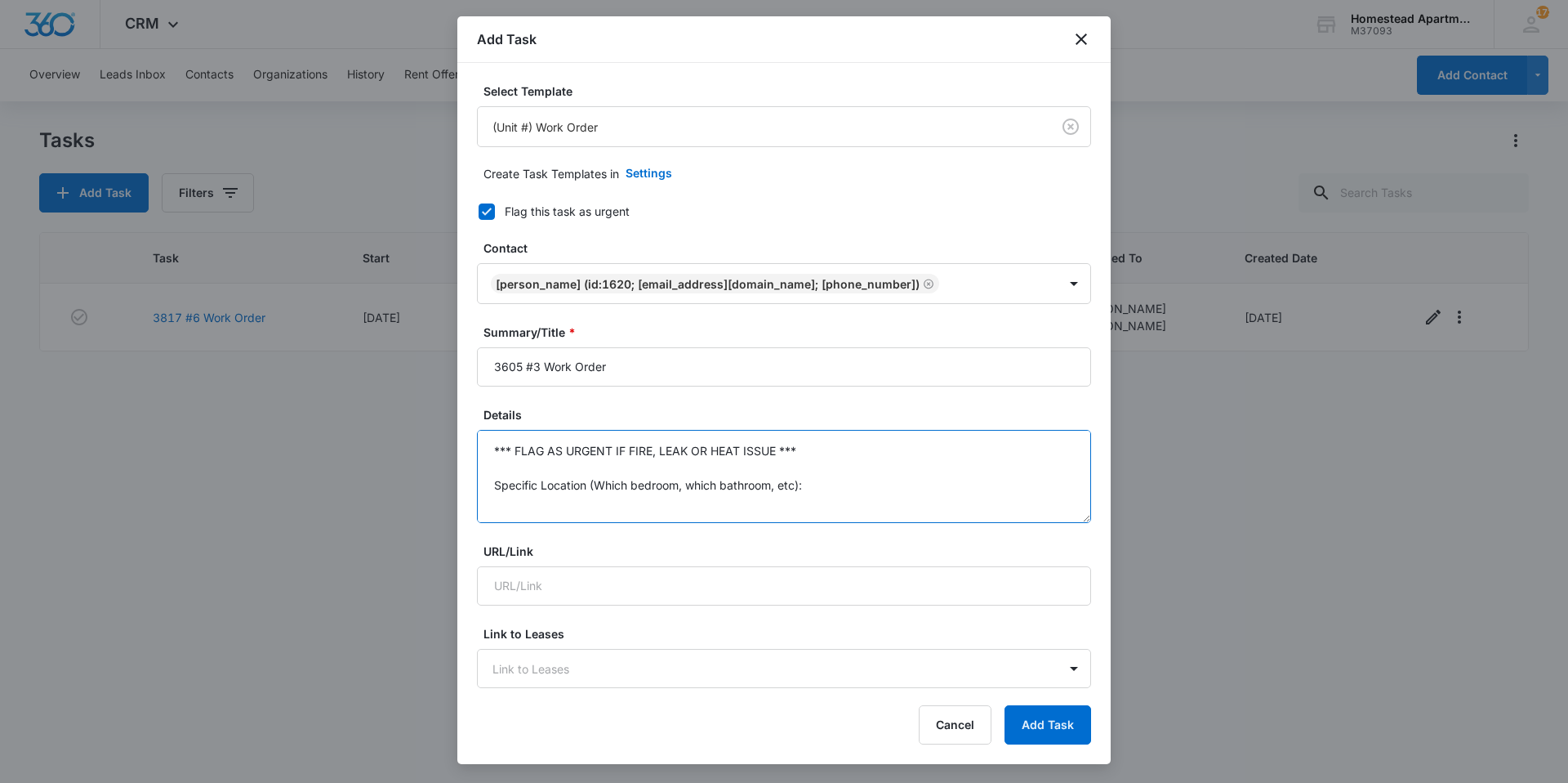
drag, startPoint x: 821, startPoint y: 486, endPoint x: 482, endPoint y: 448, distance: 341.1
click at [482, 448] on textarea "*** FLAG AS URGENT IF FIRE, LEAK OR HEAT ISSUE *** Specific Location (Which bed…" at bounding box center [784, 476] width 614 height 93
type textarea "Specific Details:"
drag, startPoint x: 595, startPoint y: 498, endPoint x: 443, endPoint y: 505, distance: 152.2
click at [443, 505] on body "CRM Apps Reputation Websites Forms CRM Email Social Content Intelligence Files …" at bounding box center [784, 392] width 1568 height 783
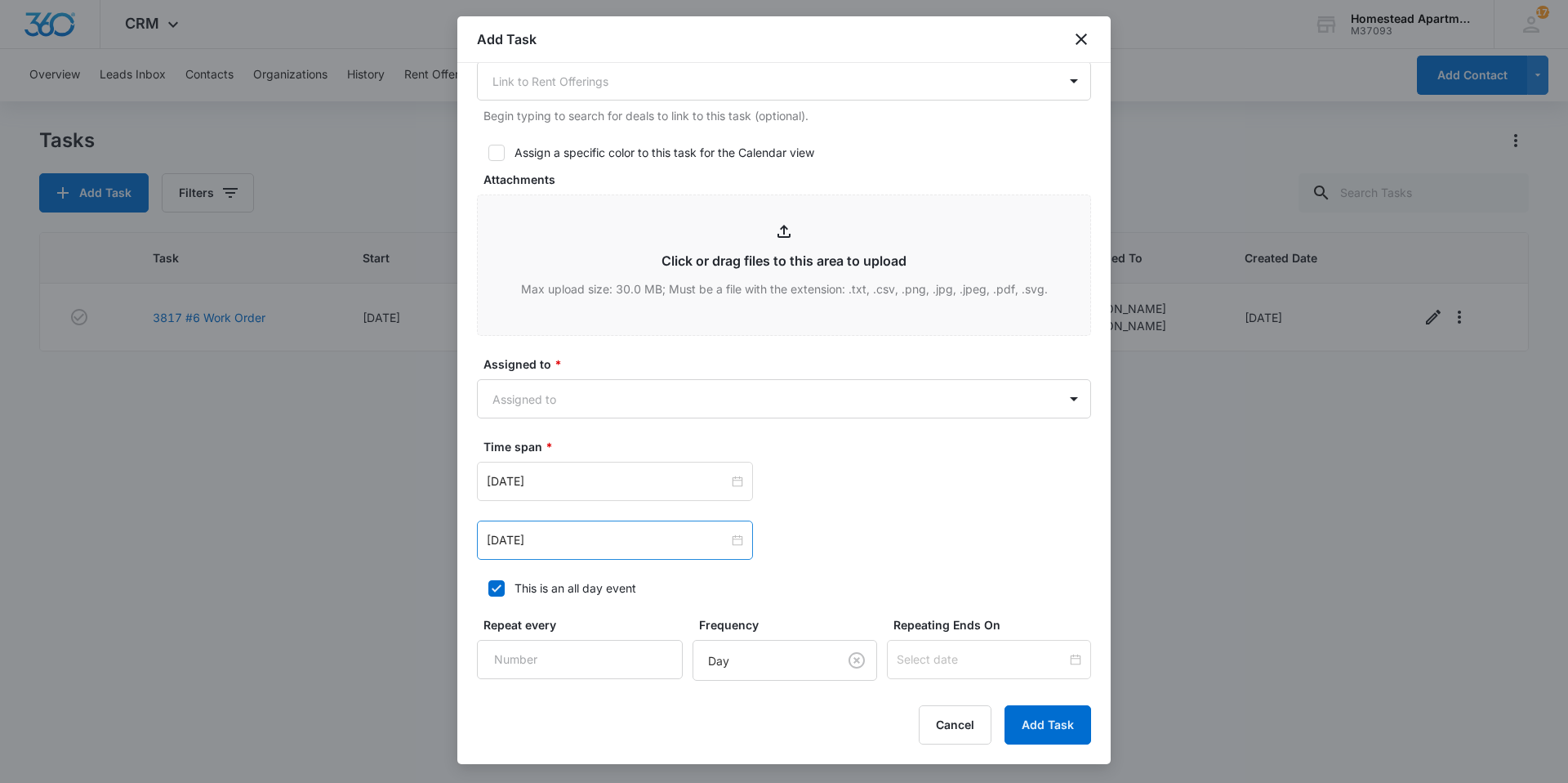
scroll to position [736, 0]
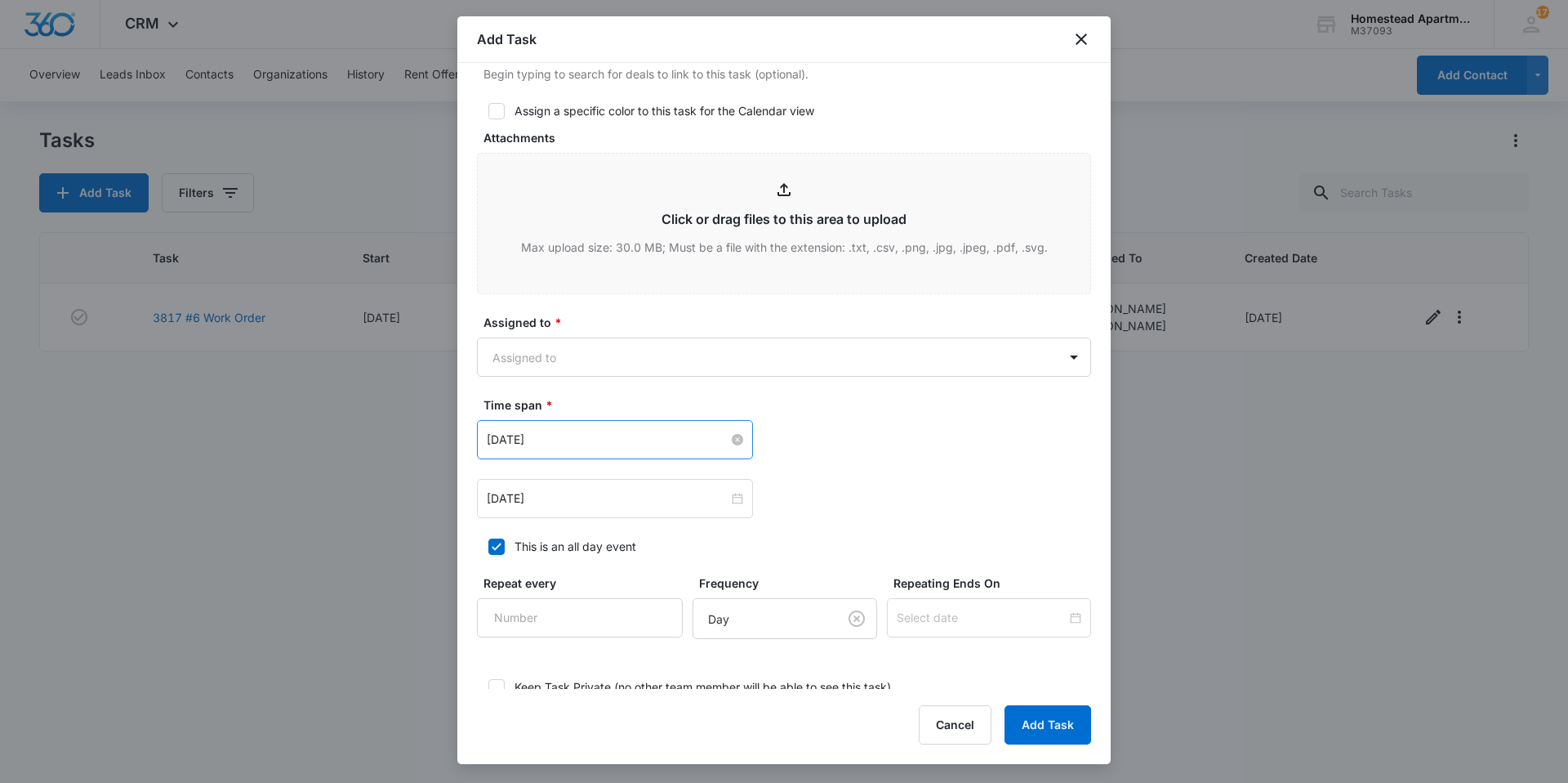
type textarea "Water leaking under Sink, does not know where leak is coming from."
click at [628, 443] on input "[DATE]" at bounding box center [608, 439] width 241 height 18
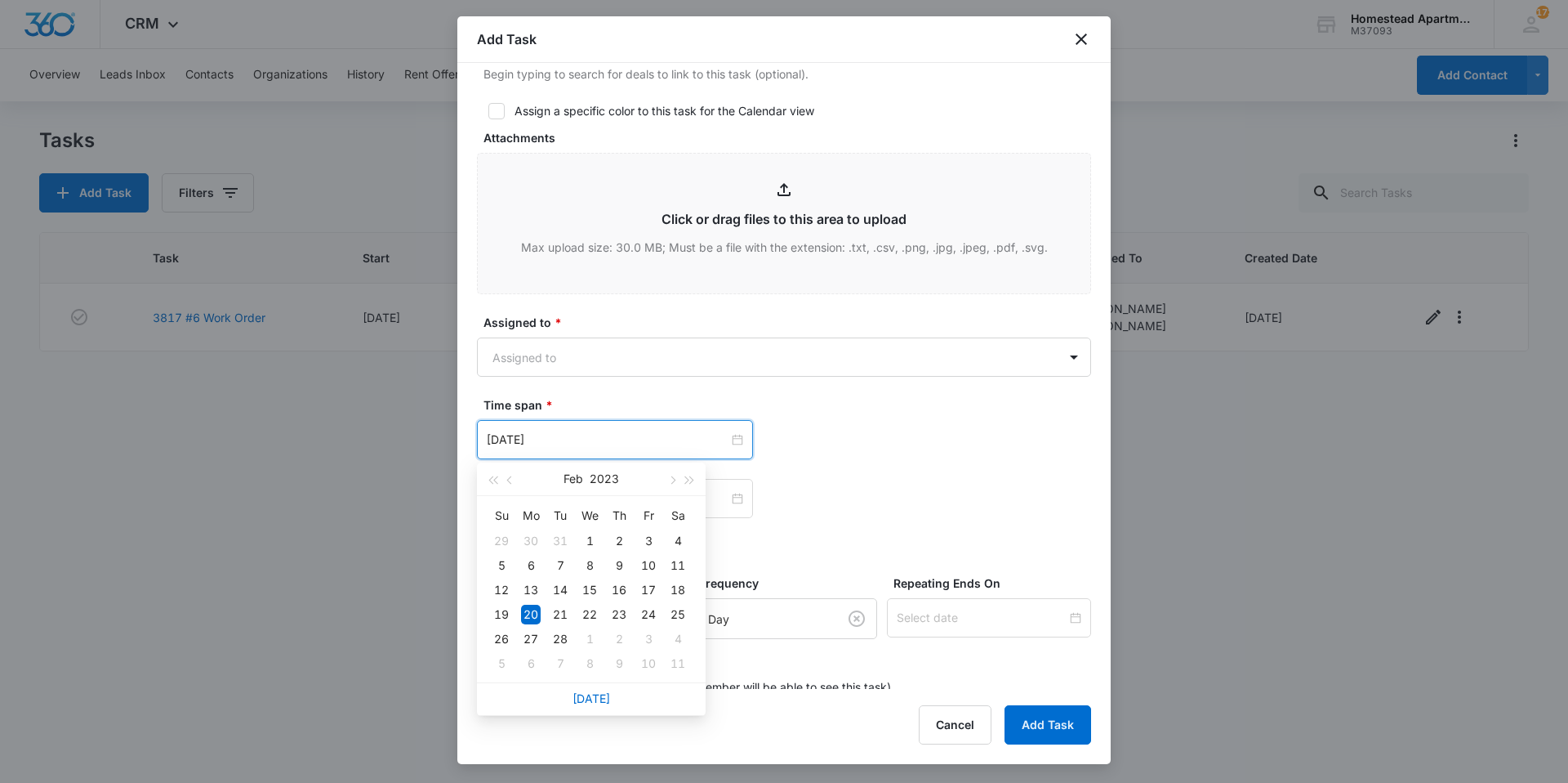
click at [623, 696] on div "[DATE]" at bounding box center [590, 698] width 228 height 33
click at [599, 702] on link "[DATE]" at bounding box center [591, 698] width 38 height 14
type input "[DATE]"
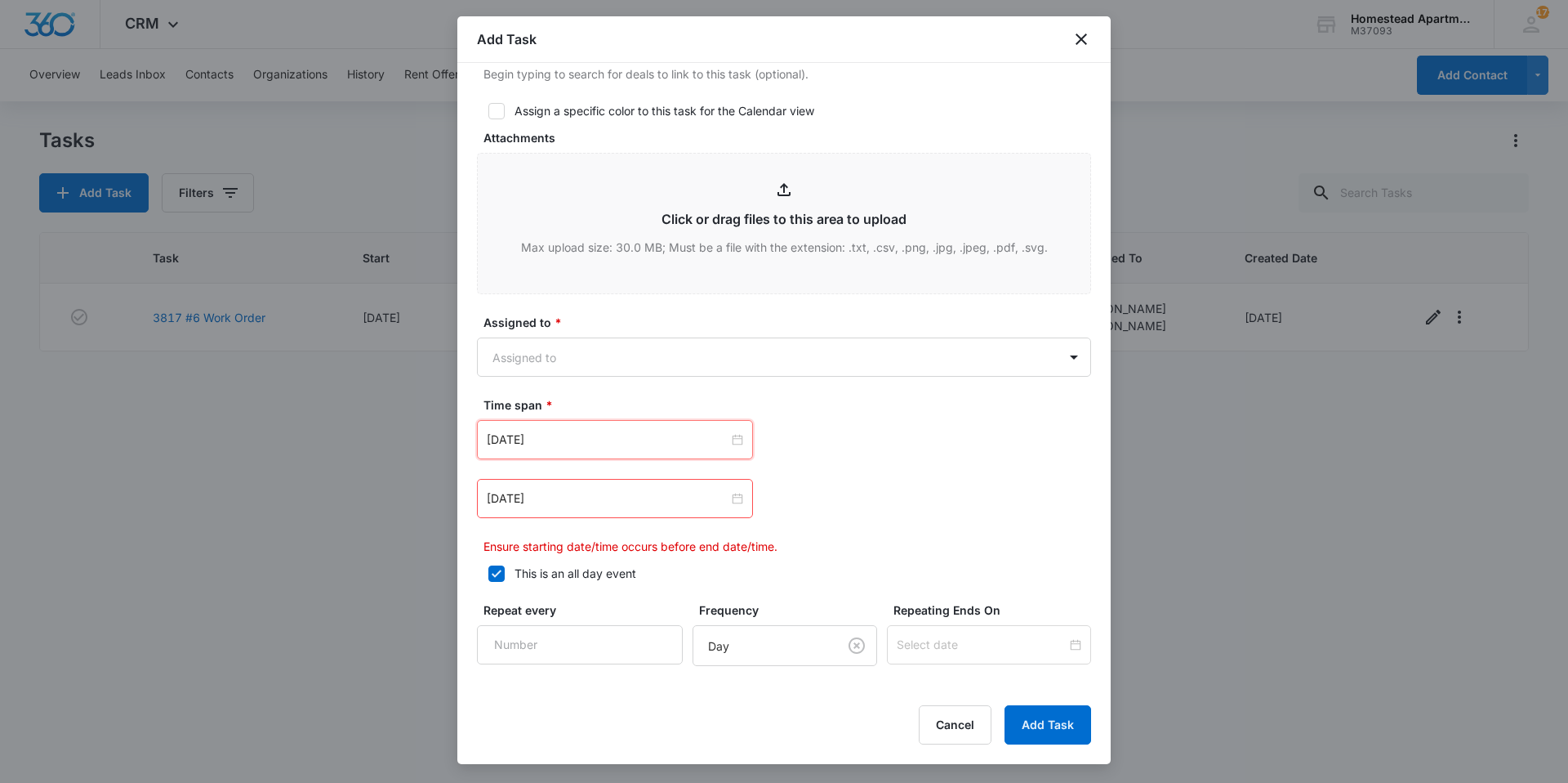
click at [798, 480] on div "[DATE]" at bounding box center [784, 498] width 614 height 39
click at [616, 502] on input "[DATE]" at bounding box center [608, 498] width 241 height 18
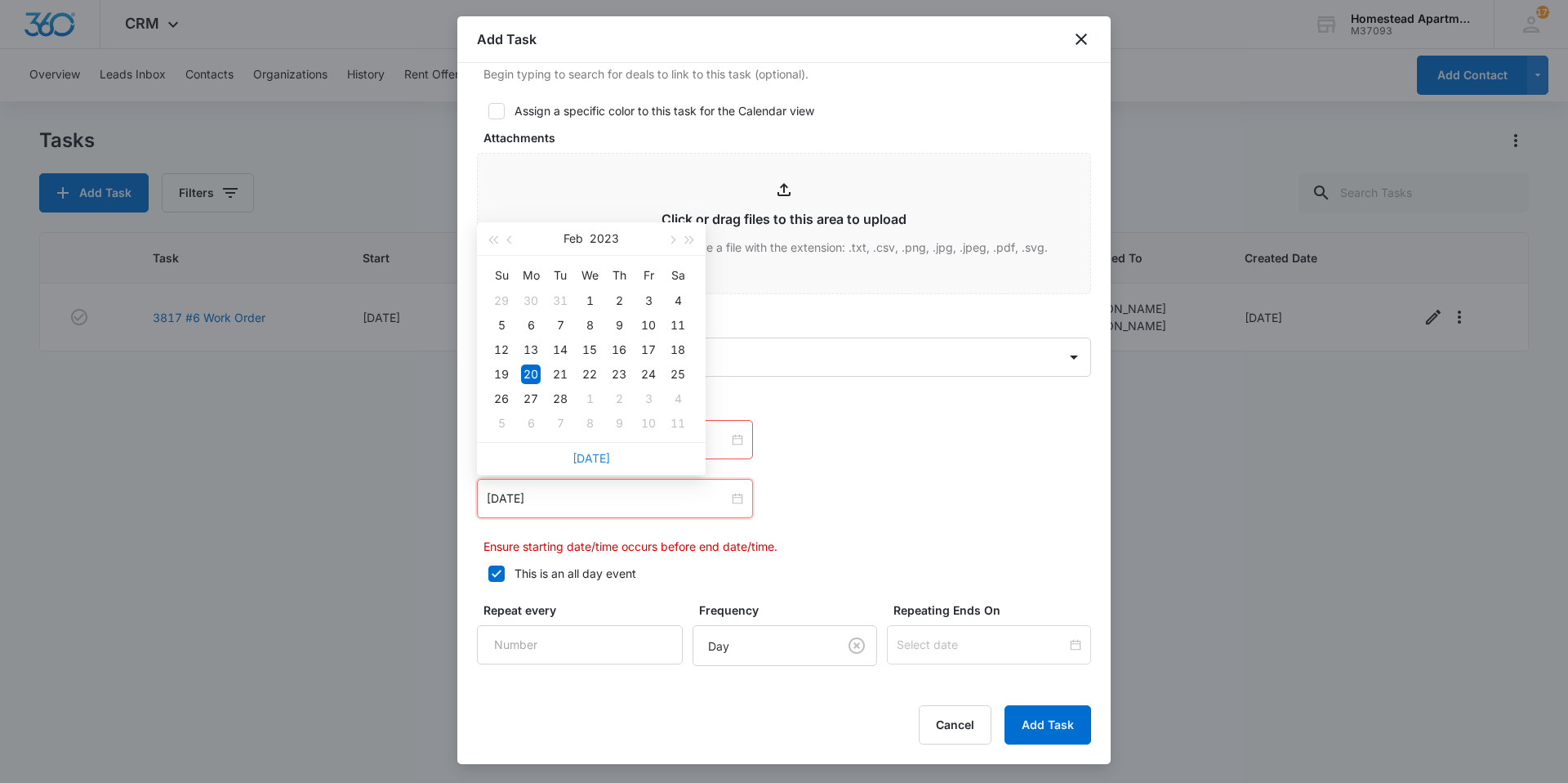
click at [593, 459] on link "[DATE]" at bounding box center [591, 458] width 38 height 14
type input "[DATE]"
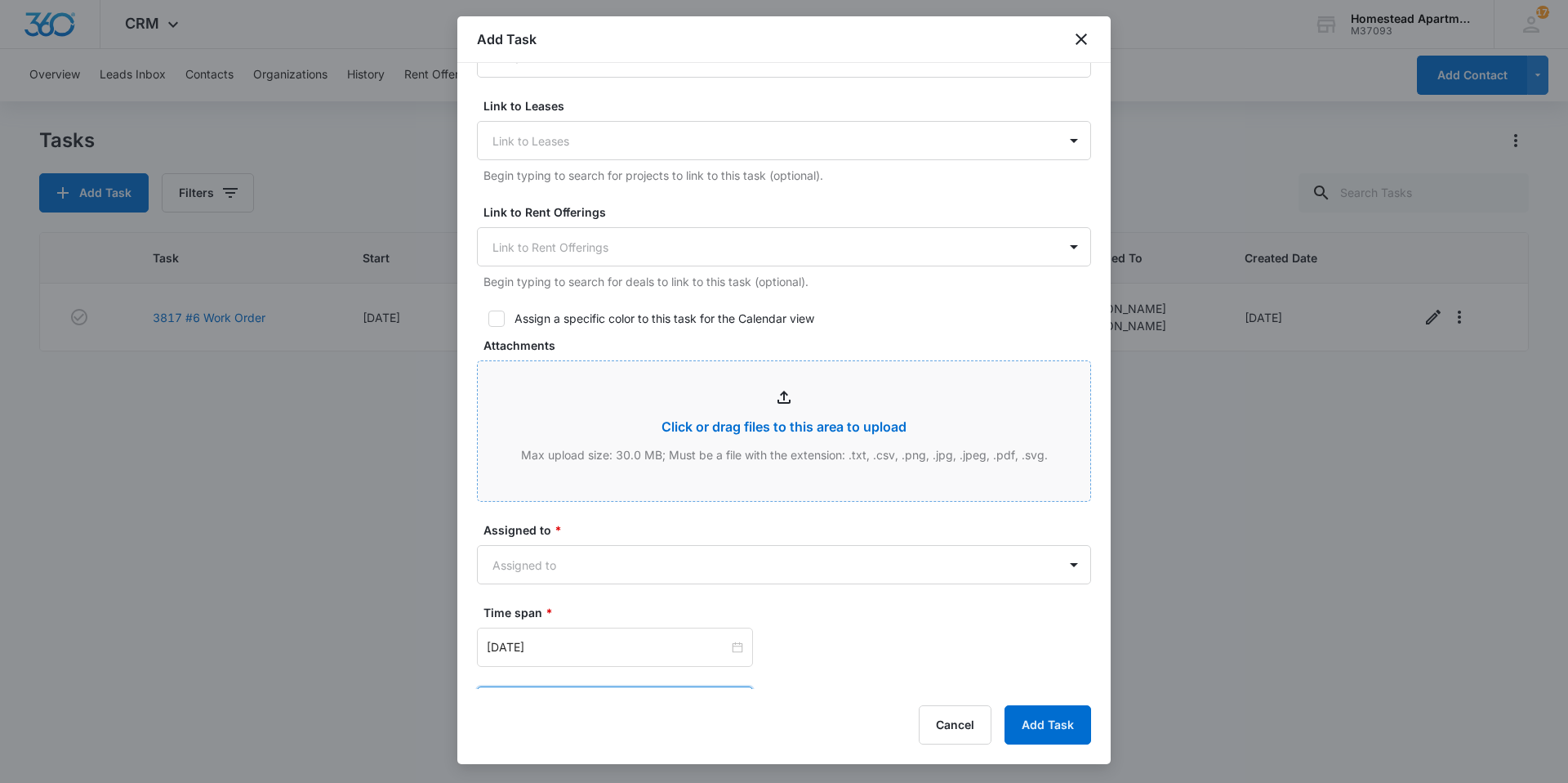
scroll to position [517, 0]
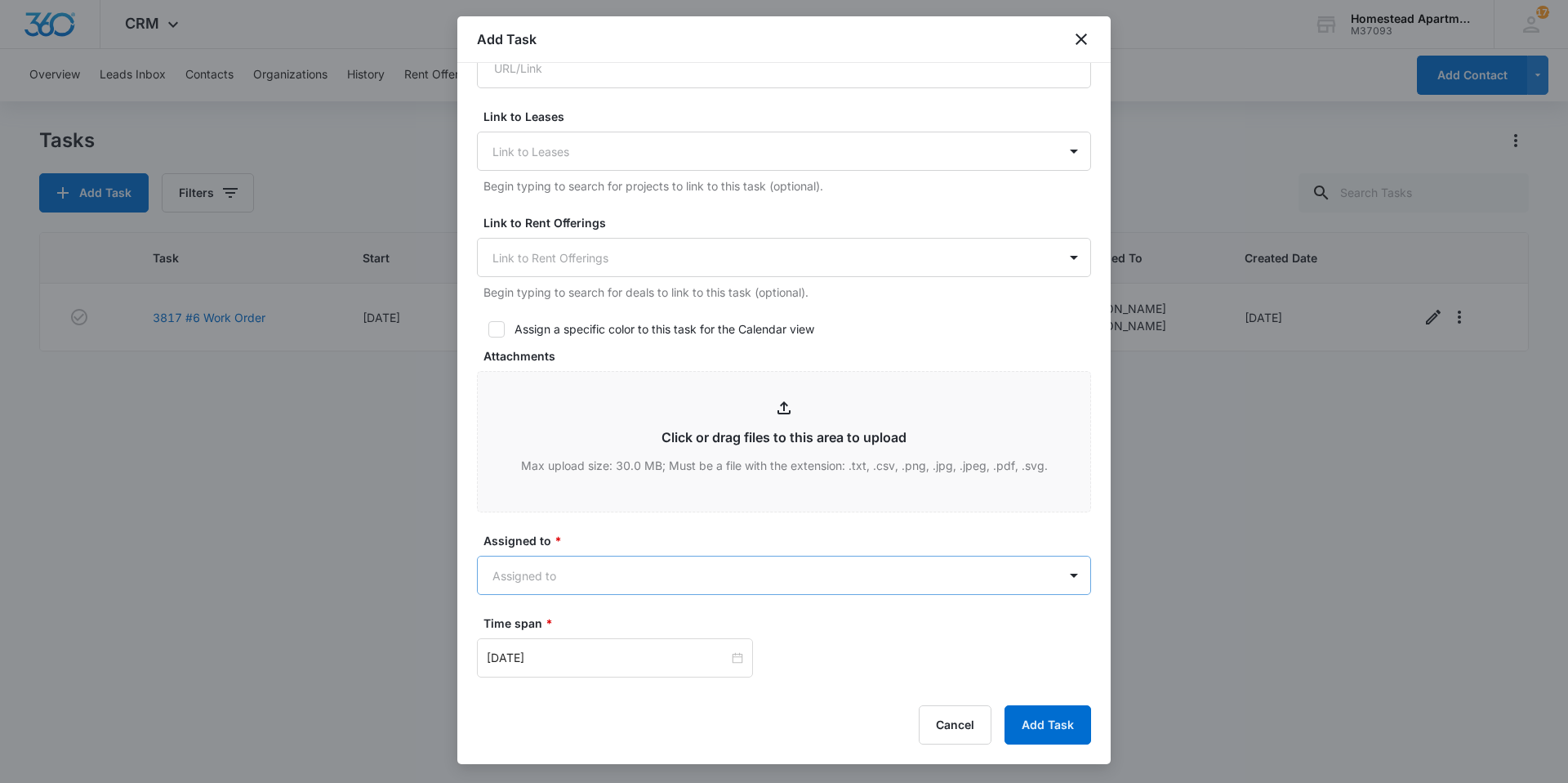
click at [646, 572] on body "CRM Apps Reputation Websites Forms CRM Email Social Content Intelligence Files …" at bounding box center [784, 392] width 1568 height 783
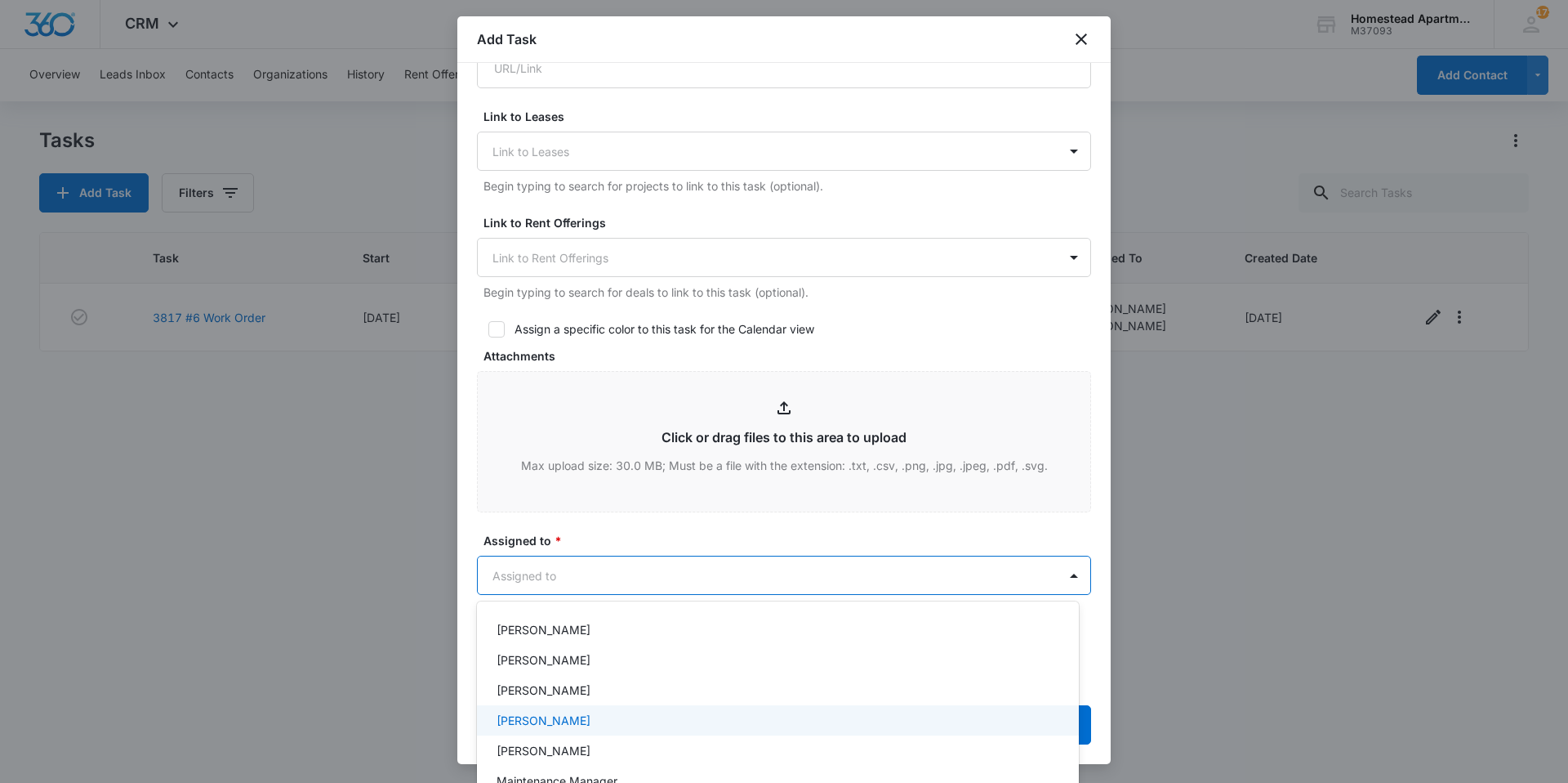
scroll to position [316, 0]
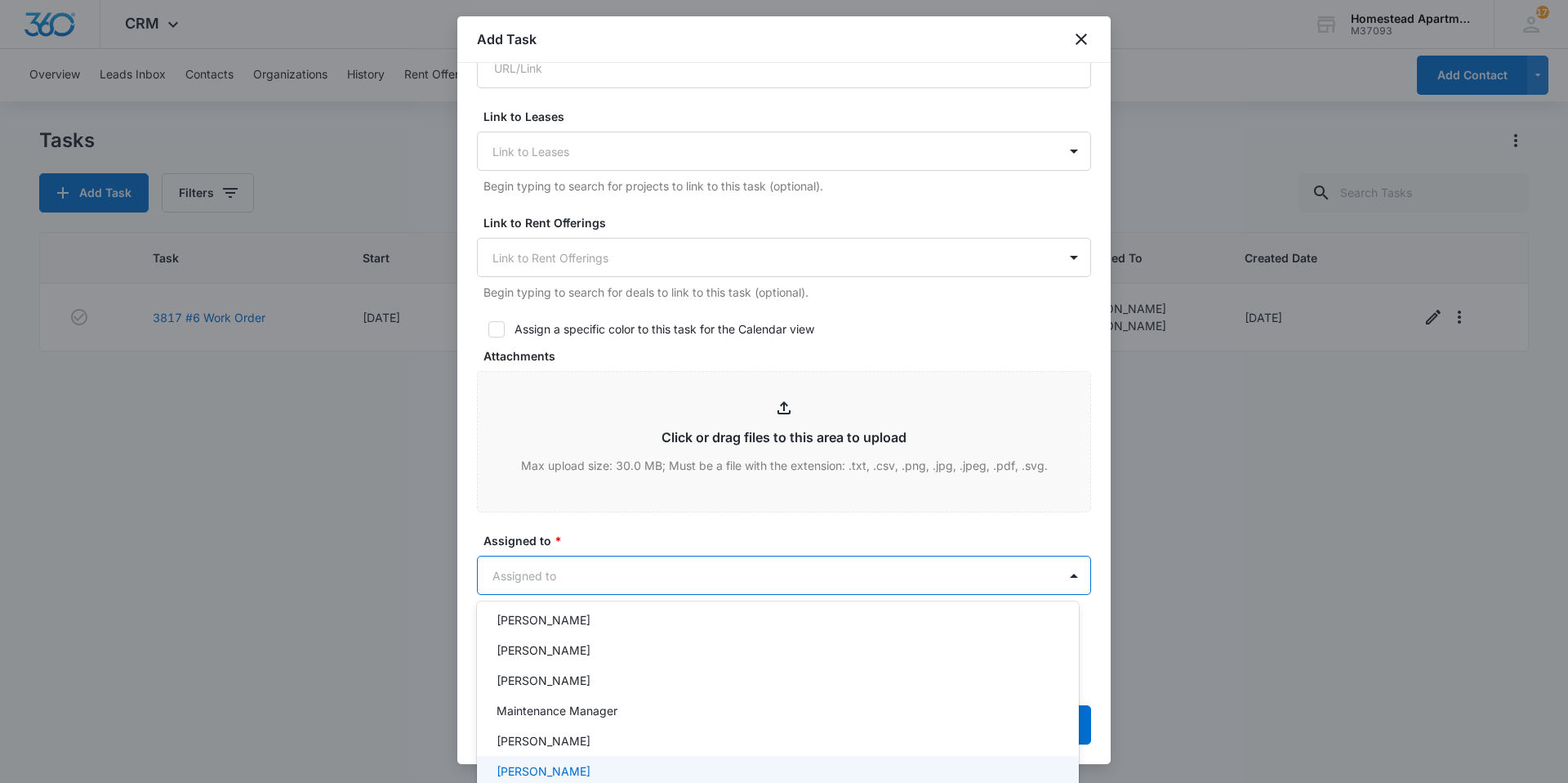
click at [590, 767] on div "[PERSON_NAME]" at bounding box center [776, 771] width 559 height 17
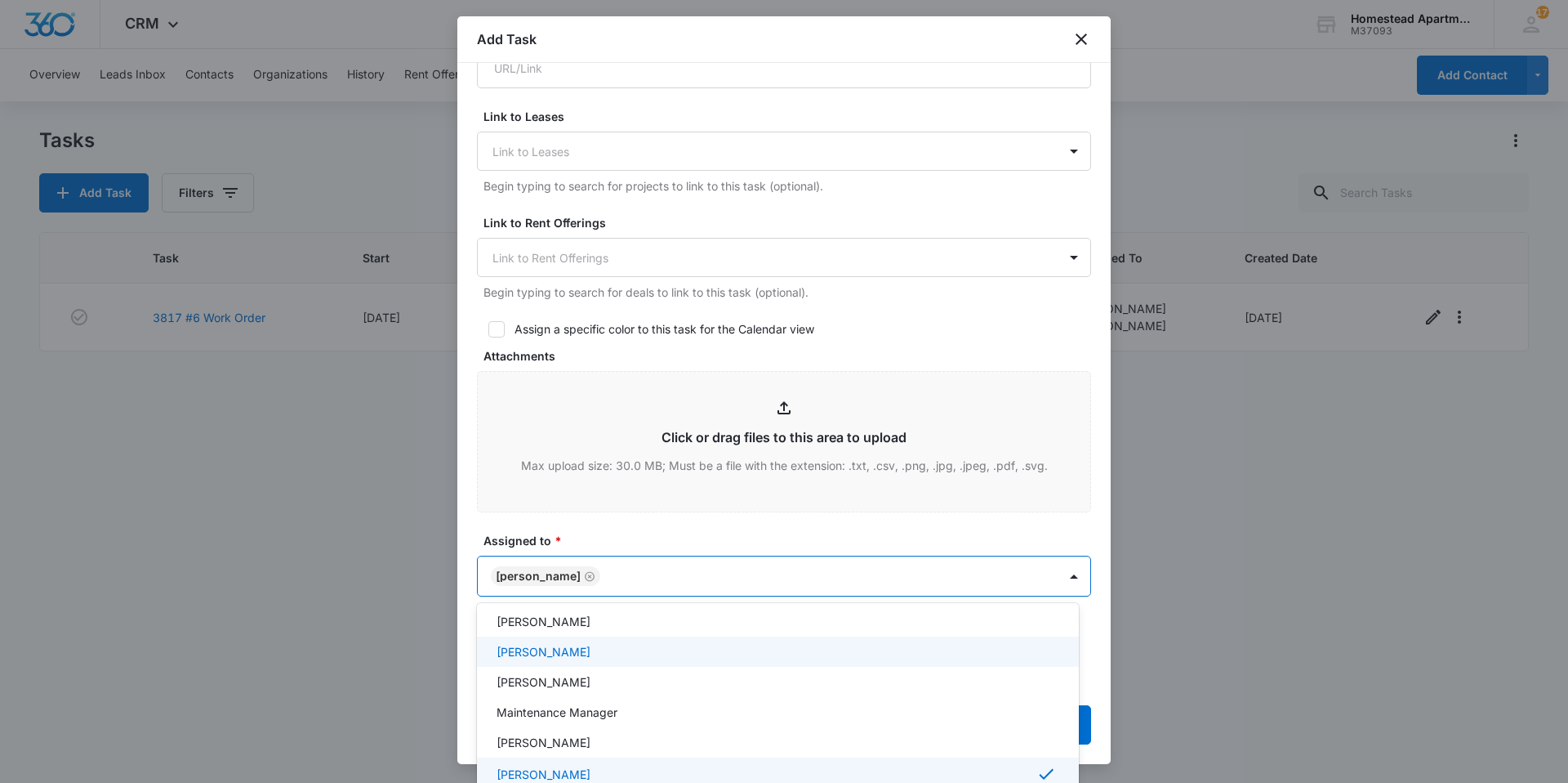
click at [751, 523] on div at bounding box center [784, 392] width 1568 height 783
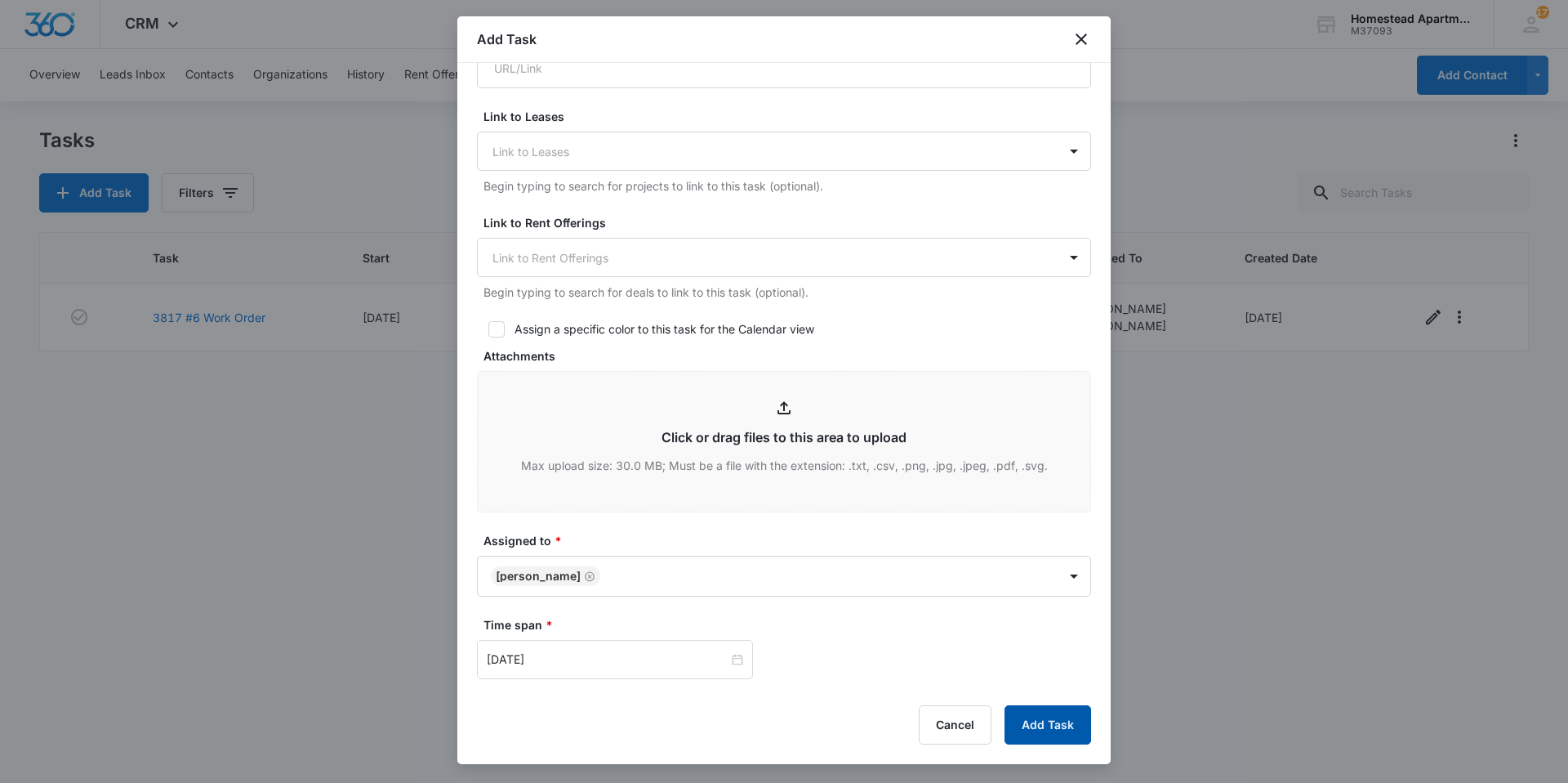
click at [1030, 722] on button "Add Task" at bounding box center [1047, 724] width 86 height 39
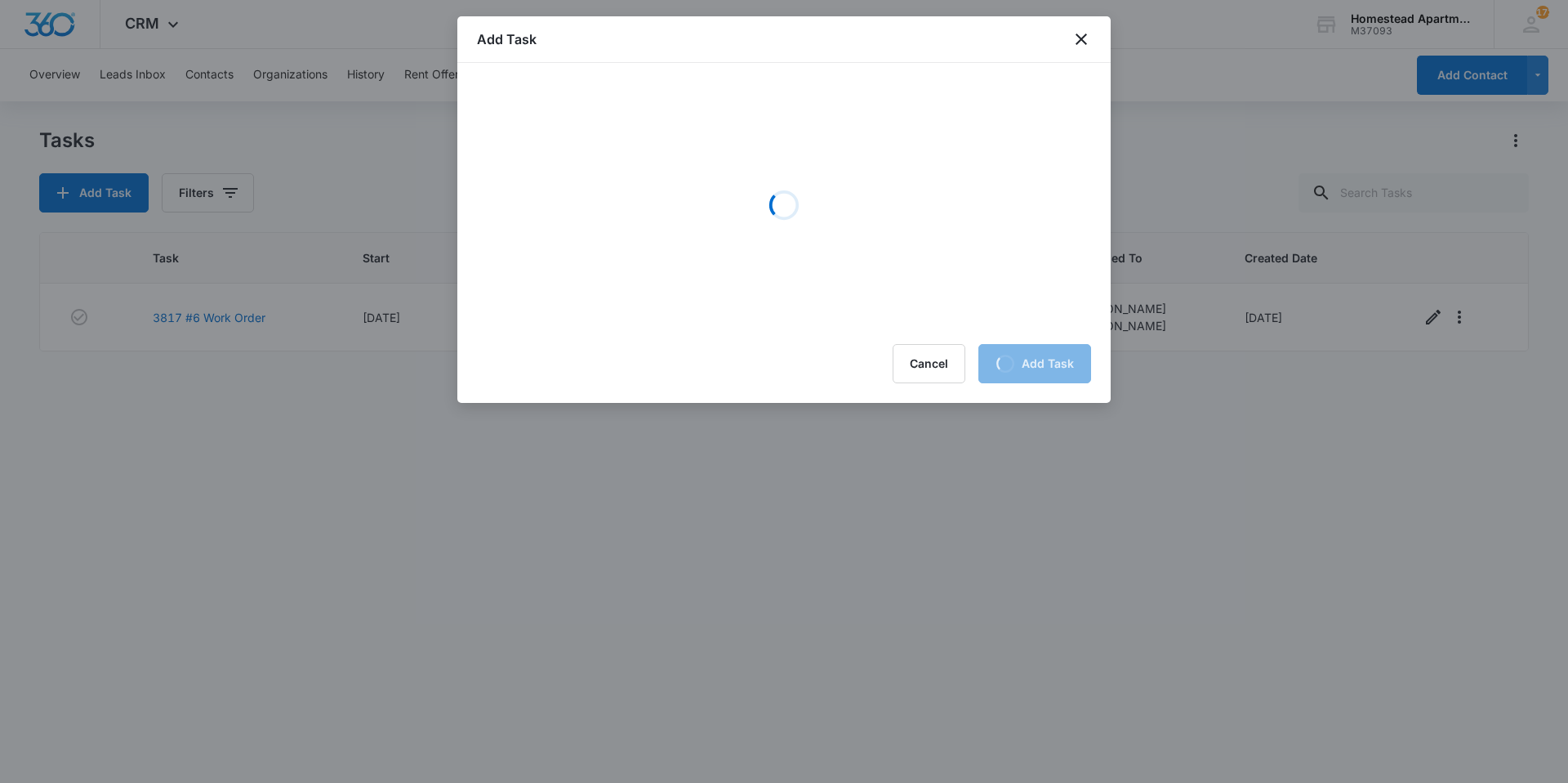
scroll to position [0, 0]
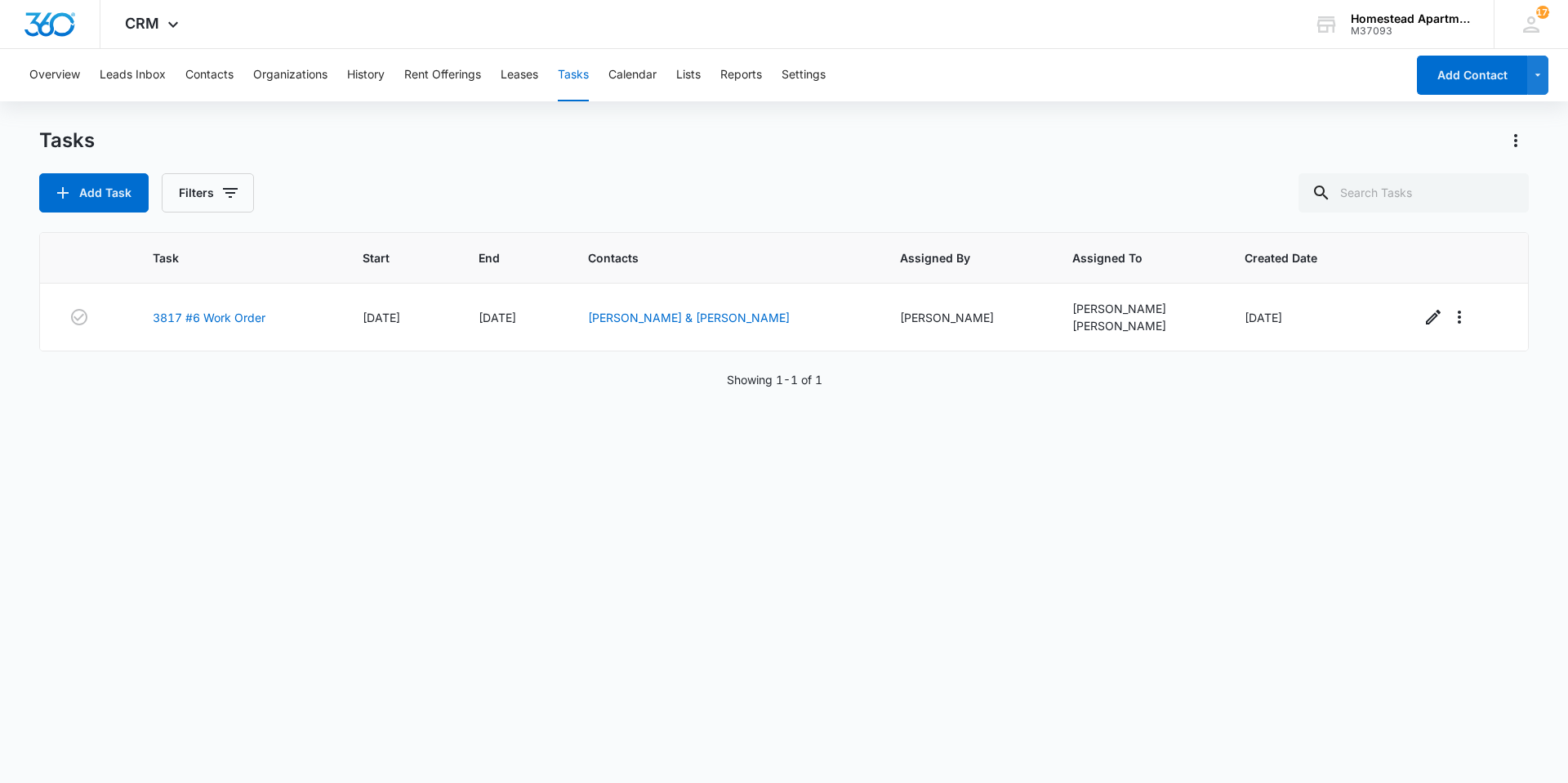
click at [789, 385] on p "Showing 1-1 of 1" at bounding box center [774, 379] width 96 height 17
click at [734, 381] on p "Showing 1-1 of 1" at bounding box center [774, 379] width 96 height 17
click at [238, 204] on button "Filters" at bounding box center [208, 192] width 92 height 39
click at [241, 392] on label "Complete" at bounding box center [275, 389] width 188 height 17
click at [182, 389] on input "Complete" at bounding box center [181, 388] width 1 height 1
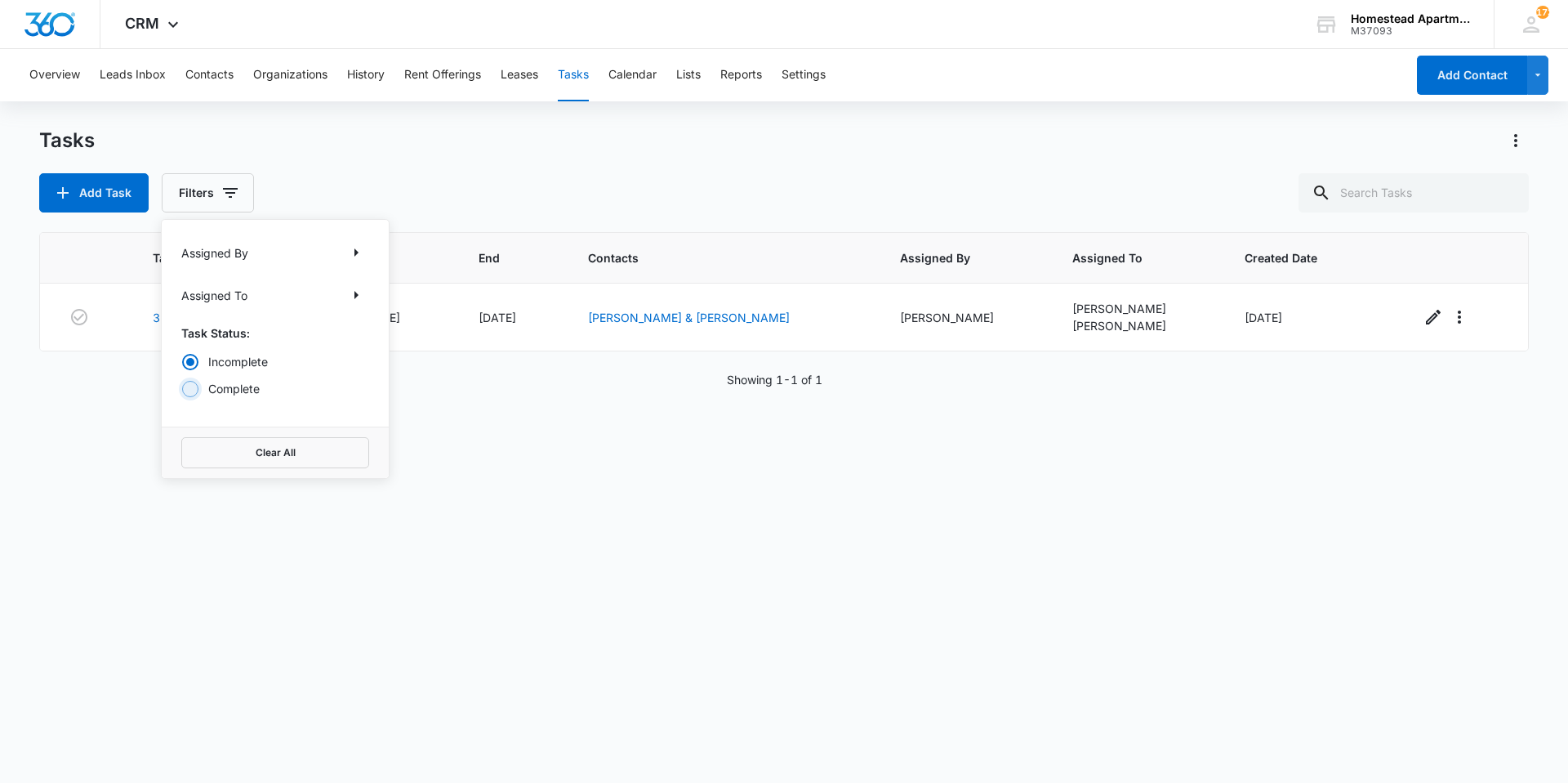
radio input "false"
radio input "true"
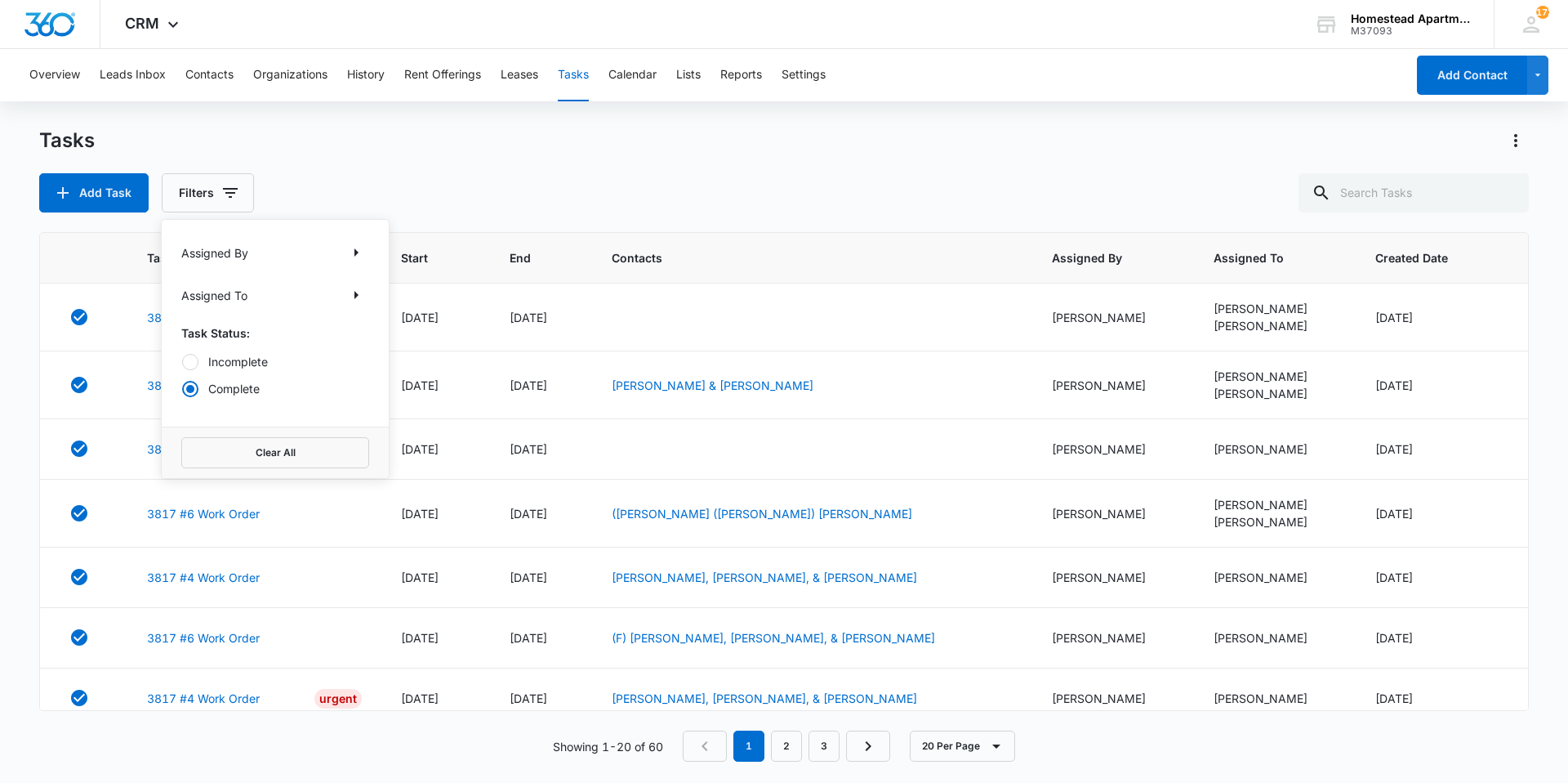
click at [196, 363] on div at bounding box center [190, 361] width 16 height 16
click at [182, 362] on input "Incomplete" at bounding box center [181, 361] width 1 height 1
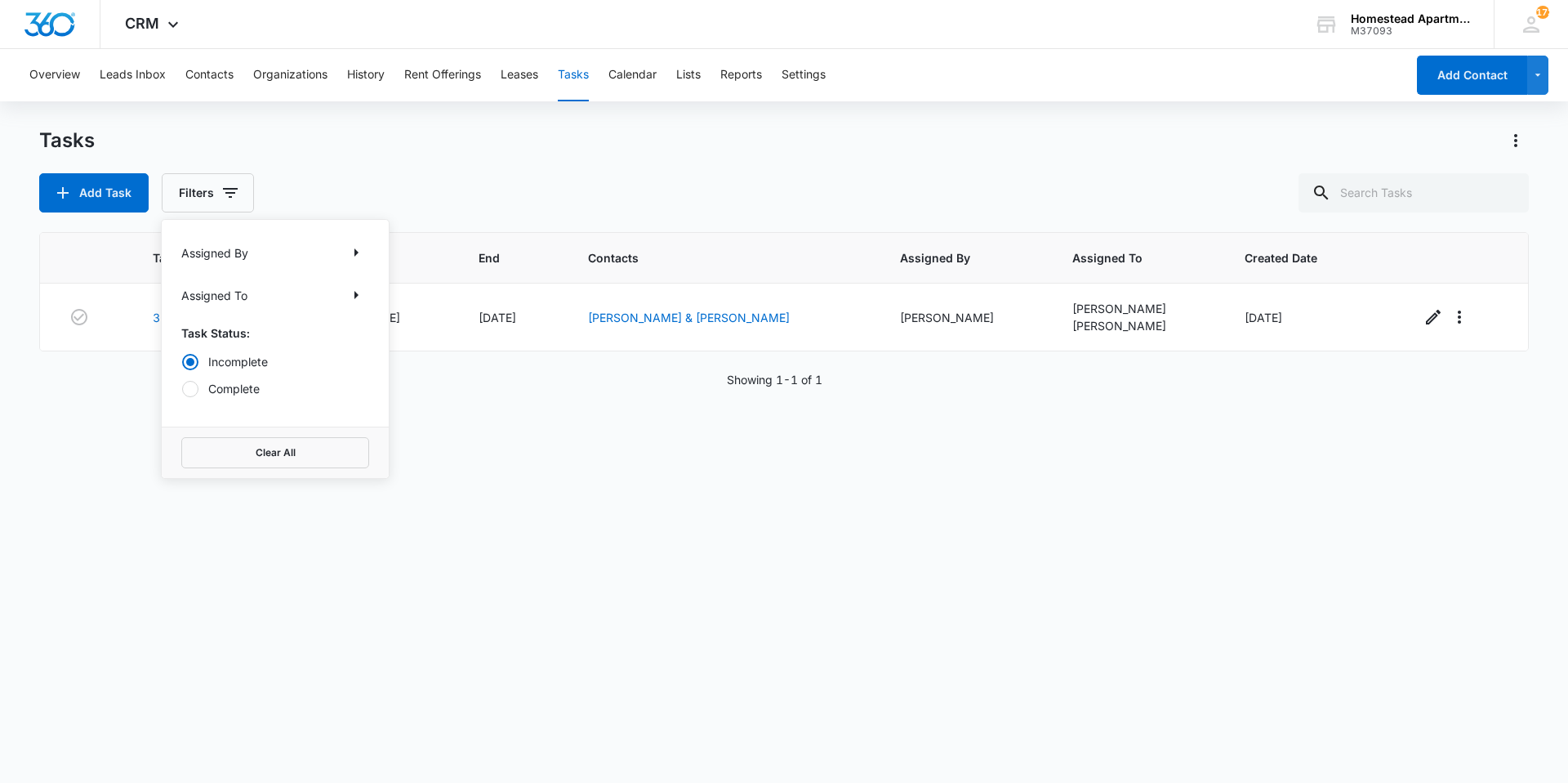
click at [207, 389] on label "Complete" at bounding box center [275, 389] width 188 height 17
click at [182, 389] on input "Complete" at bounding box center [181, 388] width 1 height 1
radio input "false"
radio input "true"
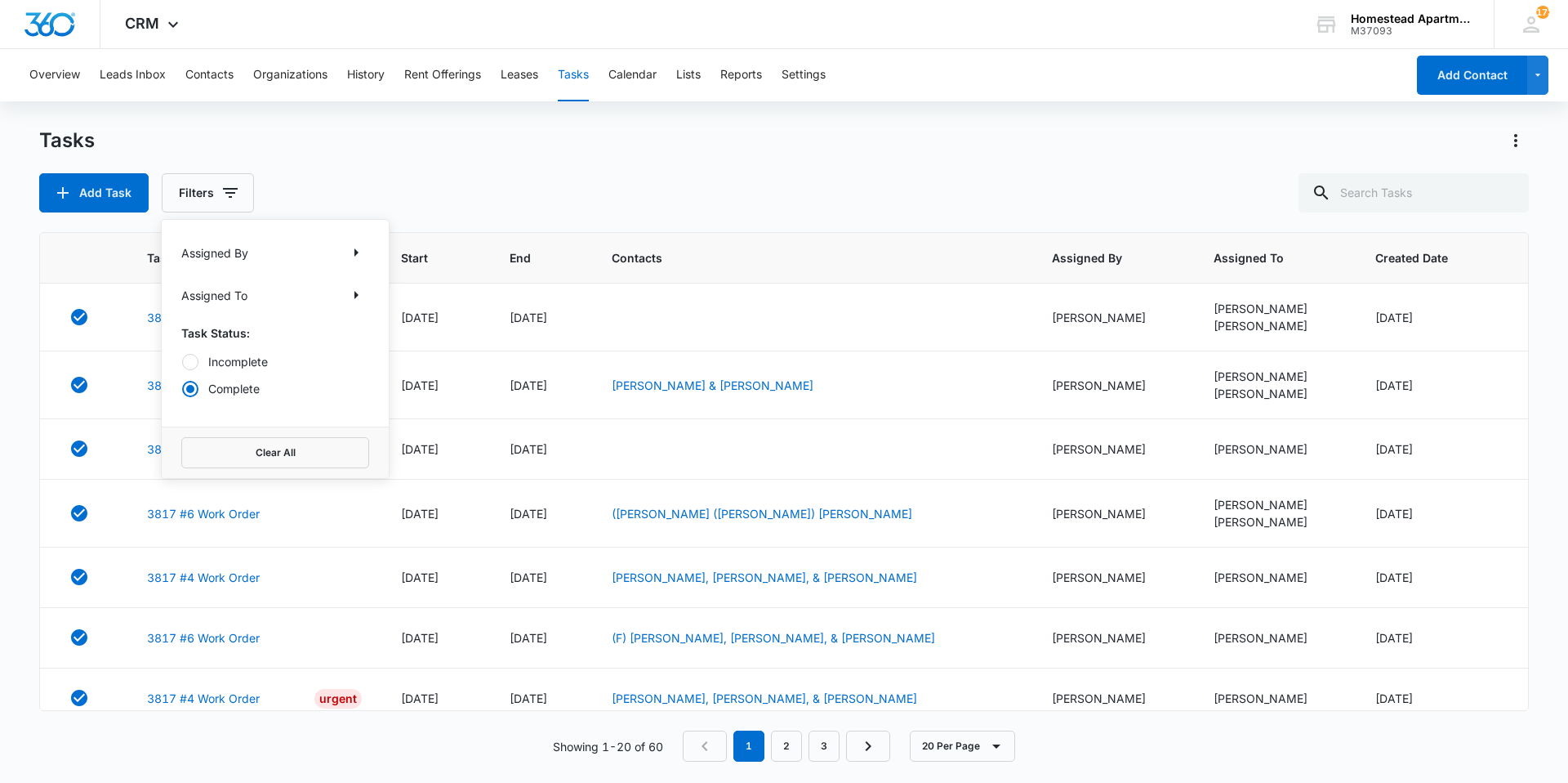
click at [613, 175] on div "Add Task Filters Assigned By Assigned To Task Status: Incomplete Complete Clear…" at bounding box center [784, 192] width 1490 height 39
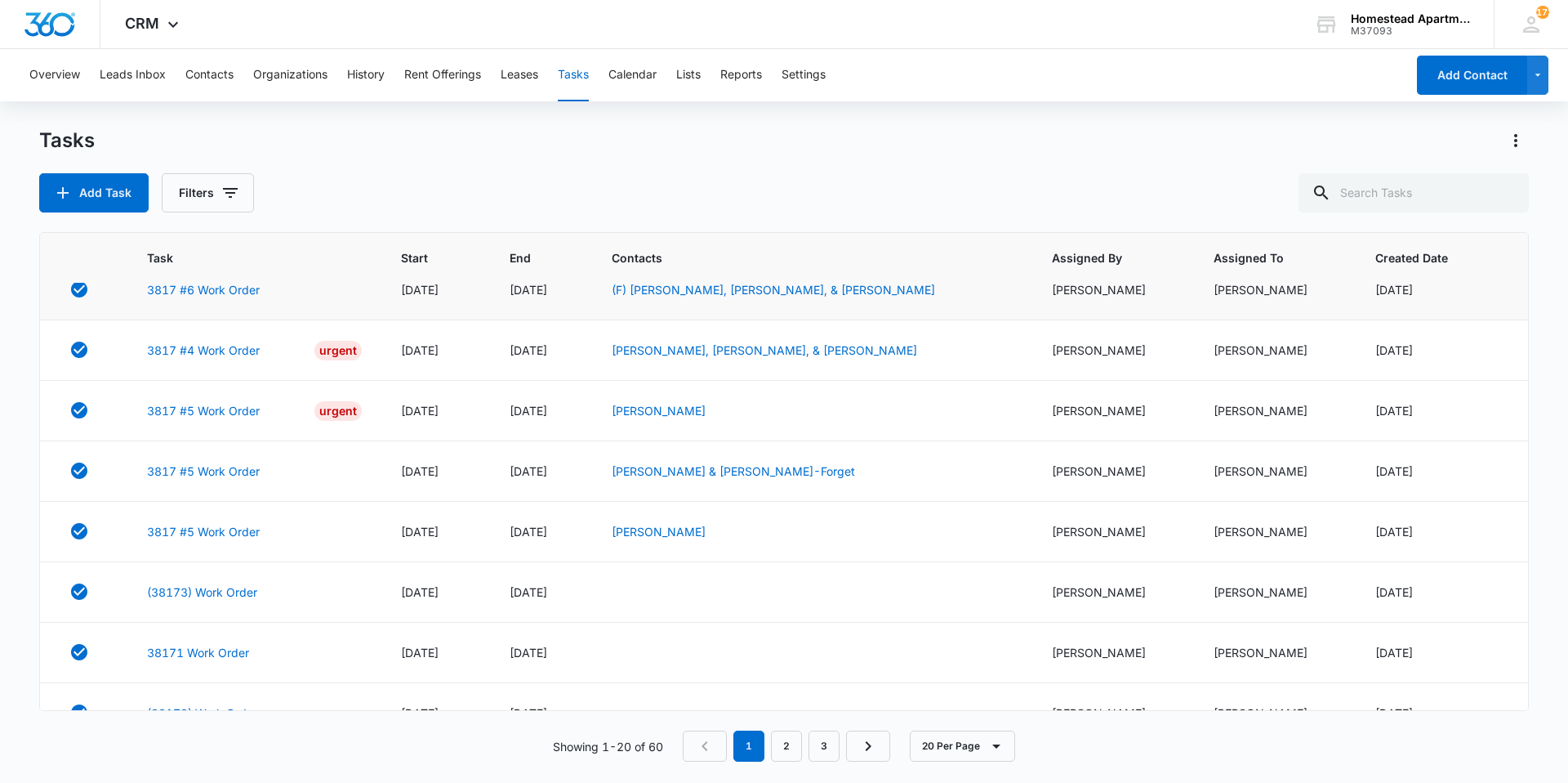
scroll to position [245, 0]
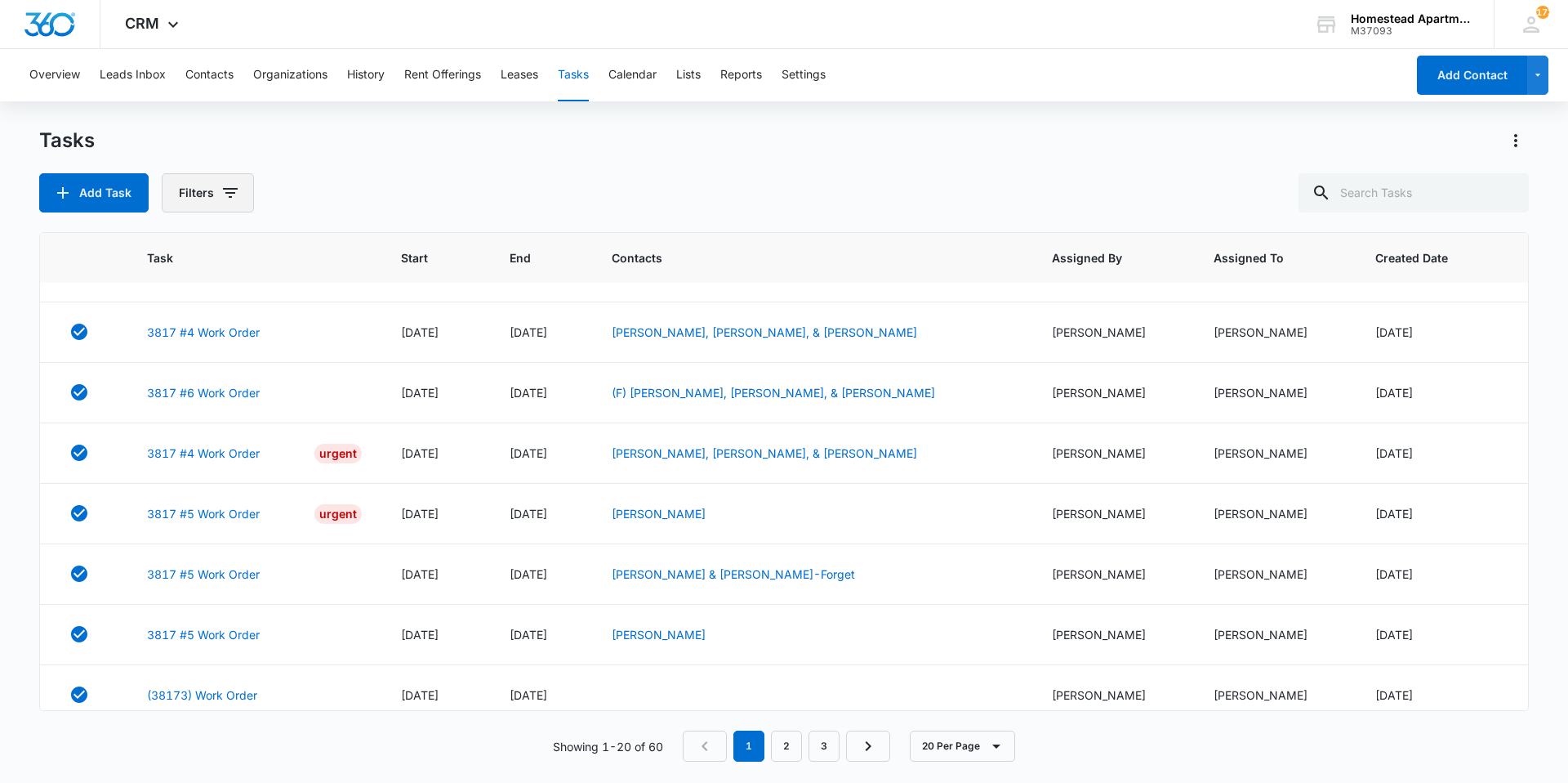
click at [193, 193] on button "Filters" at bounding box center [208, 192] width 92 height 39
click at [219, 360] on label "Incomplete" at bounding box center [275, 361] width 188 height 17
click at [182, 361] on input "Incomplete" at bounding box center [181, 361] width 1 height 1
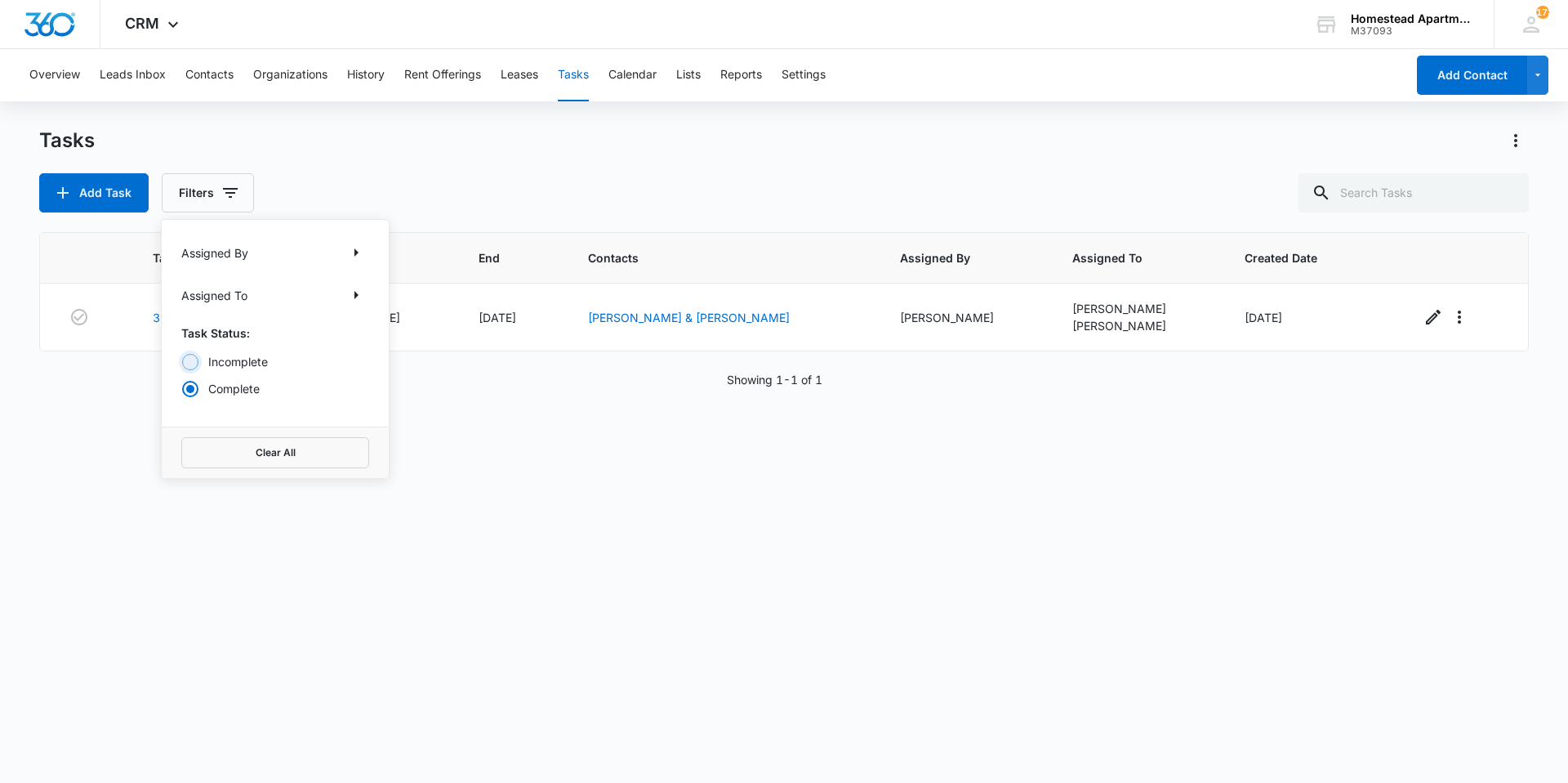
radio input "true"
click at [393, 197] on div "Add Task Filters Assigned By Assigned To Task Status: Incomplete Complete Clear…" at bounding box center [784, 192] width 1490 height 39
click at [103, 184] on button "Add Task" at bounding box center [93, 192] width 109 height 39
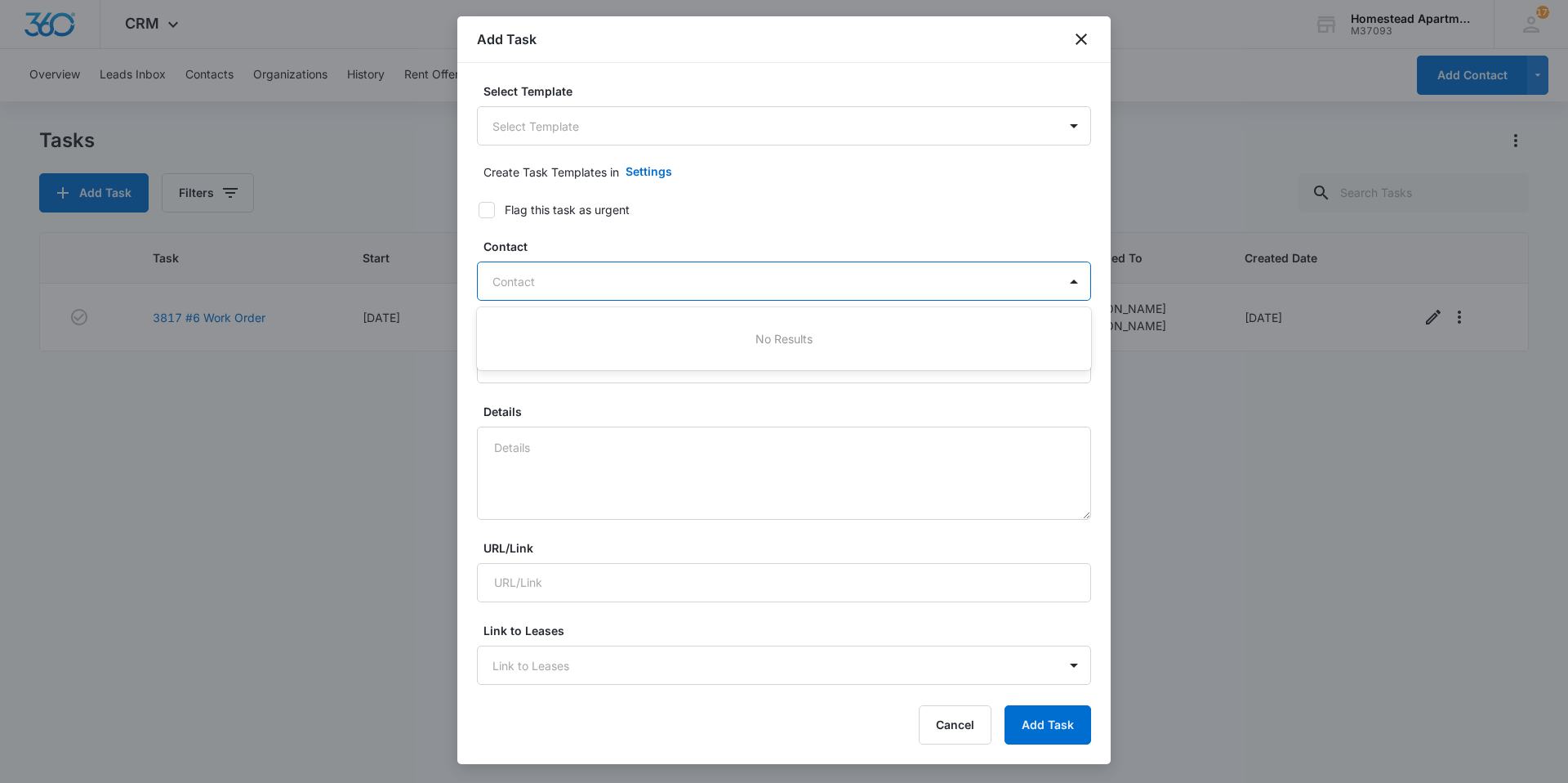
click at [597, 282] on div at bounding box center [774, 282] width 564 height 21
click at [1076, 44] on icon "close" at bounding box center [1081, 39] width 20 height 20
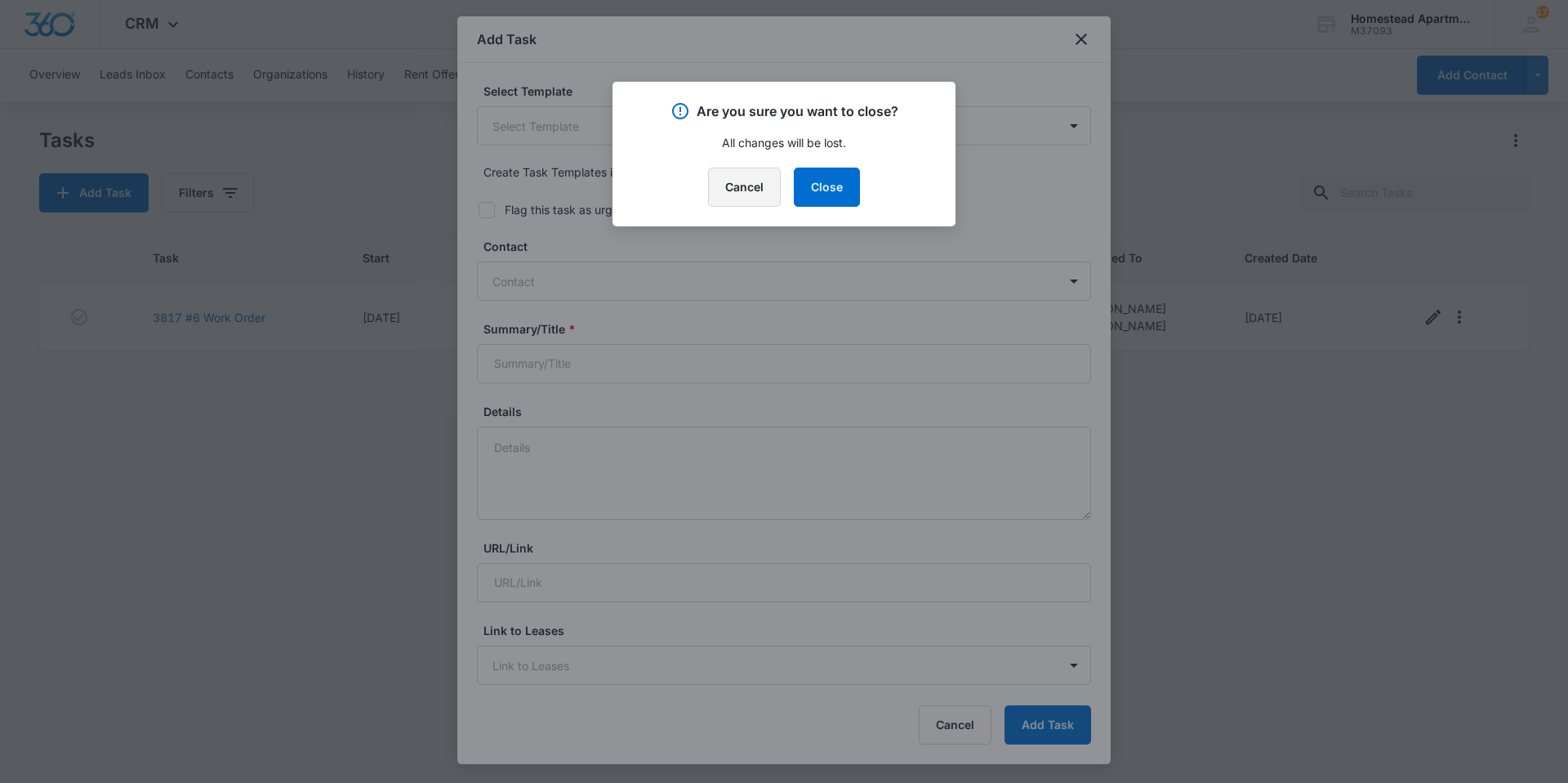
click at [754, 189] on button "Cancel" at bounding box center [744, 186] width 72 height 39
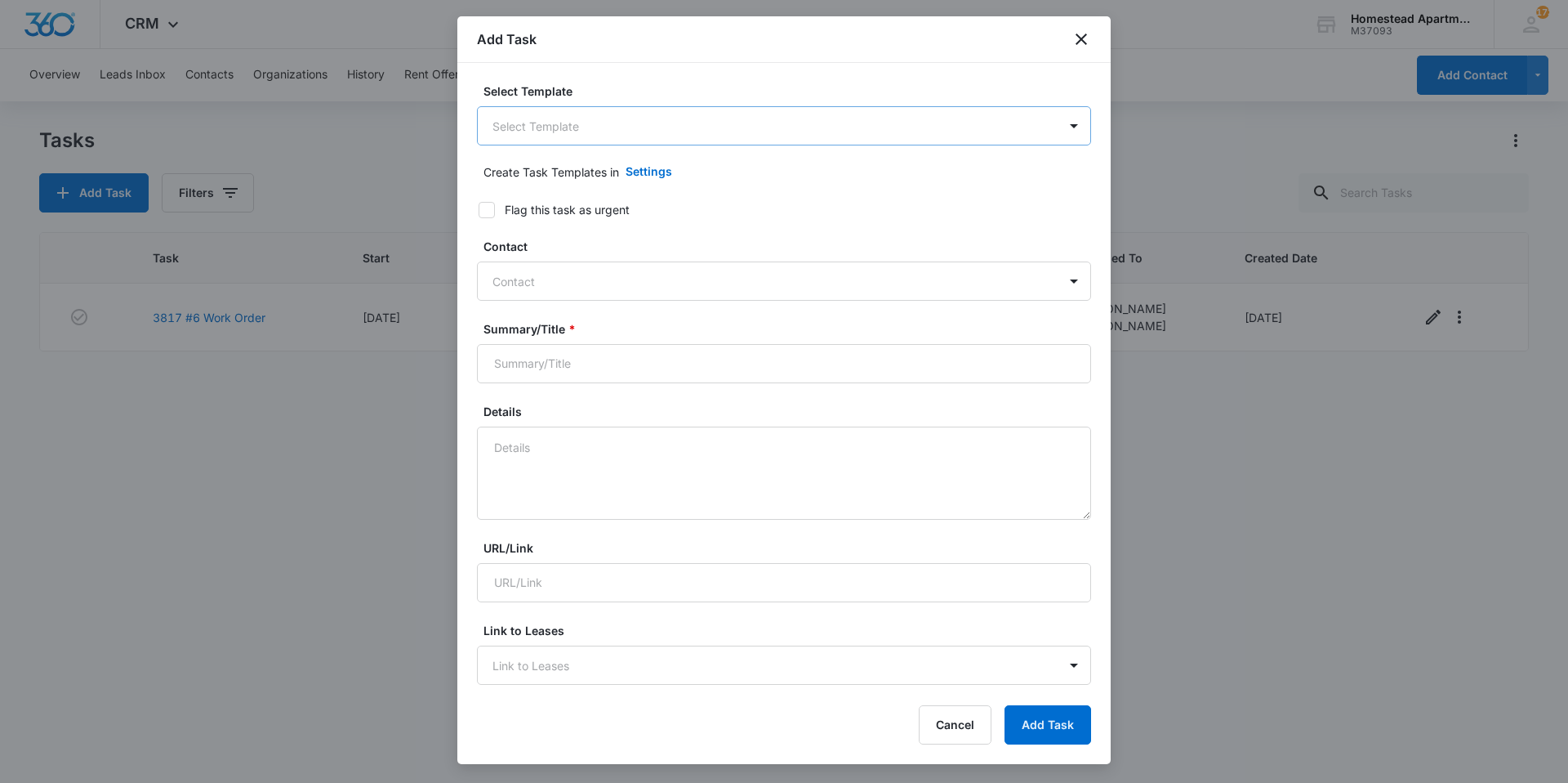
click at [612, 127] on body "CRM Apps Reputation Websites Forms CRM Email Social Content Intelligence Files …" at bounding box center [784, 392] width 1568 height 783
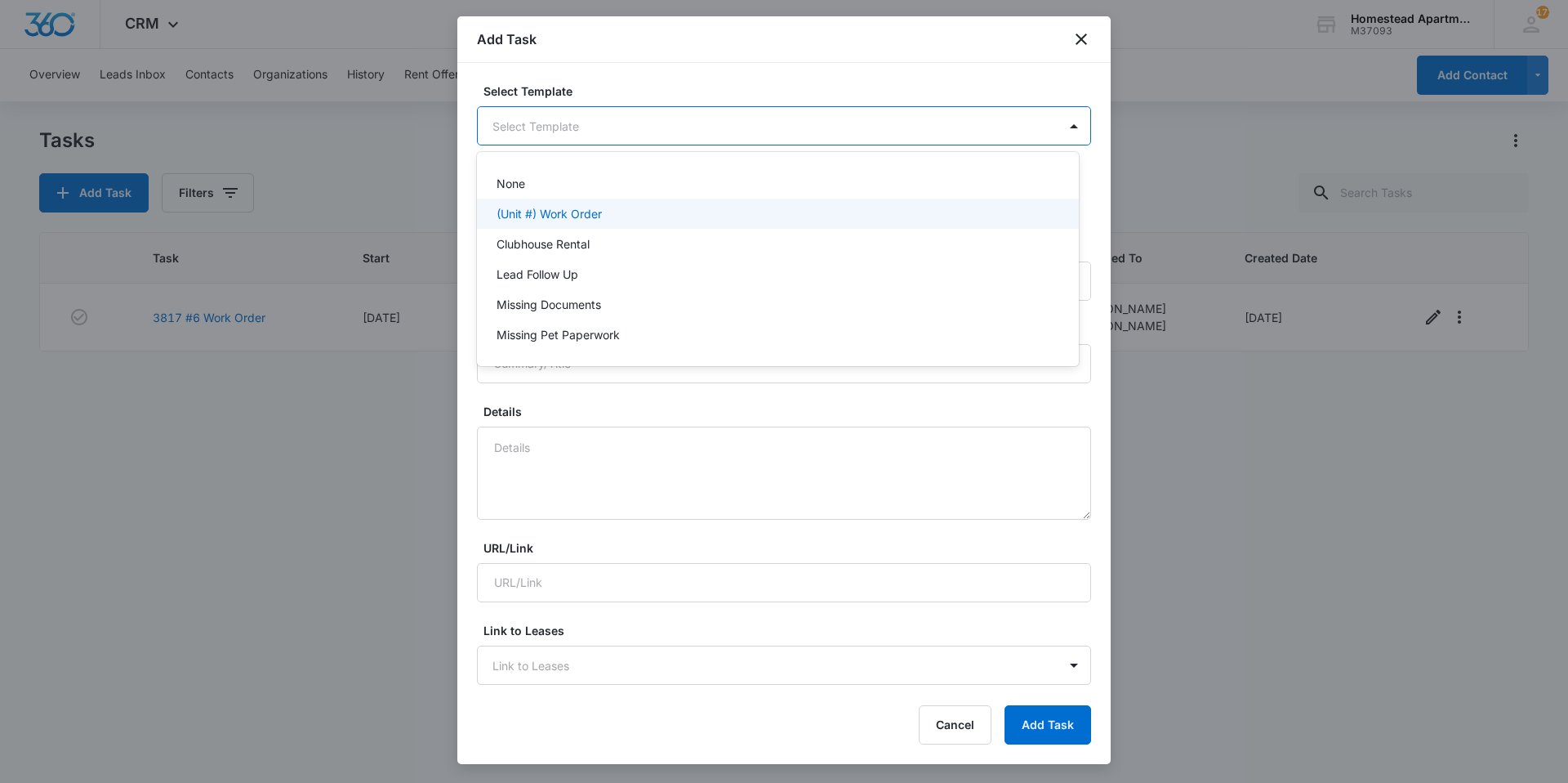
click at [584, 226] on div "(Unit #) Work Order" at bounding box center [778, 213] width 602 height 30
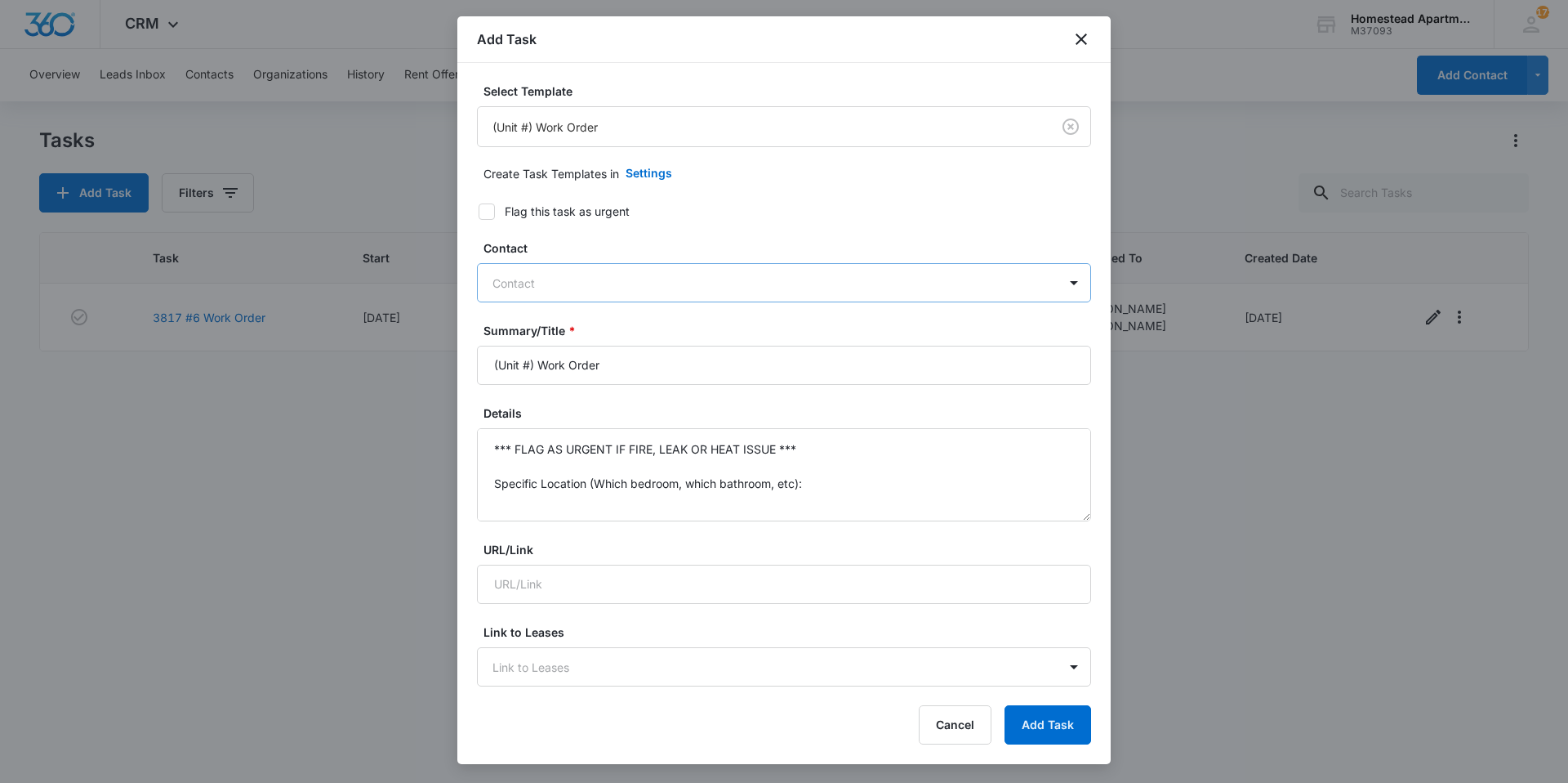
click at [583, 295] on div "Contact" at bounding box center [767, 283] width 580 height 37
click at [708, 213] on label "Flag this task as urgent" at bounding box center [774, 211] width 614 height 17
click at [478, 213] on input "Flag this task as urgent" at bounding box center [472, 211] width 11 height 11
checkbox input "true"
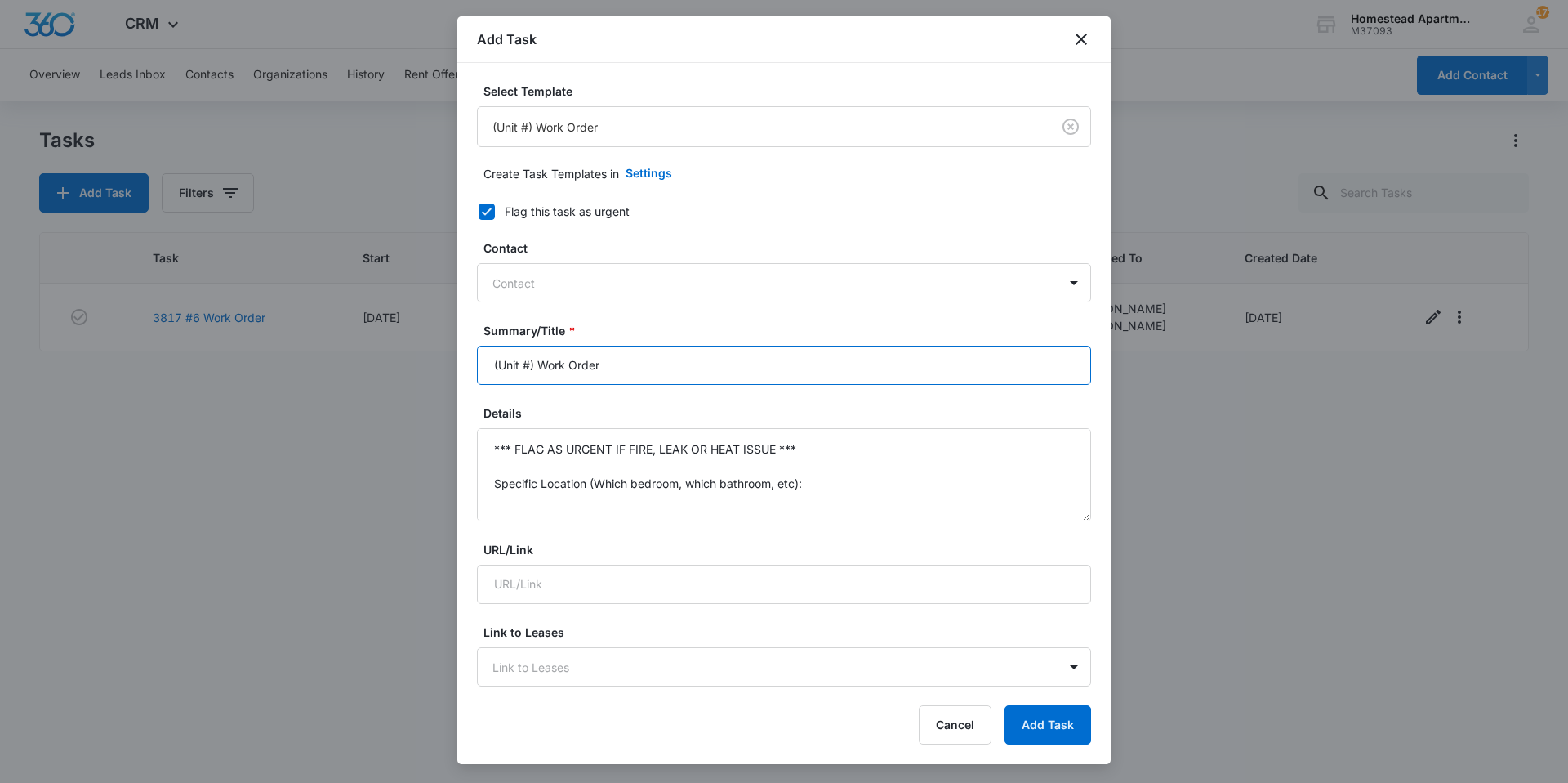
click at [618, 364] on input "(Unit #) Work Order" at bounding box center [784, 365] width 614 height 39
drag, startPoint x: 633, startPoint y: 359, endPoint x: 387, endPoint y: 397, distance: 248.9
click at [387, 397] on body "CRM Apps Reputation Websites Forms CRM Email Social Content Intelligence Files …" at bounding box center [784, 392] width 1568 height 783
click at [552, 369] on input "3545" at bounding box center [784, 365] width 614 height 39
type input "3545 #1 Work Order"
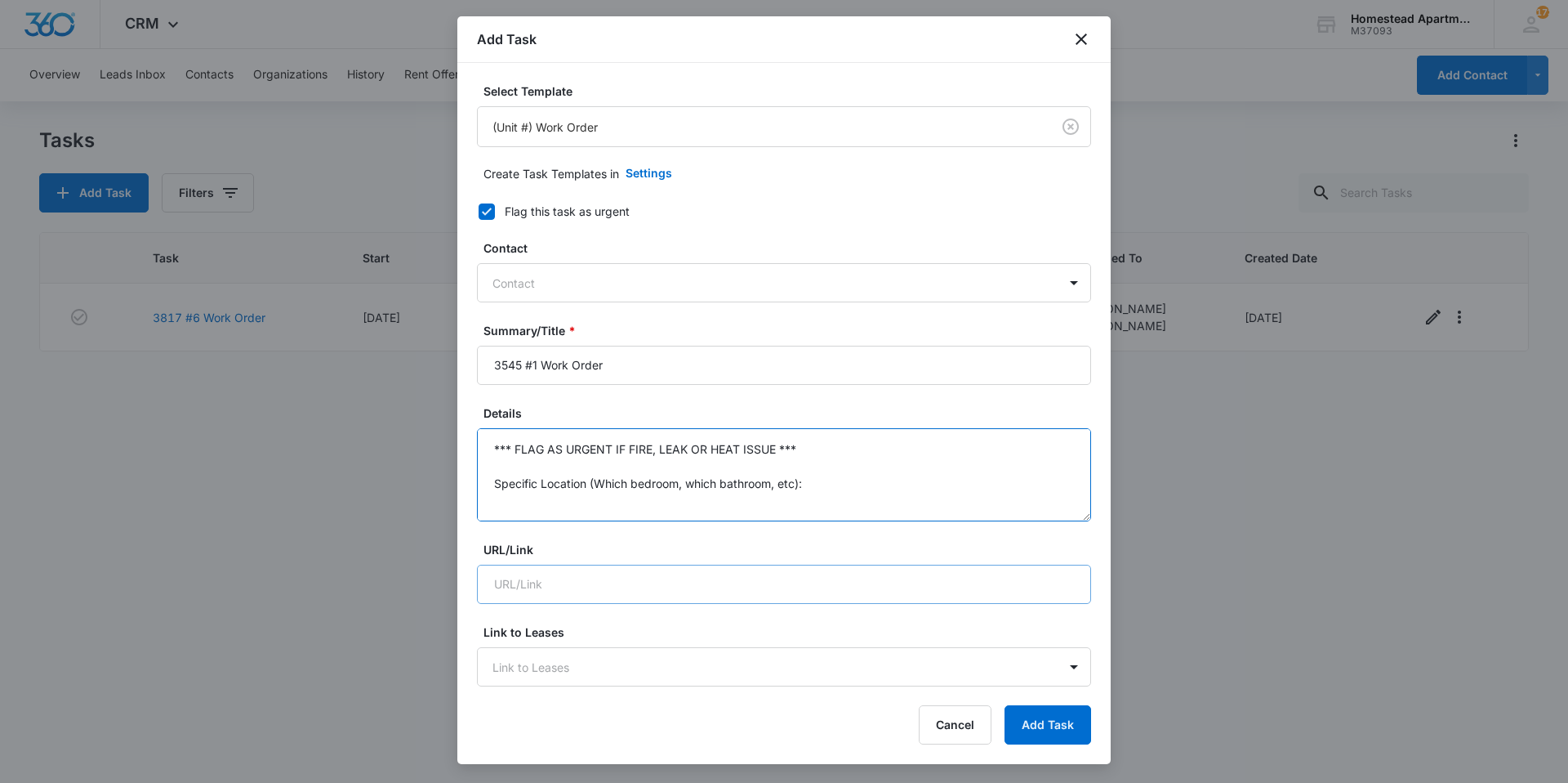
scroll to position [120, 0]
drag, startPoint x: 491, startPoint y: 448, endPoint x: 921, endPoint y: 606, distance: 458.1
click at [921, 606] on form "Select Template (Unit #) Work Order Create Task Templates in Settings Flag this…" at bounding box center [784, 797] width 614 height 1429
type textarea "Water leaking from Garage disposal."
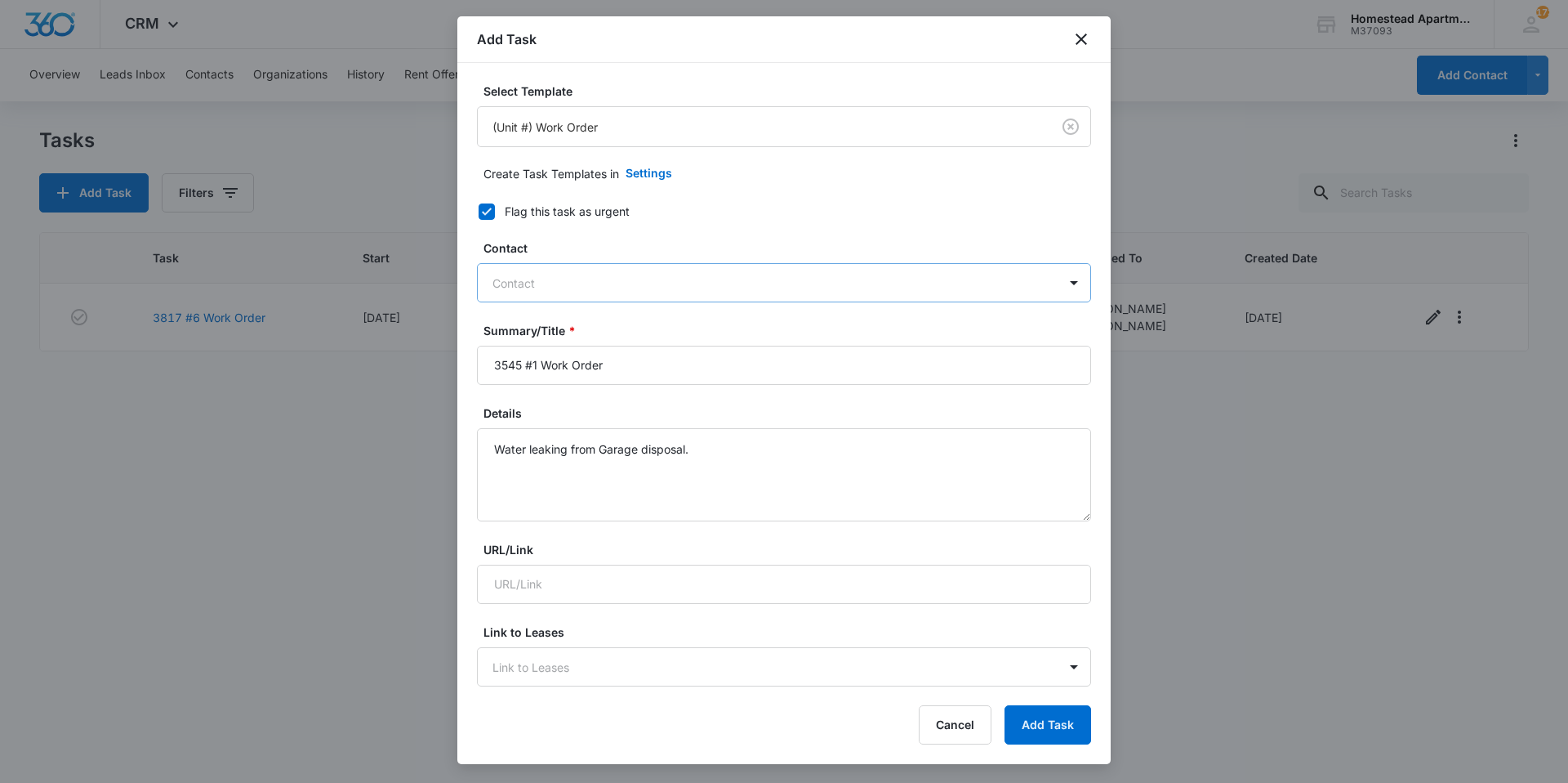
click at [639, 287] on div at bounding box center [774, 283] width 564 height 21
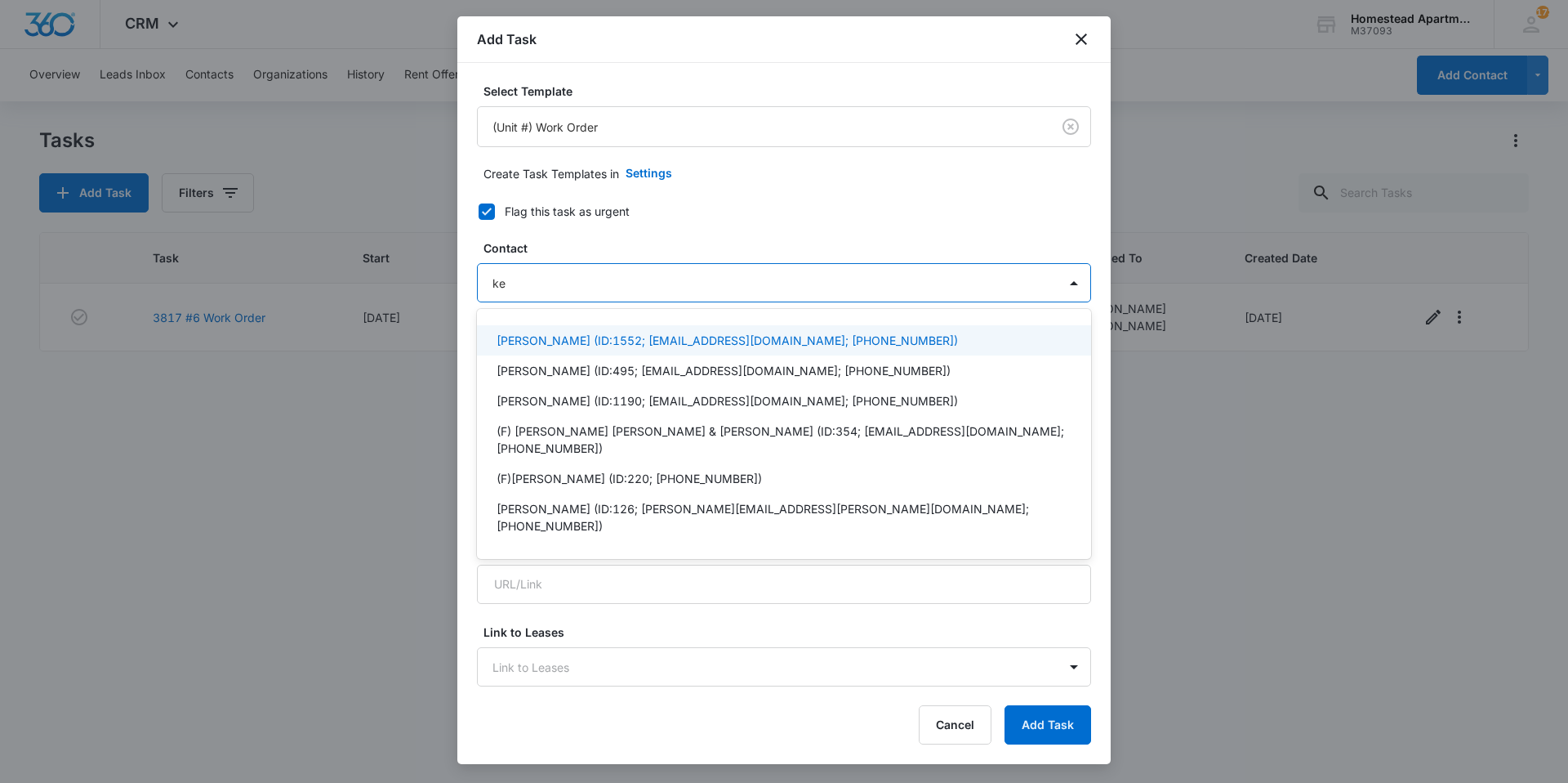
type input "k"
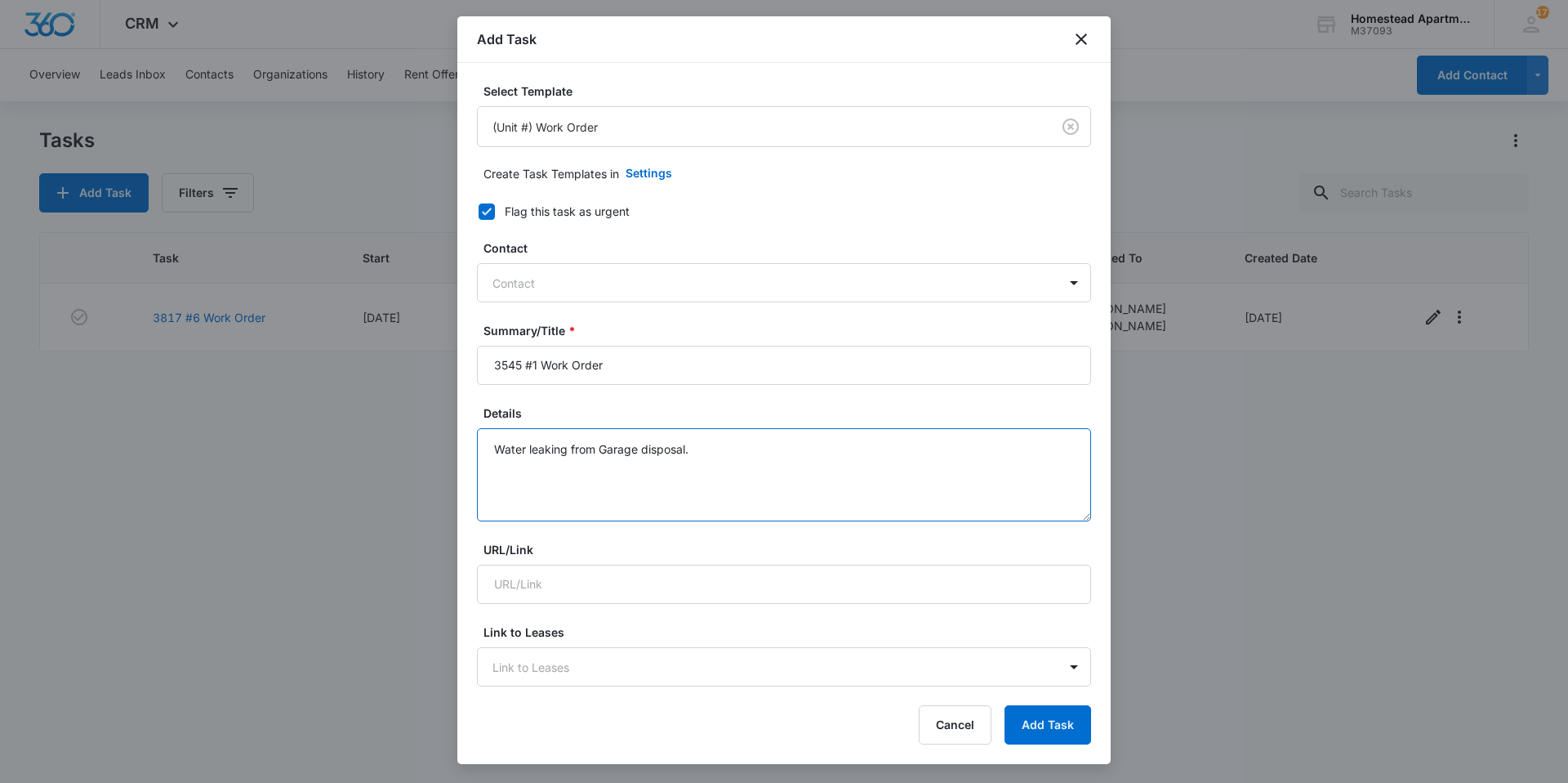
click at [722, 466] on textarea "Water leaking from Garage disposal." at bounding box center [784, 474] width 614 height 93
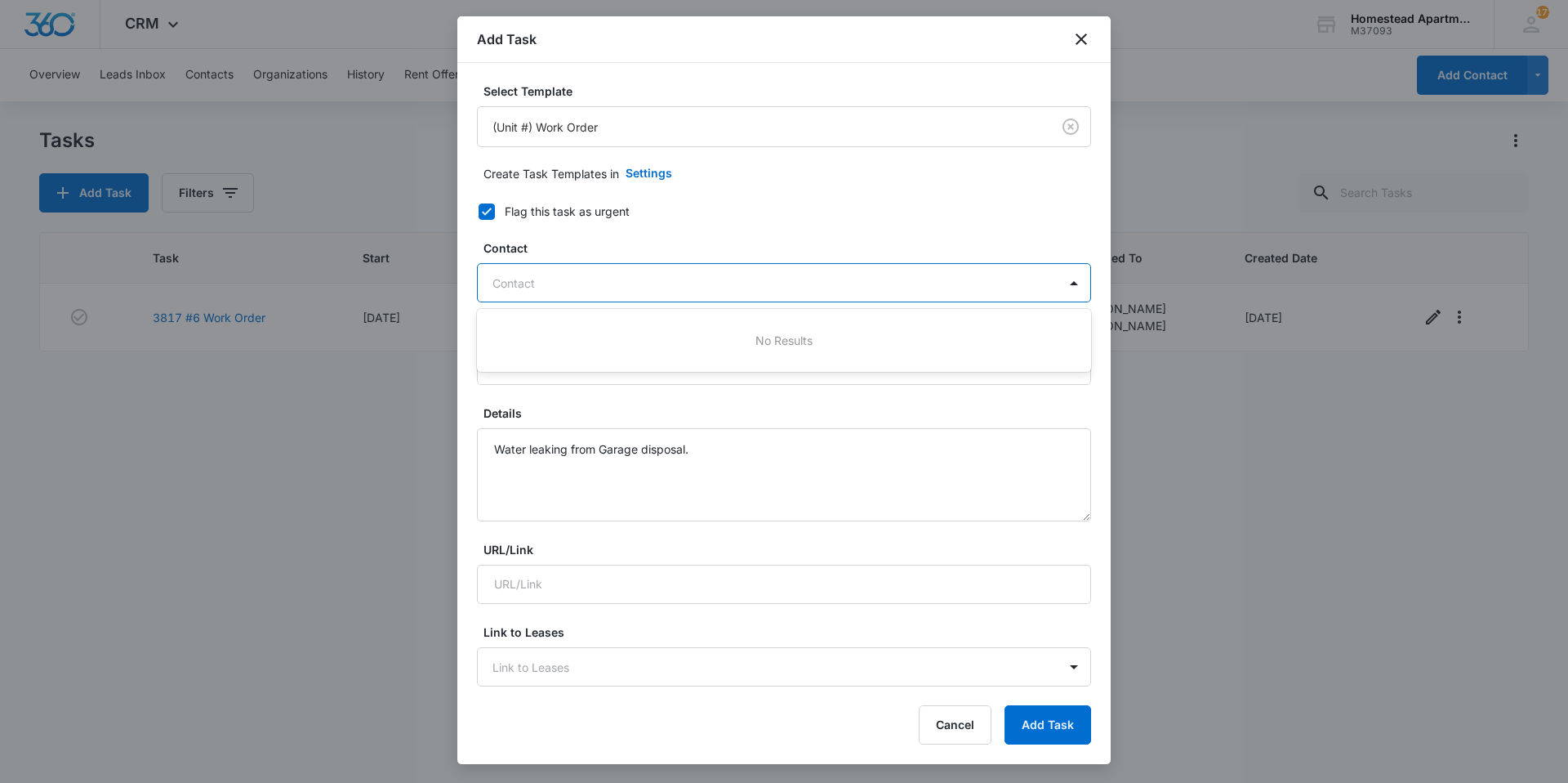
click at [800, 289] on div at bounding box center [774, 283] width 564 height 21
type input "[PERSON_NAME]"
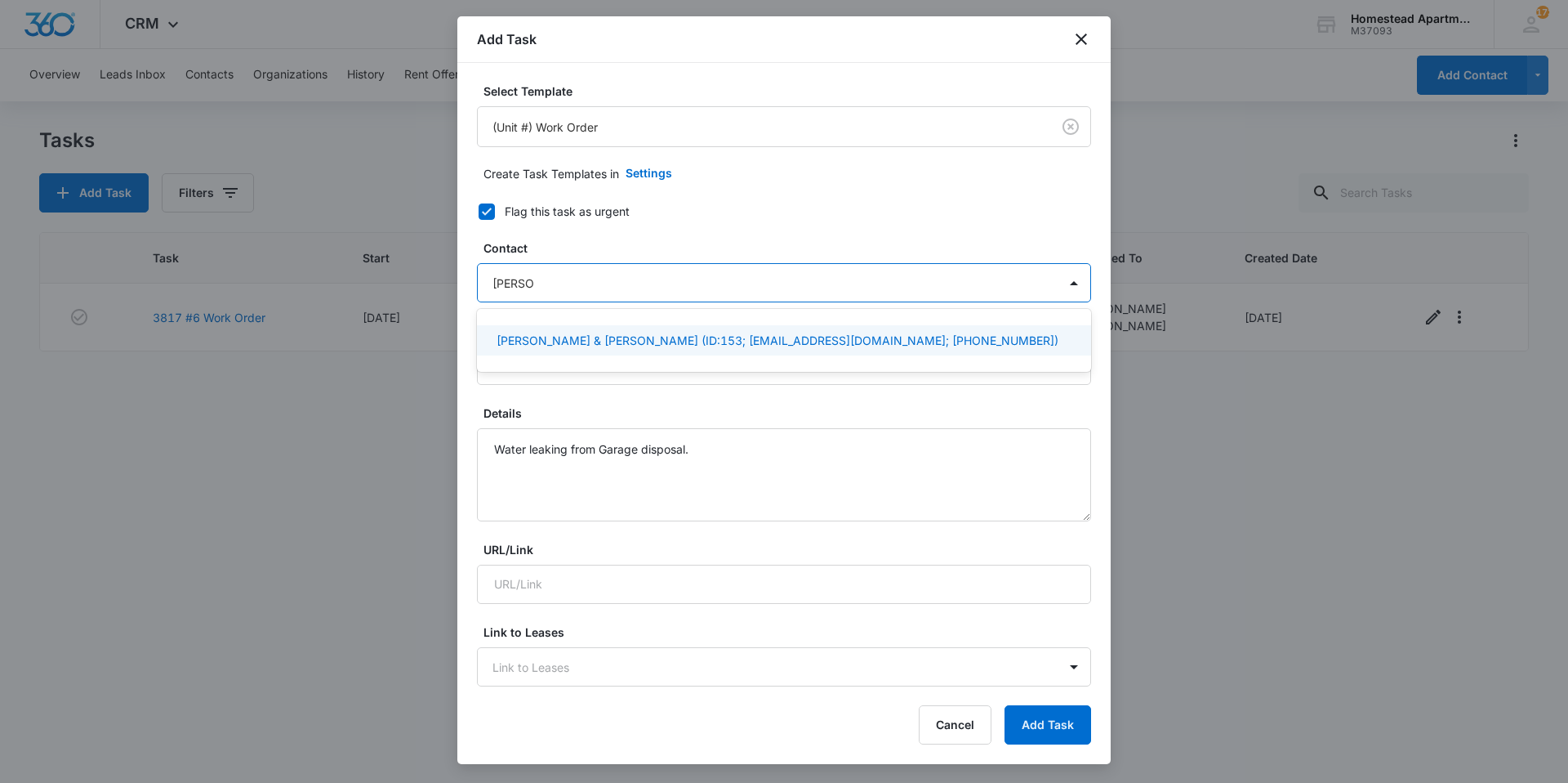
click at [778, 347] on p "[PERSON_NAME] & [PERSON_NAME] (ID:153; [EMAIL_ADDRESS][DOMAIN_NAME]; [PHONE_NUM…" at bounding box center [778, 341] width 562 height 17
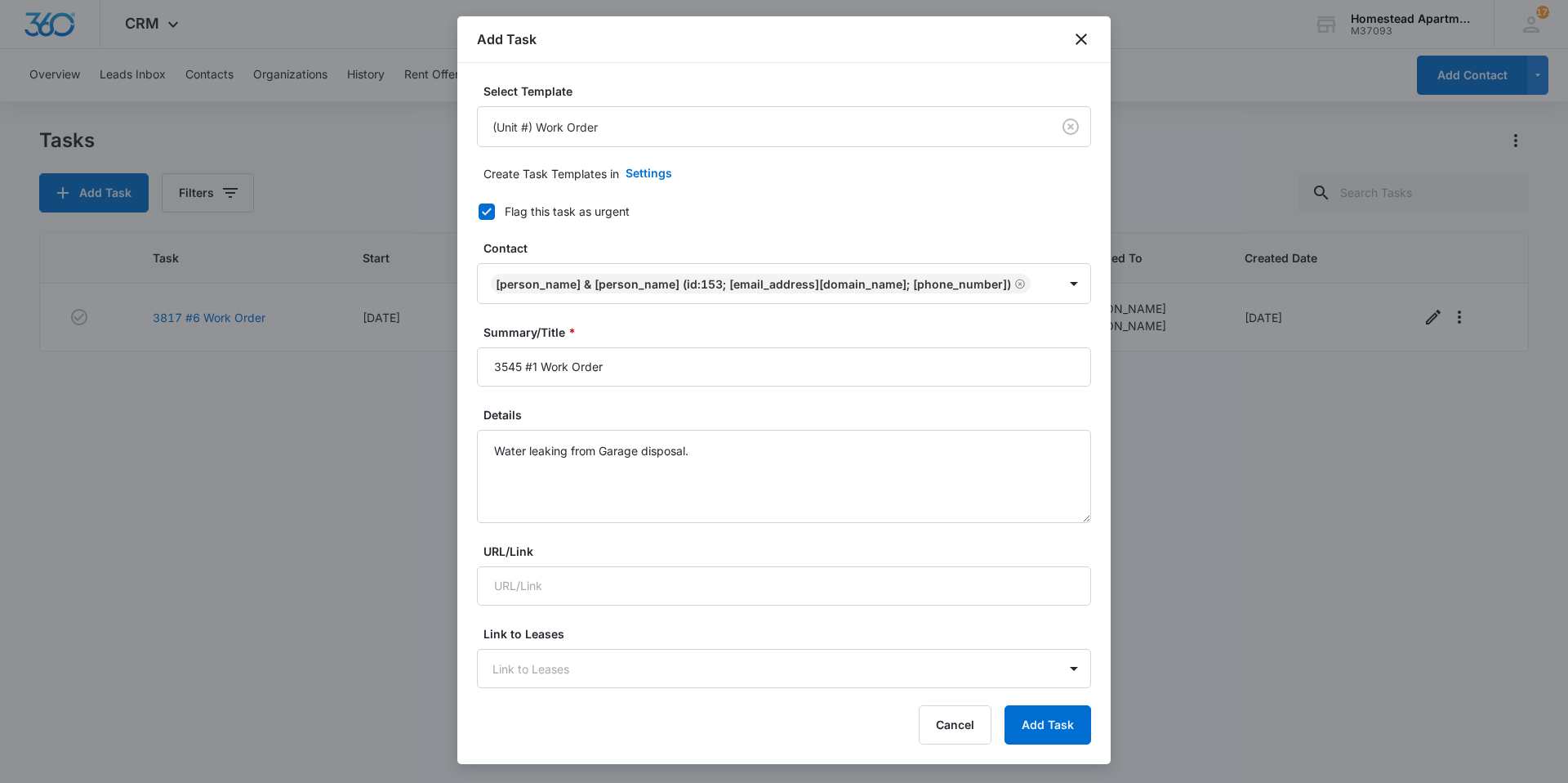
click at [744, 218] on label "Flag this task as urgent" at bounding box center [774, 211] width 614 height 17
click at [478, 217] on input "Flag this task as urgent" at bounding box center [472, 211] width 11 height 11
click at [484, 205] on icon at bounding box center [486, 211] width 15 height 15
click at [478, 206] on input "Flag this task as urgent" at bounding box center [472, 211] width 11 height 11
checkbox input "true"
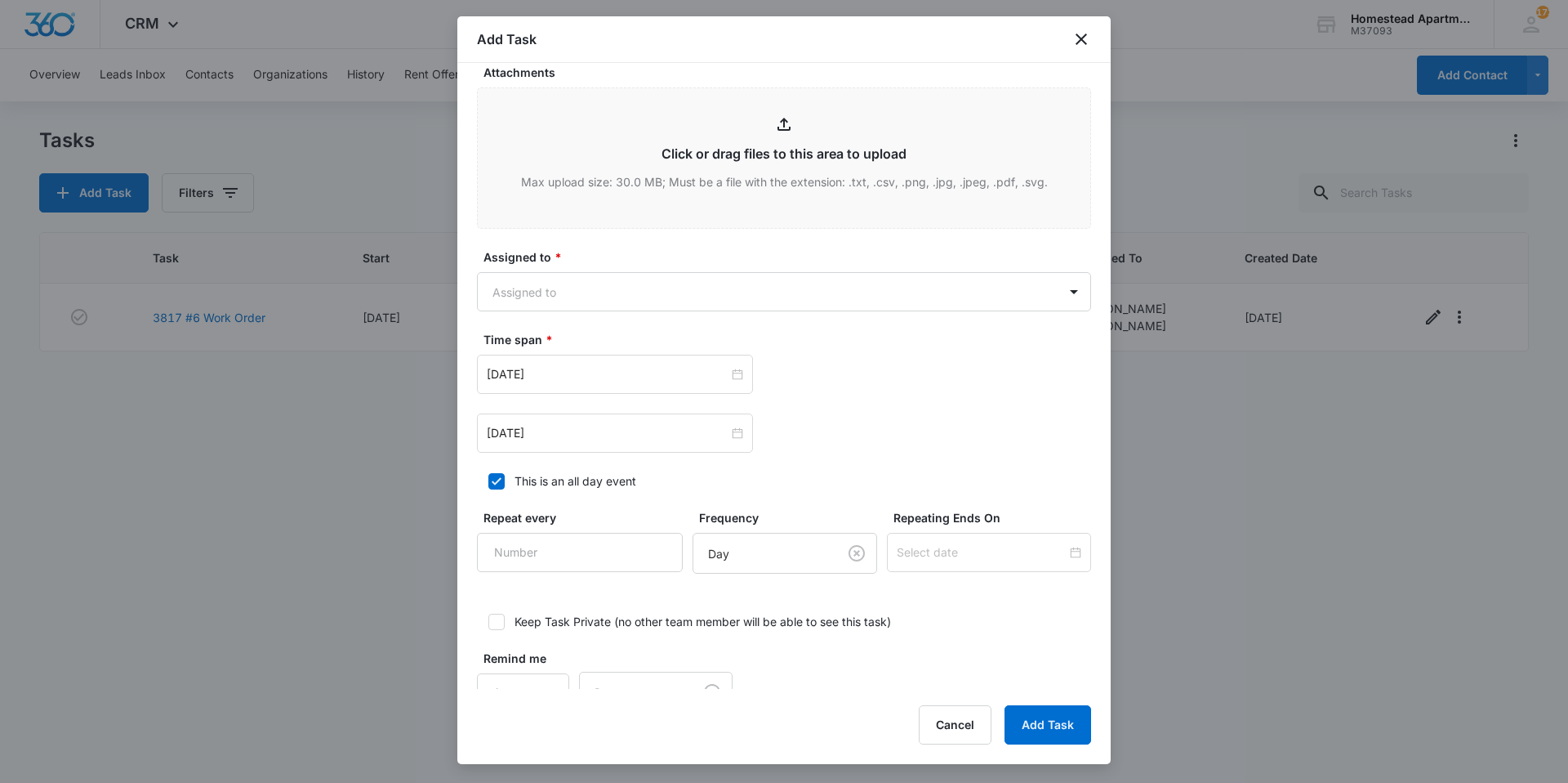
scroll to position [817, 0]
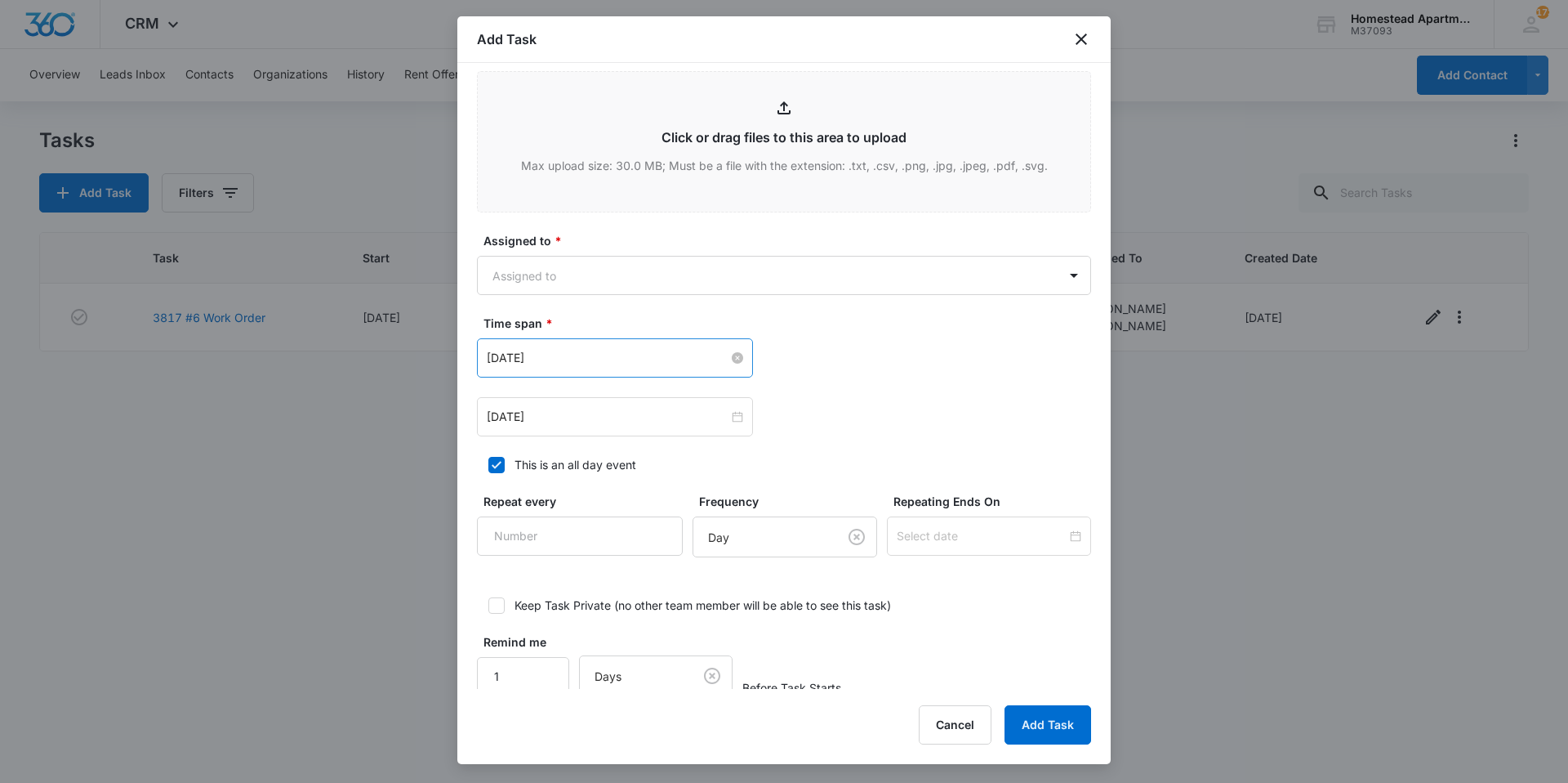
click at [572, 366] on input "[DATE]" at bounding box center [608, 358] width 241 height 18
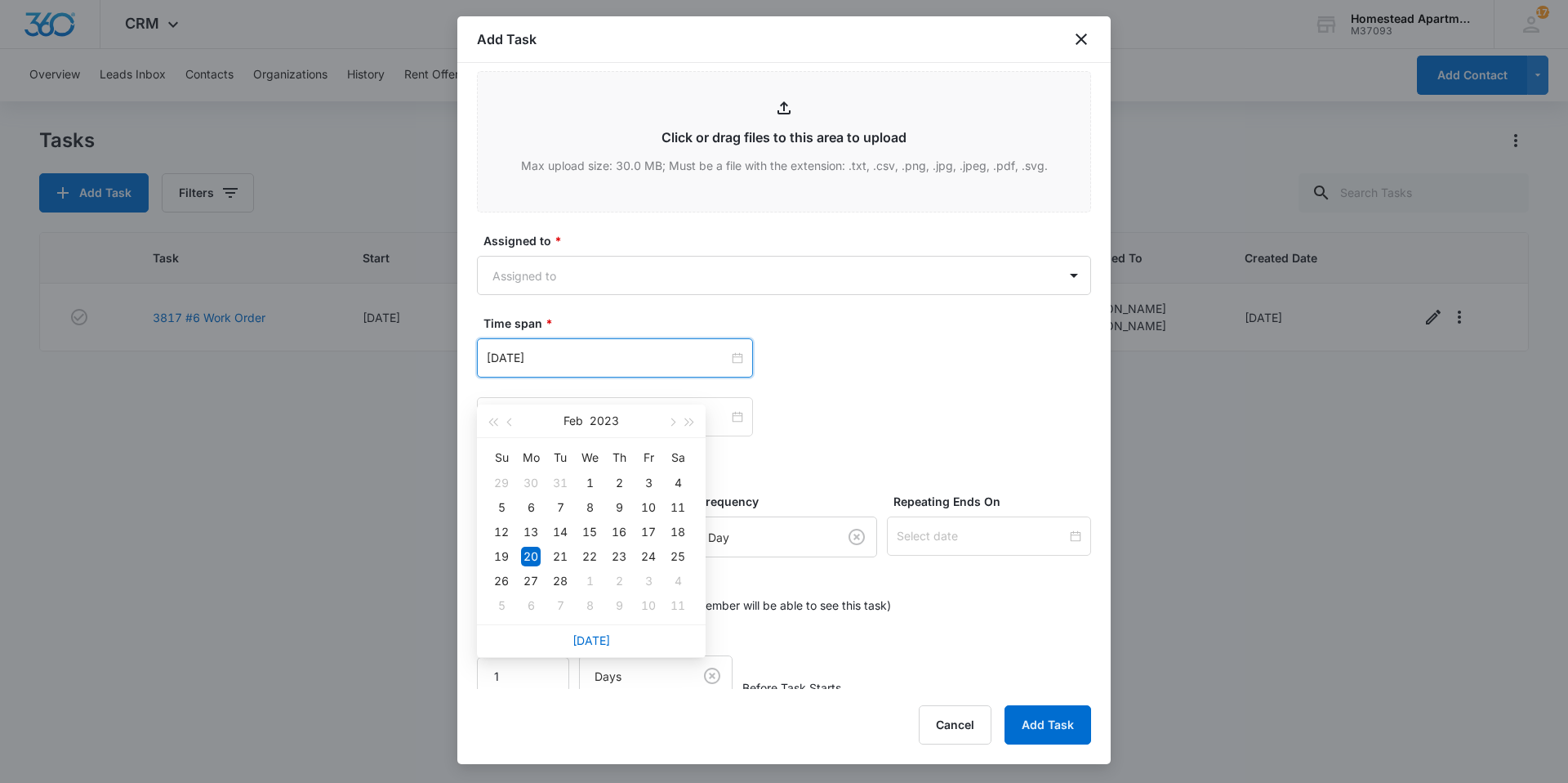
click at [602, 632] on div "[DATE]" at bounding box center [590, 641] width 228 height 33
click at [602, 637] on link "[DATE]" at bounding box center [591, 640] width 38 height 14
type input "[DATE]"
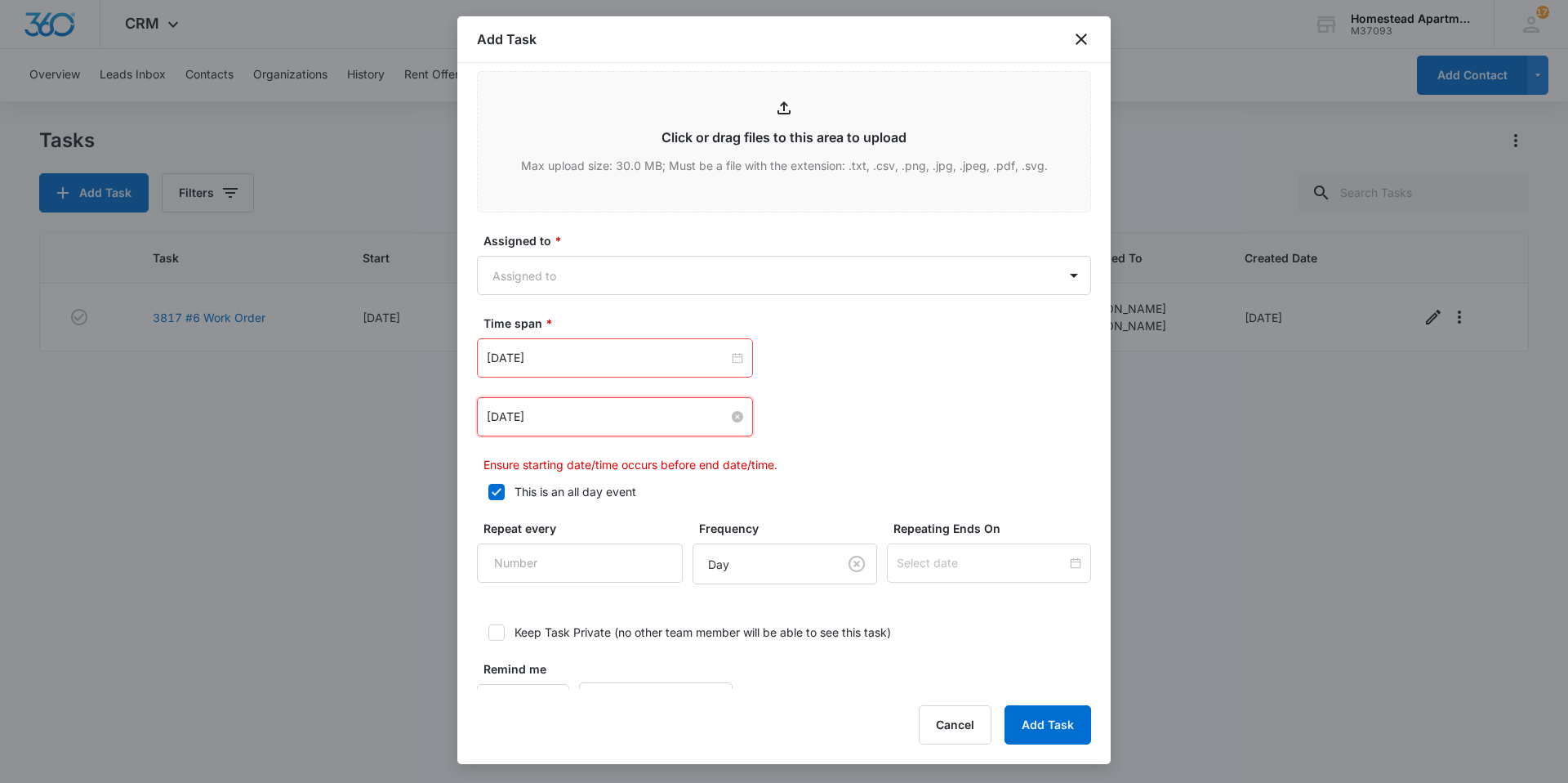
click at [595, 426] on input "[DATE]" at bounding box center [608, 417] width 241 height 18
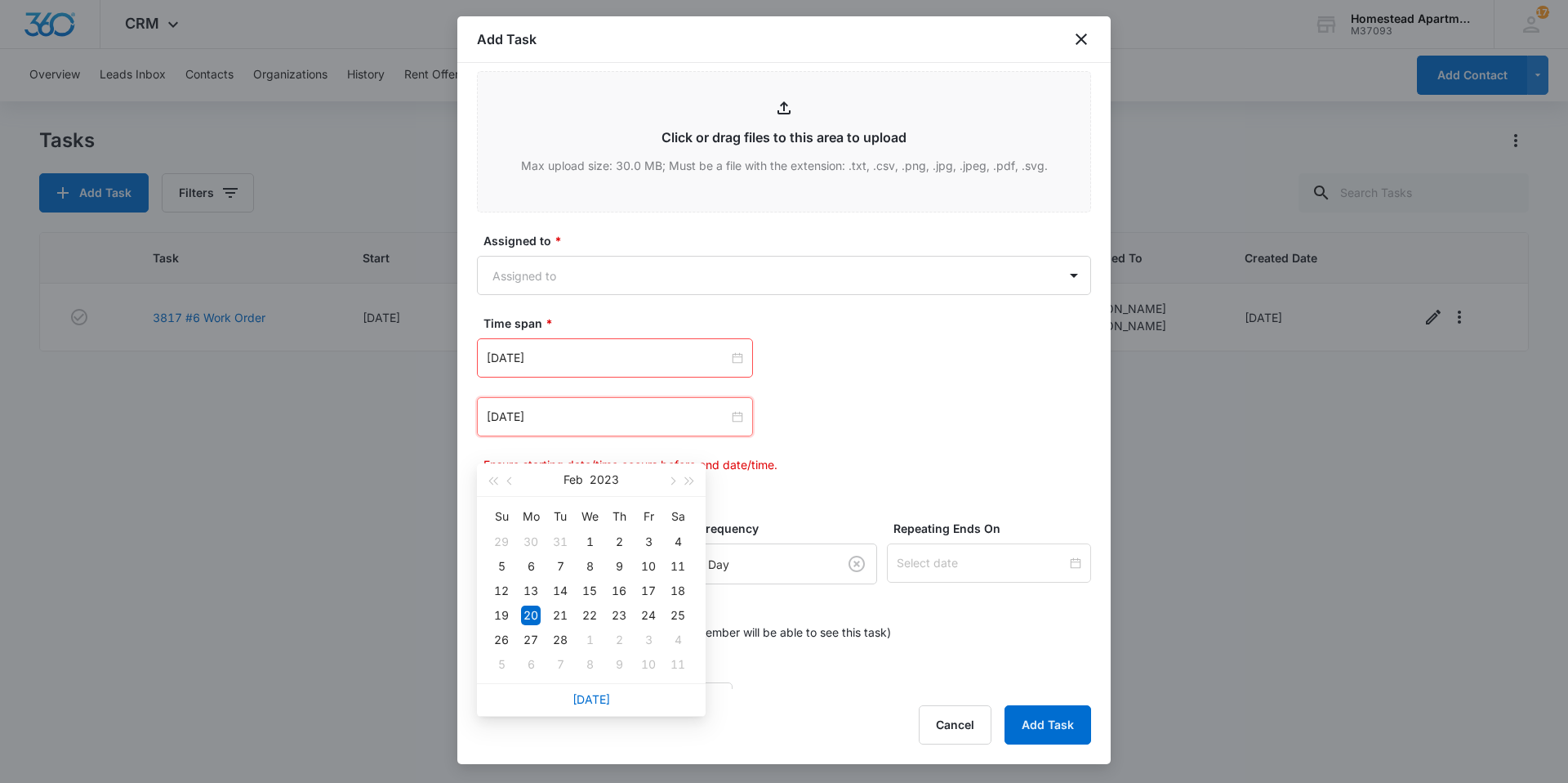
click at [596, 698] on link "[DATE]" at bounding box center [591, 698] width 38 height 14
type input "[DATE]"
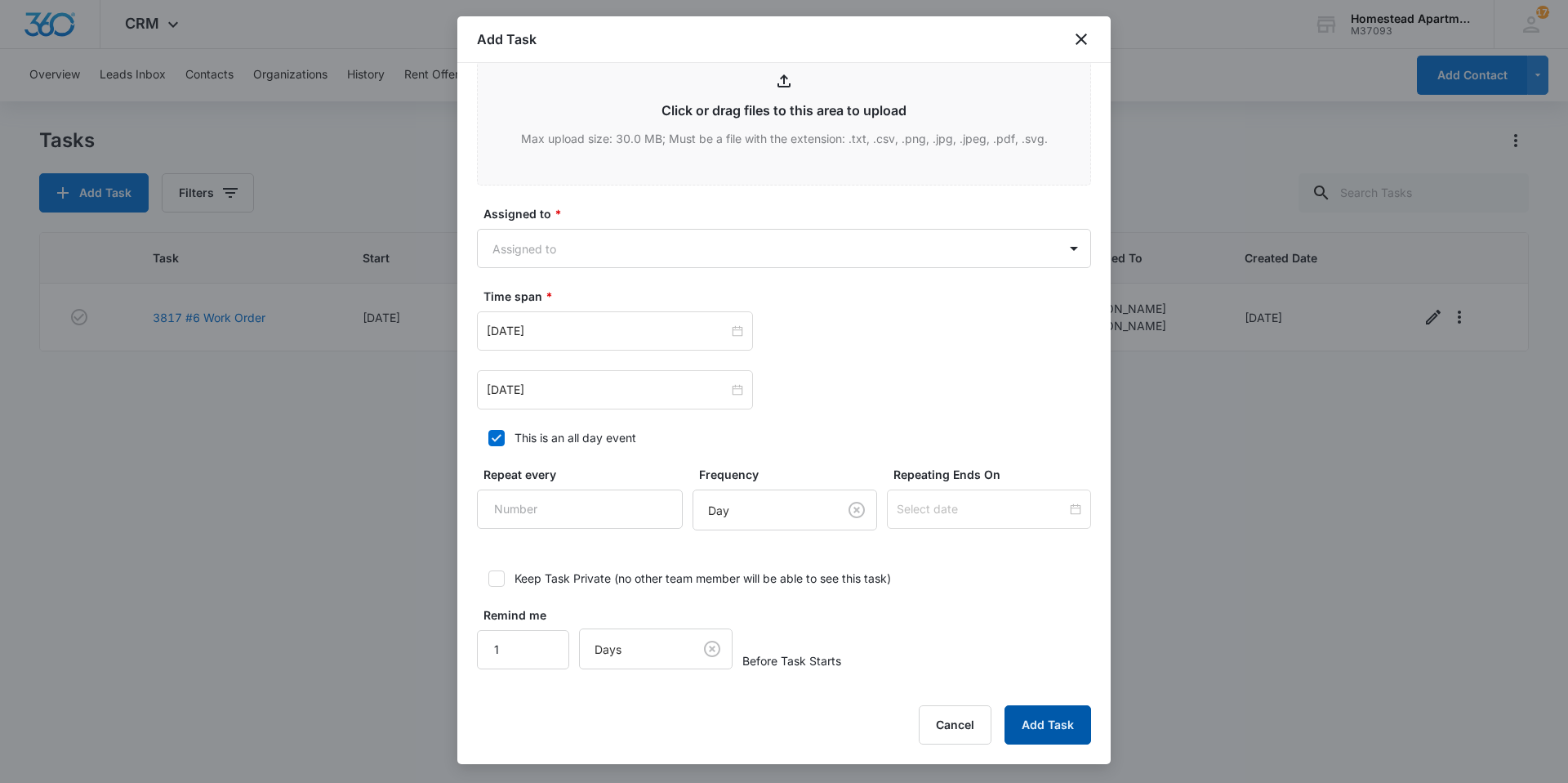
click at [1041, 729] on button "Add Task" at bounding box center [1047, 724] width 86 height 39
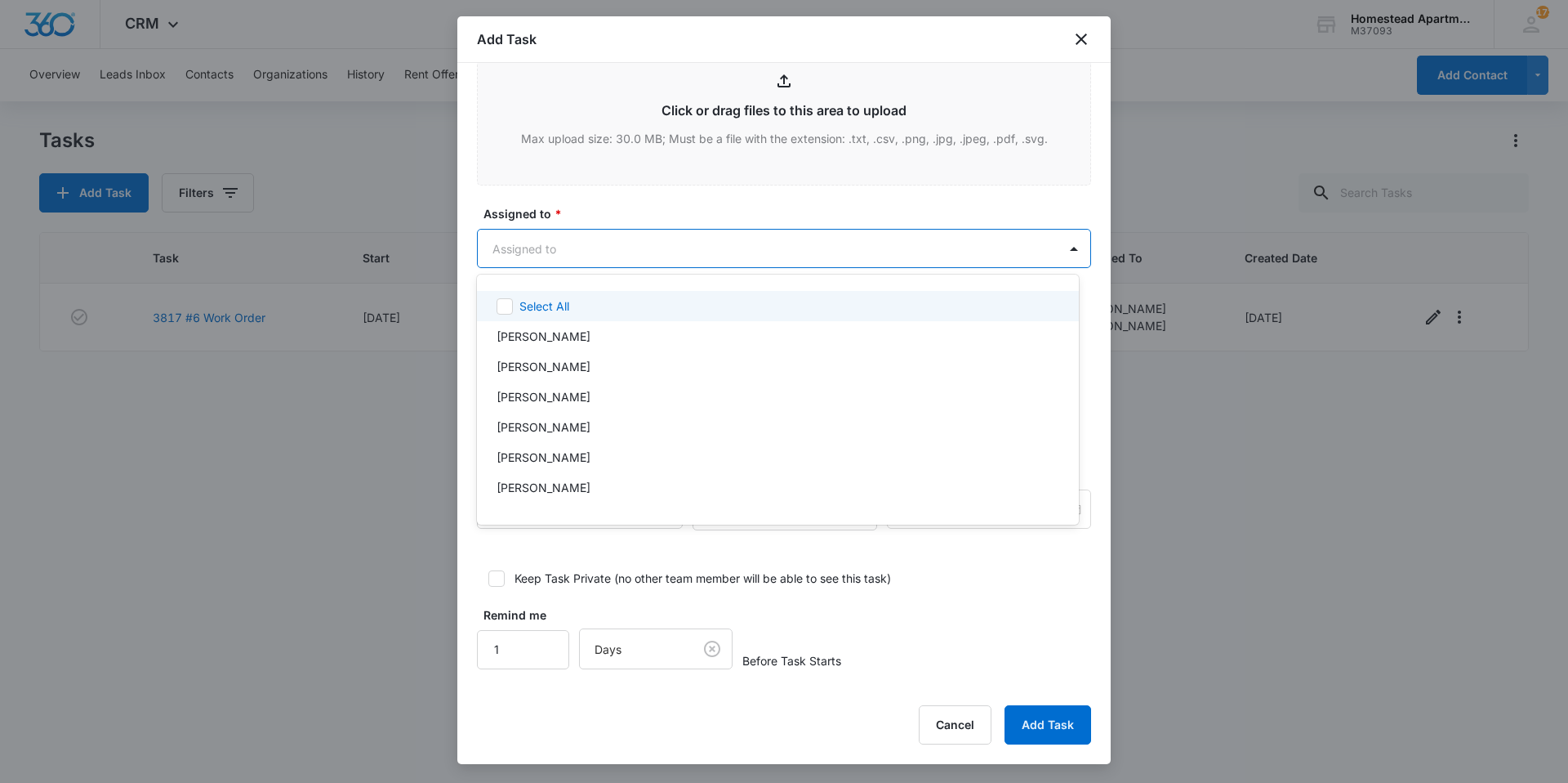
click at [648, 253] on body "CRM Apps Reputation Websites Forms CRM Email Social Content Intelligence Files …" at bounding box center [784, 392] width 1568 height 783
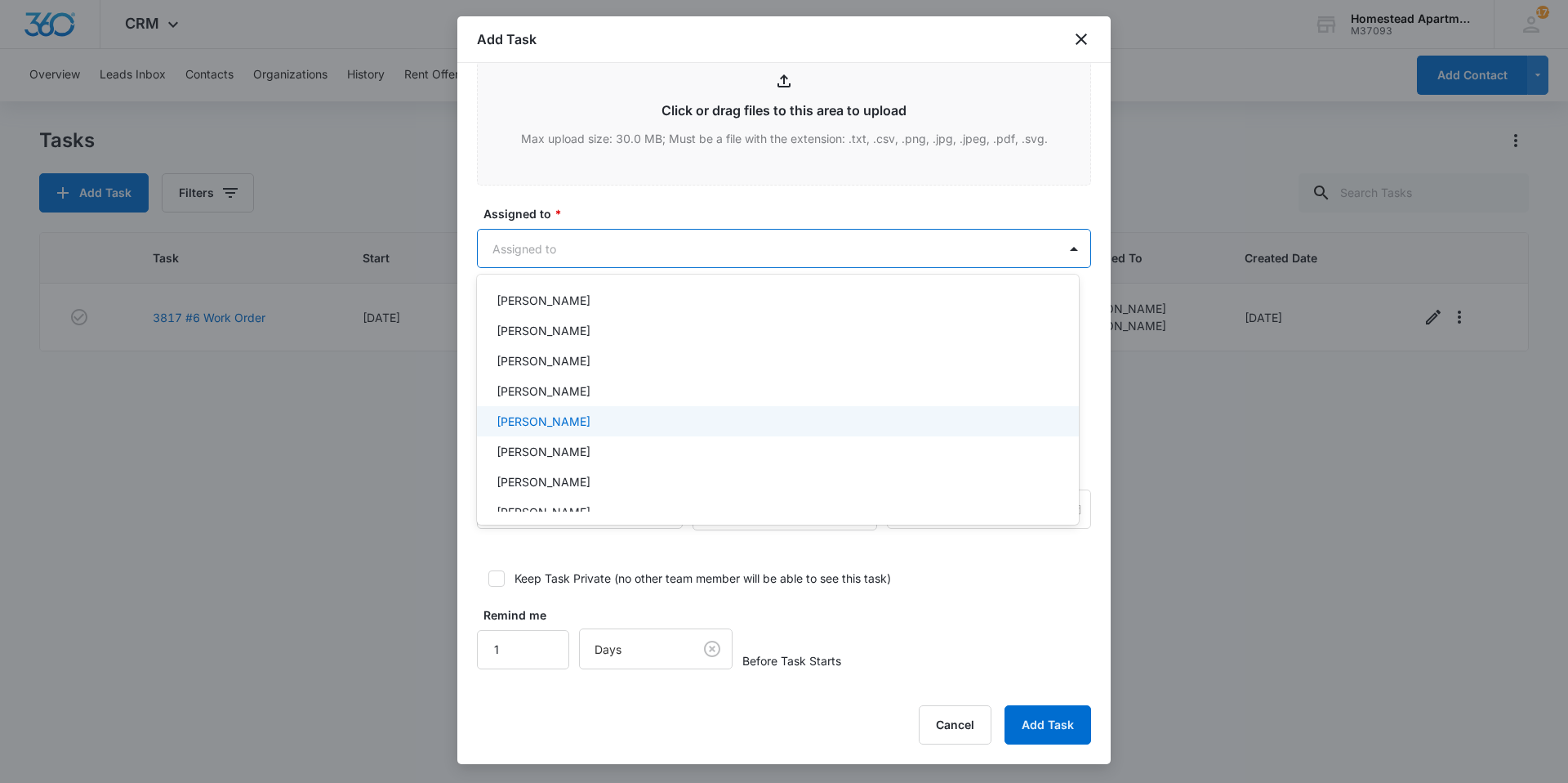
scroll to position [266, 0]
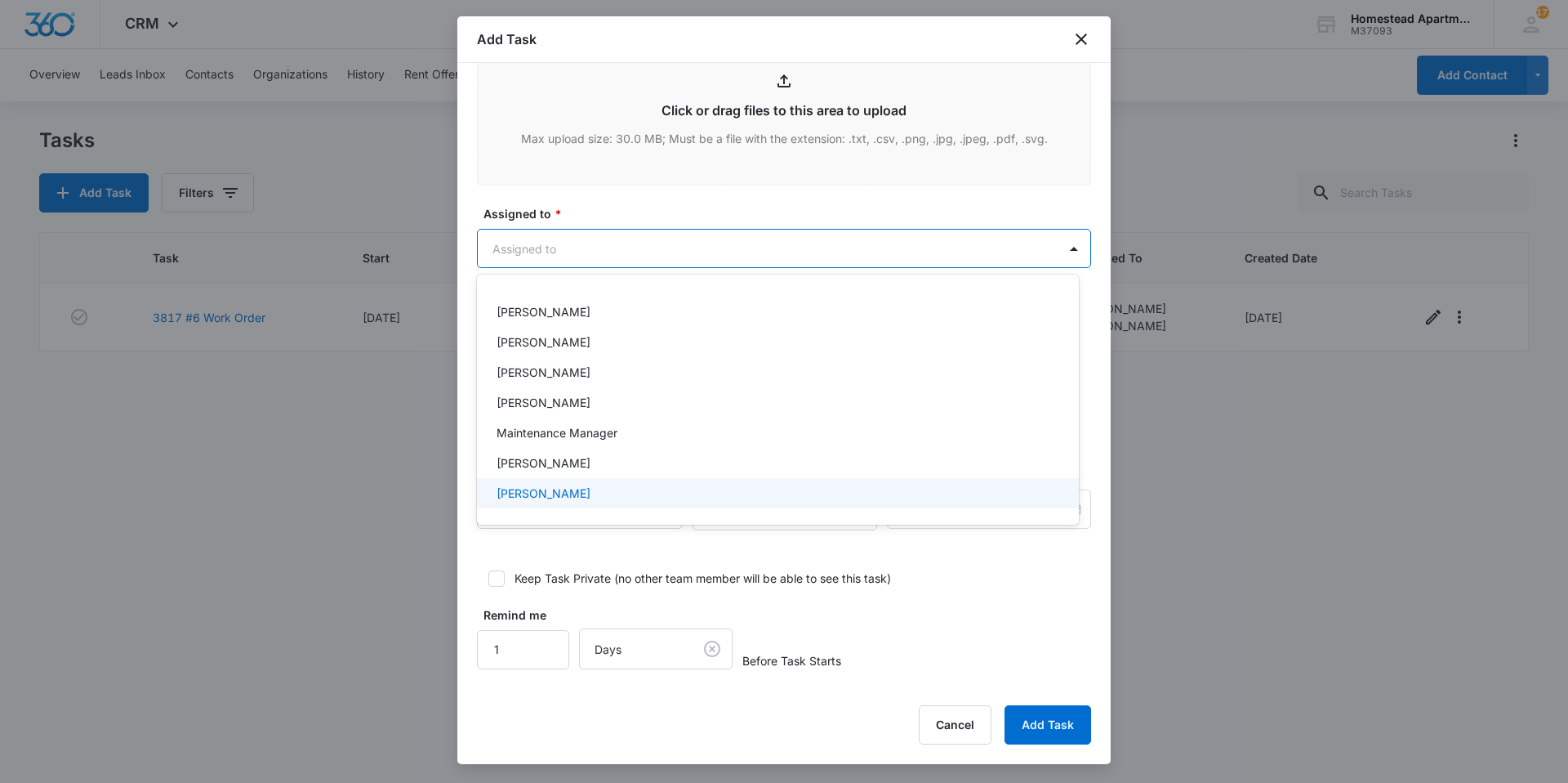
click at [572, 492] on p "[PERSON_NAME]" at bounding box center [543, 493] width 94 height 17
click at [1071, 731] on div at bounding box center [784, 392] width 1568 height 783
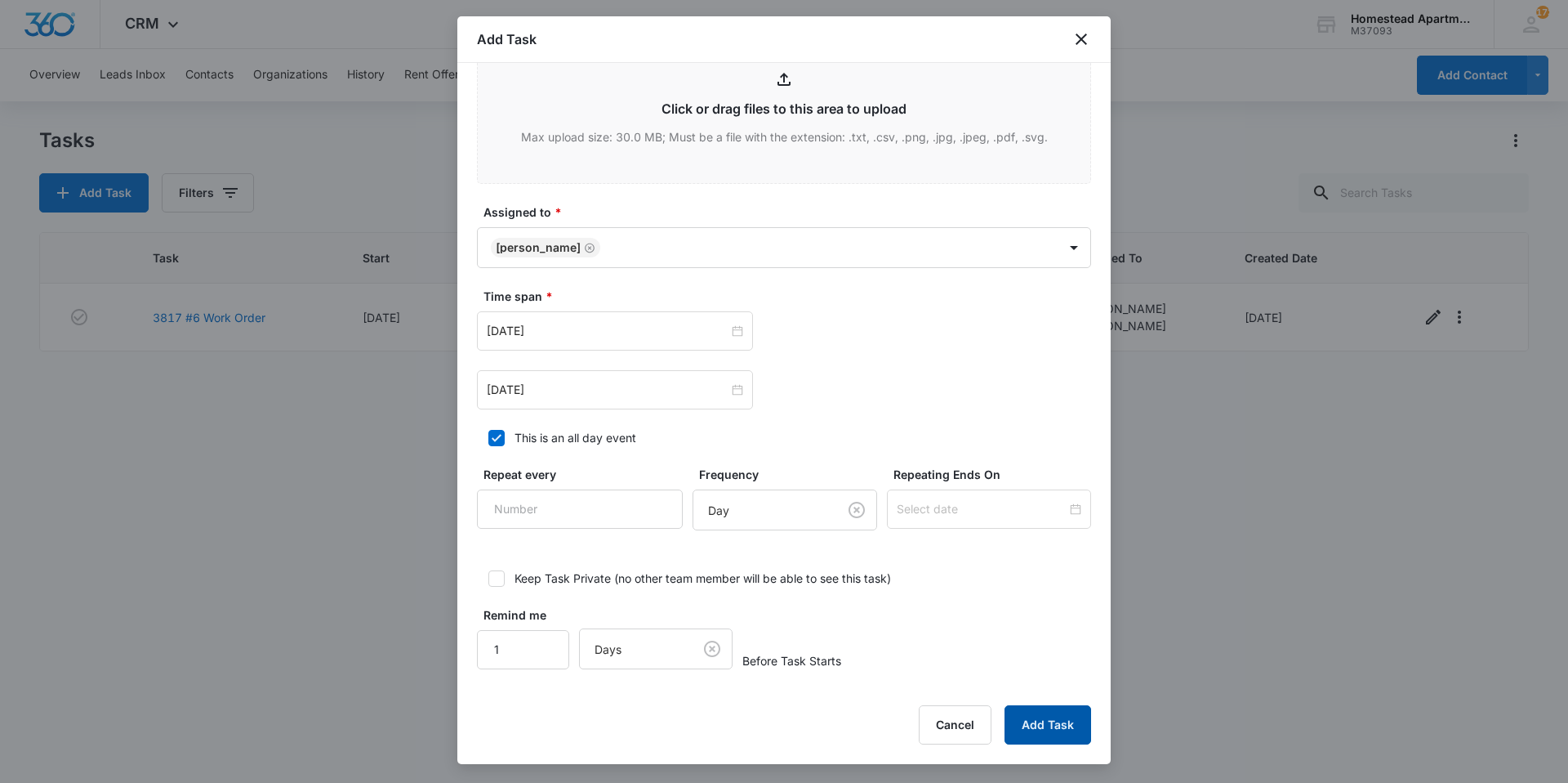
click at [1058, 726] on button "Add Task" at bounding box center [1047, 724] width 86 height 39
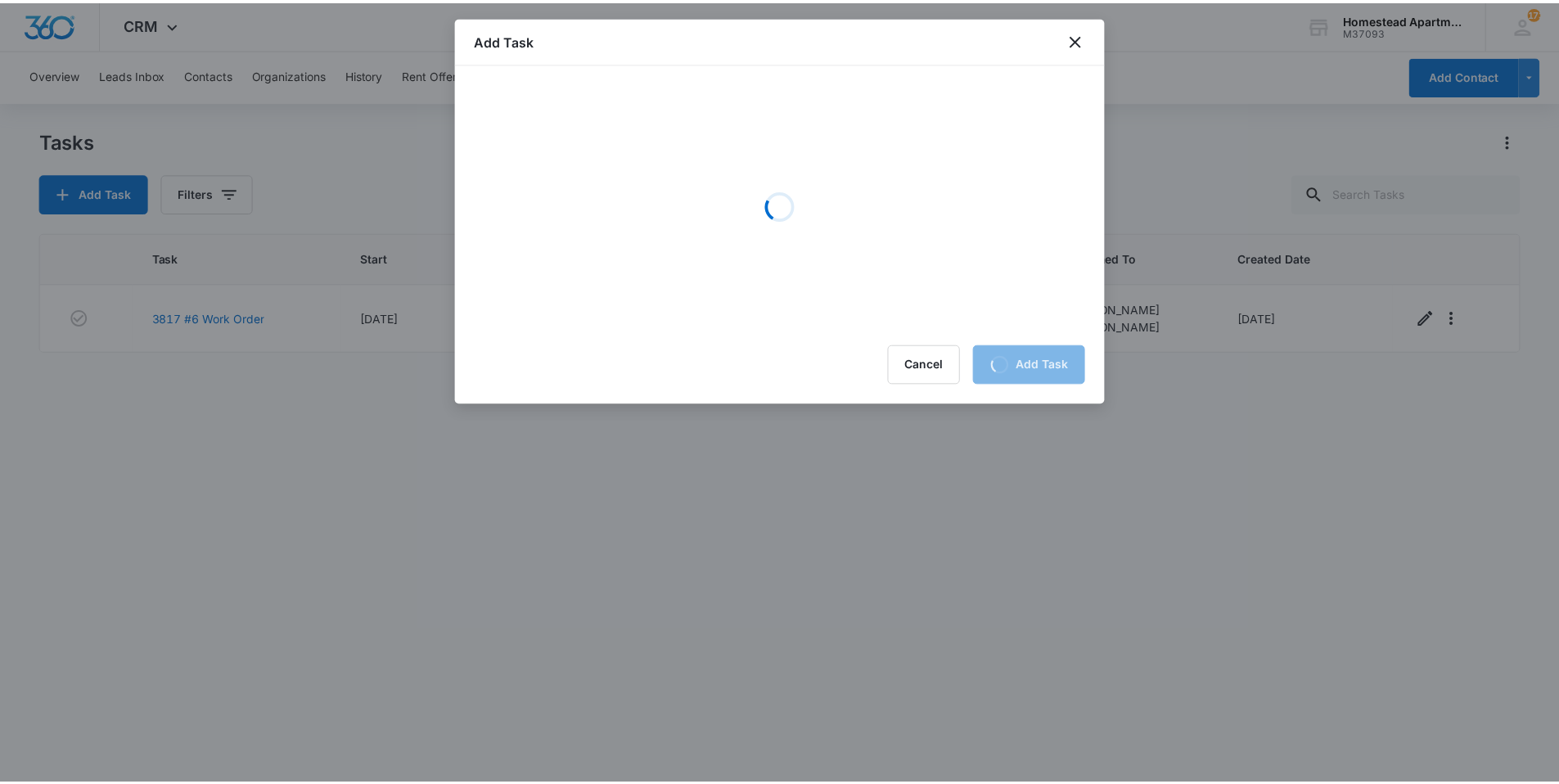
scroll to position [0, 0]
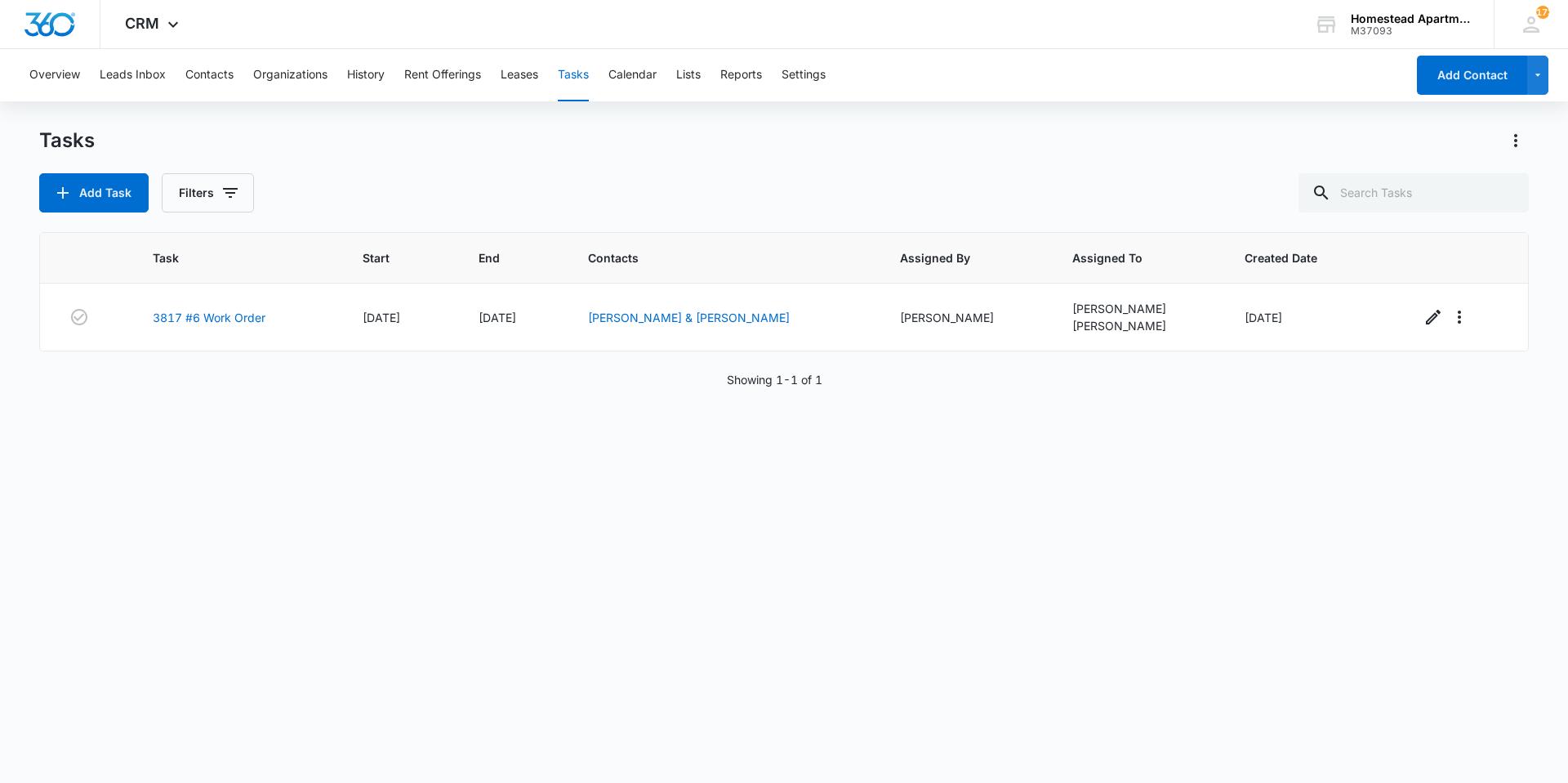
click at [587, 80] on button "Tasks" at bounding box center [573, 75] width 31 height 53
click at [582, 78] on button "Tasks" at bounding box center [573, 75] width 31 height 53
click at [1413, 192] on input "text" at bounding box center [1413, 192] width 230 height 39
type input "r"
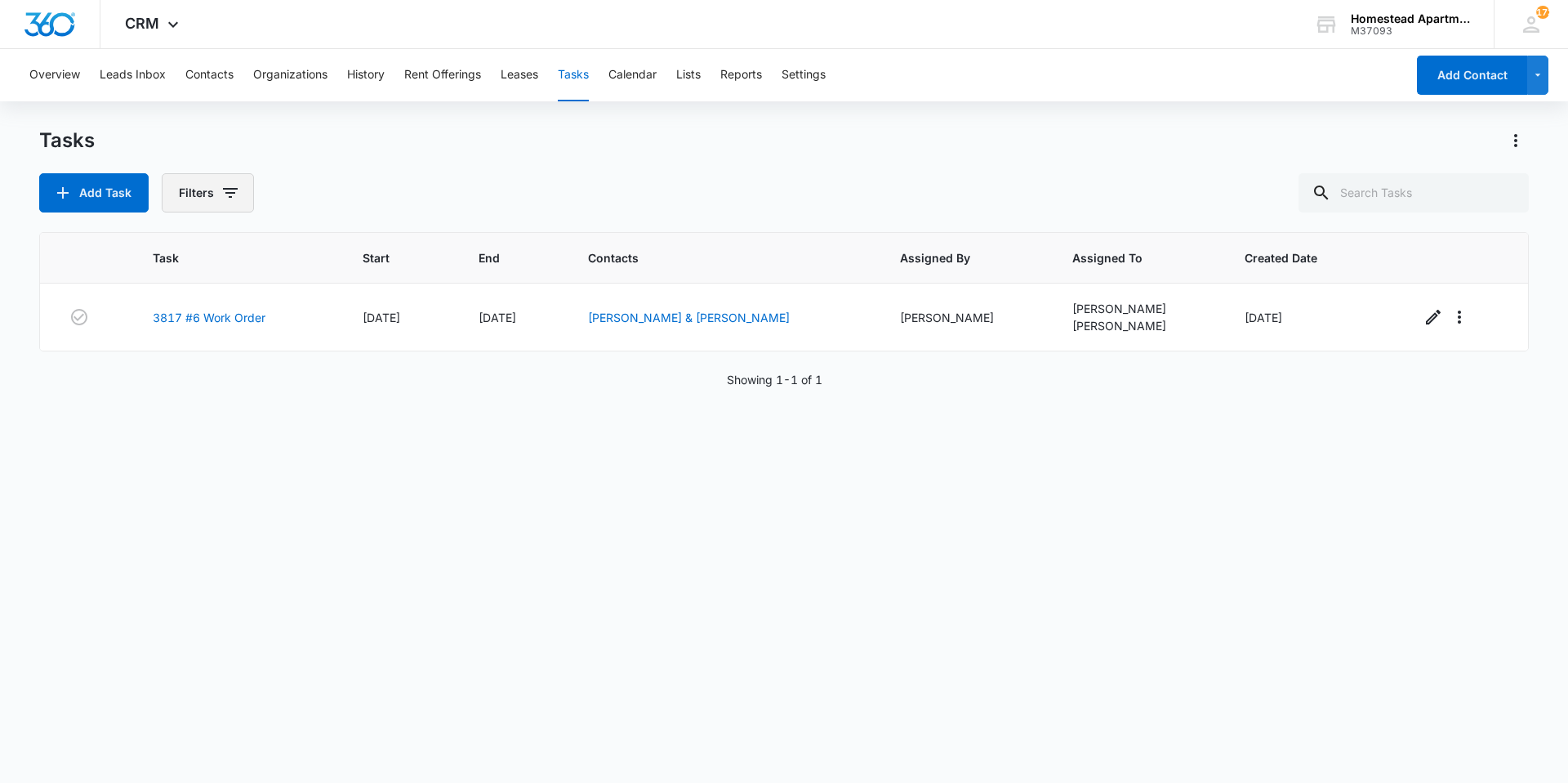
click at [195, 194] on button "Filters" at bounding box center [208, 192] width 92 height 39
click at [228, 256] on p "Assigned By" at bounding box center [215, 253] width 67 height 17
click at [356, 256] on icon "Show Assigned By filters" at bounding box center [356, 252] width 20 height 20
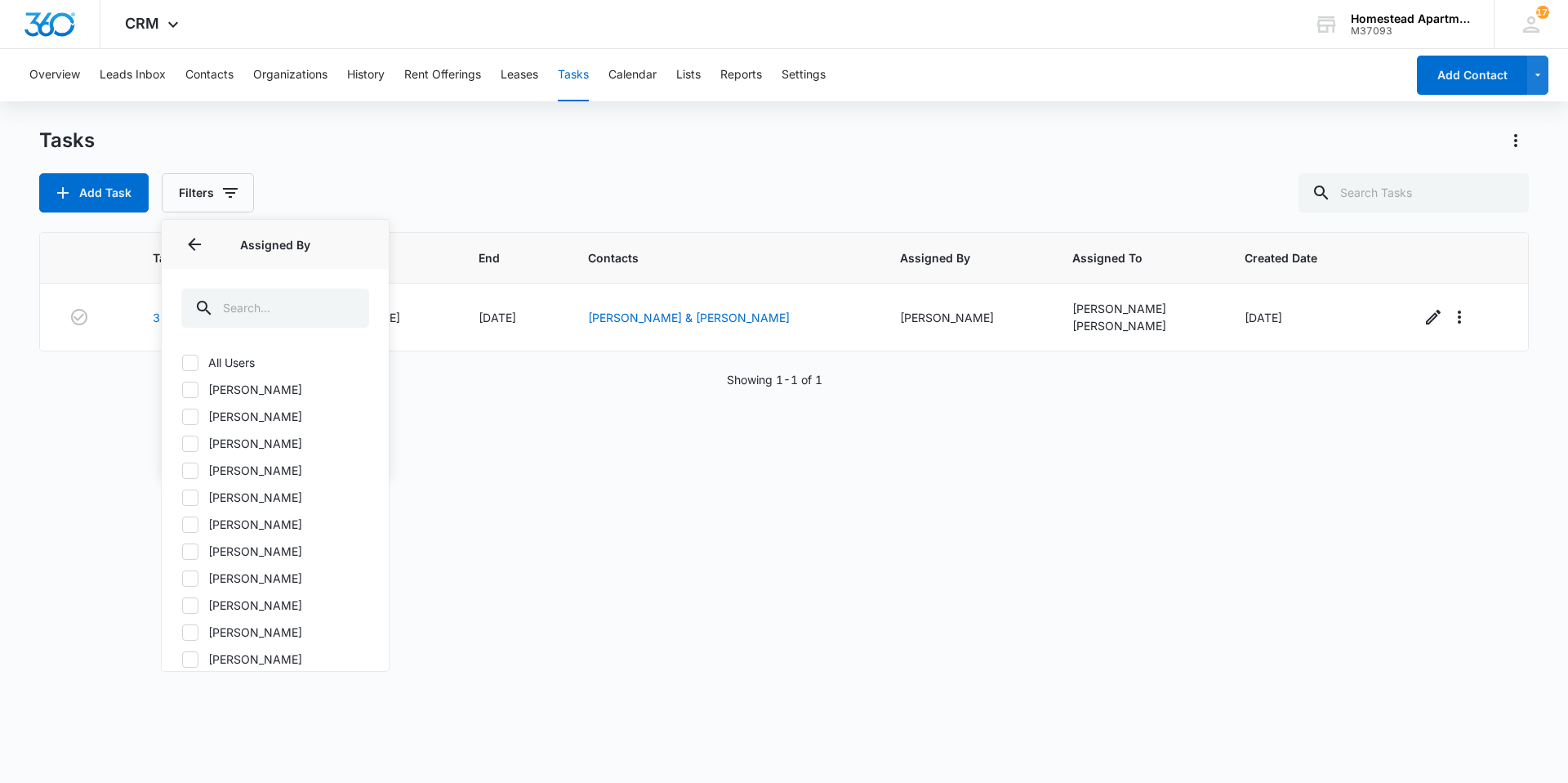
click at [272, 443] on label "[PERSON_NAME]" at bounding box center [275, 443] width 188 height 17
click at [182, 443] on input "[PERSON_NAME]" at bounding box center [181, 443] width 1 height 1
checkbox input "true"
click at [408, 166] on div "Tasks Add Task Filters (1) Assigned By 1 Assigned By (1) All Users [PERSON_NAME…" at bounding box center [784, 170] width 1490 height 85
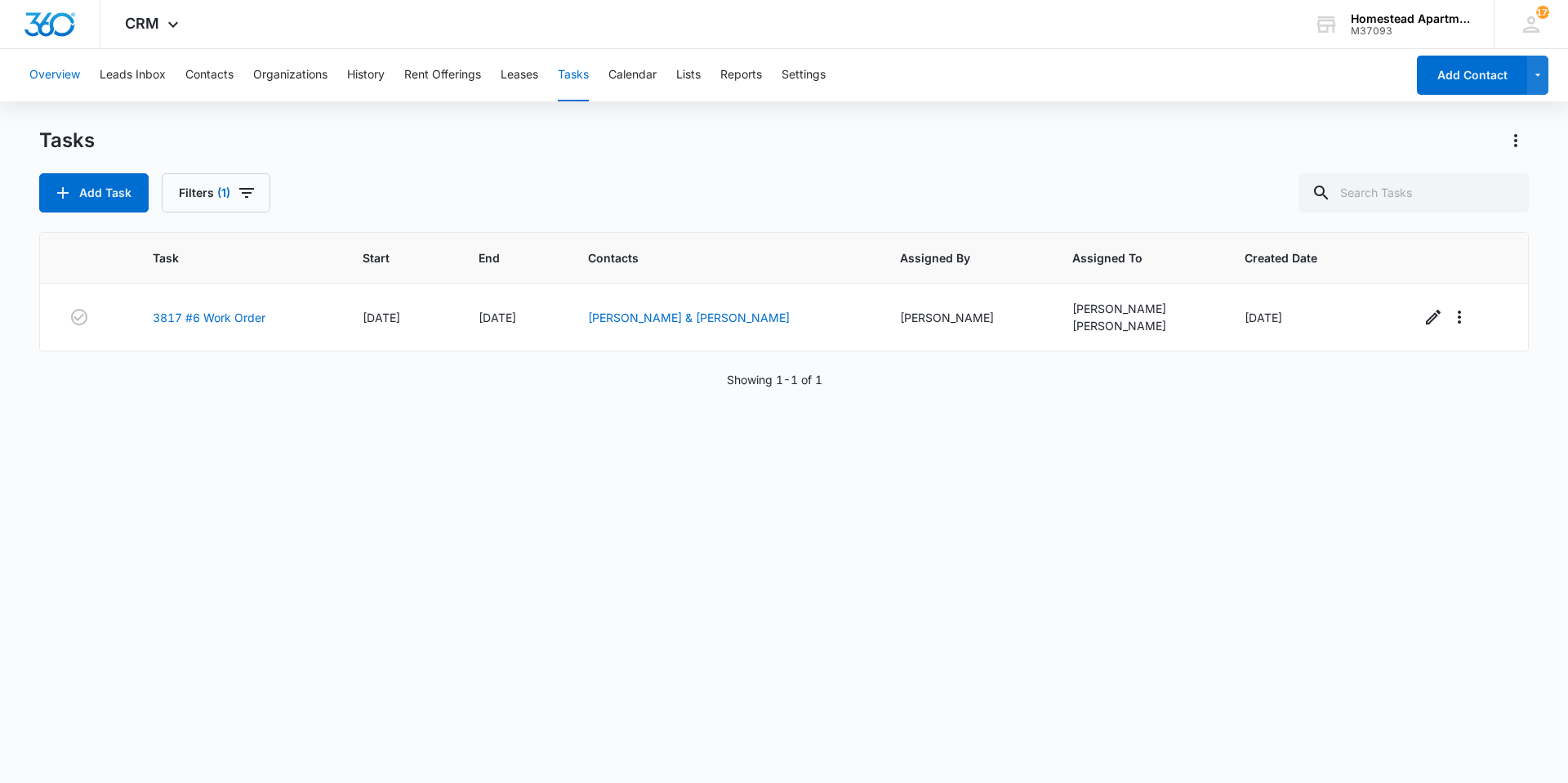
click at [60, 78] on button "Overview" at bounding box center [54, 75] width 51 height 53
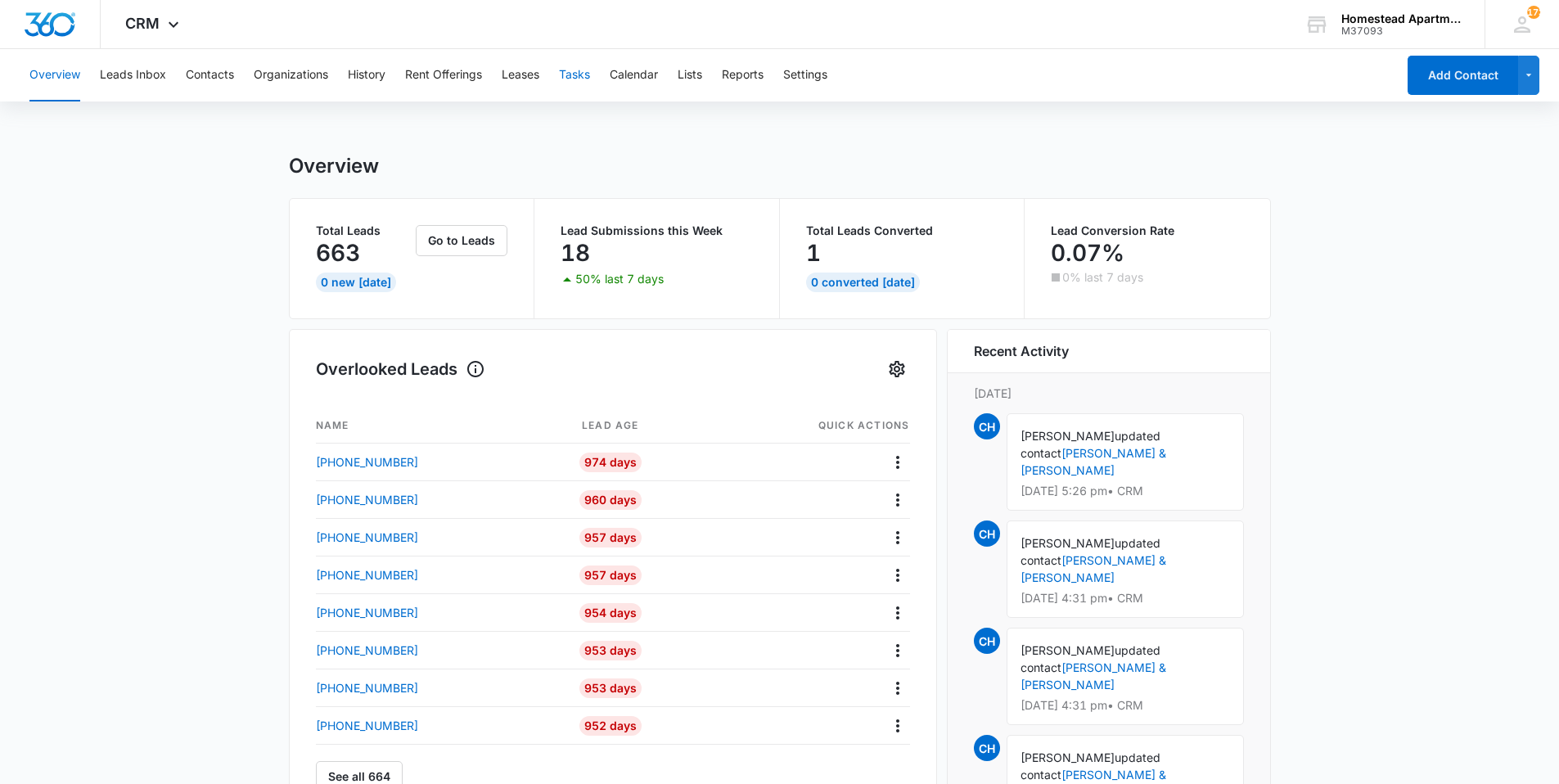
click at [570, 72] on button "Tasks" at bounding box center [574, 75] width 31 height 53
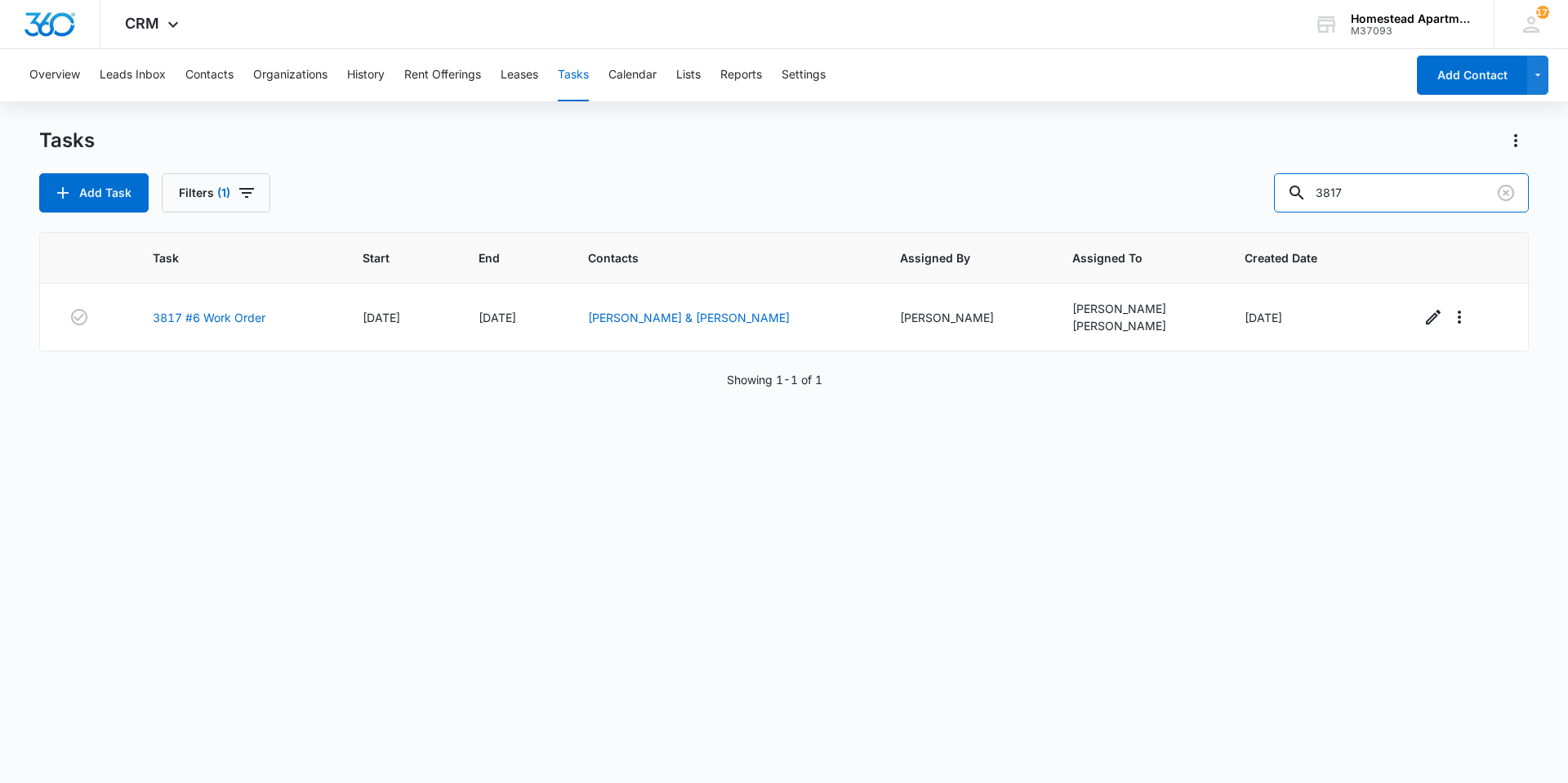
drag, startPoint x: 1374, startPoint y: 197, endPoint x: 1265, endPoint y: 201, distance: 109.1
click at [1265, 201] on div "Add Task Filters (1) 3817" at bounding box center [784, 192] width 1490 height 39
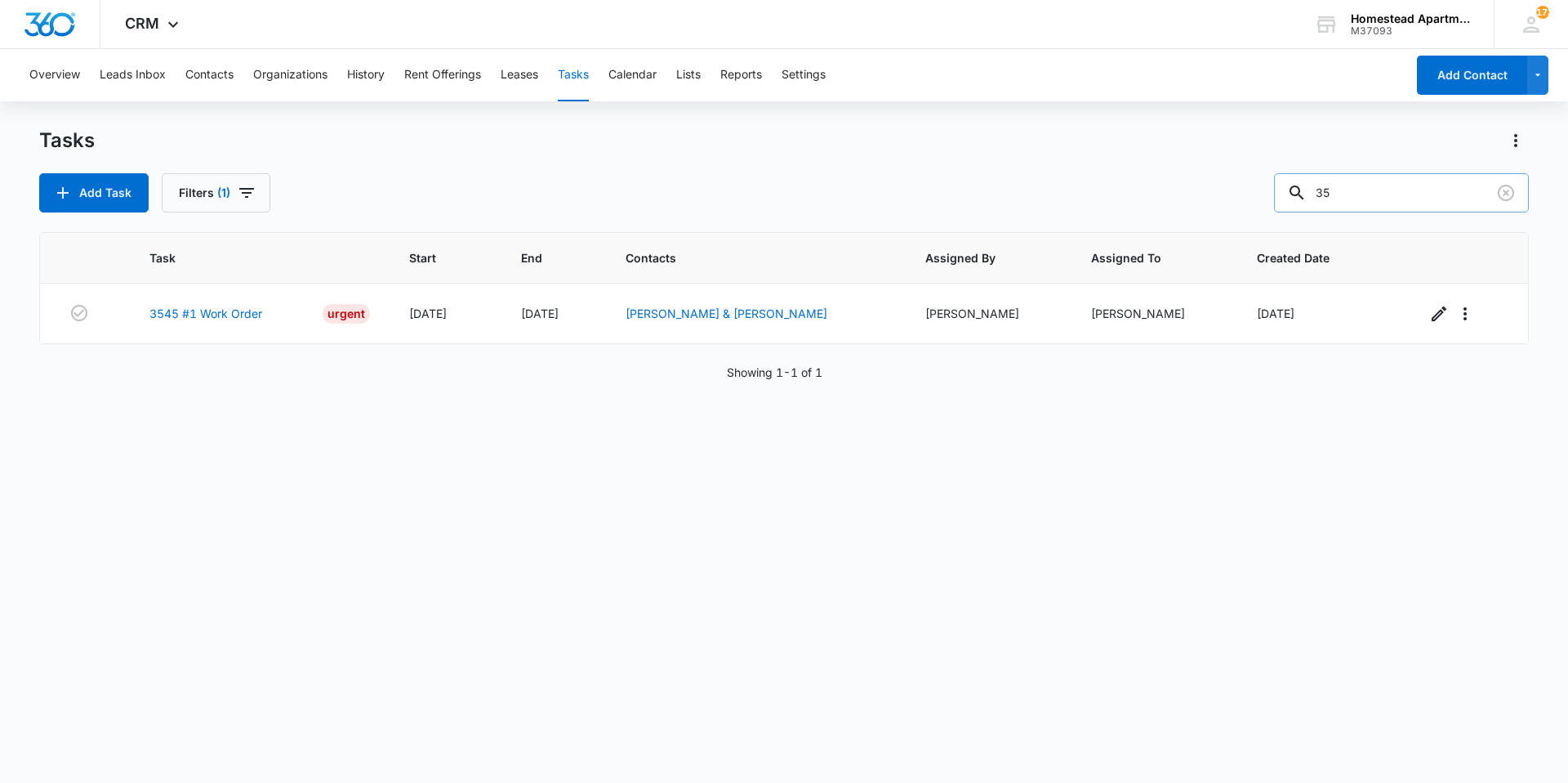
type input "3"
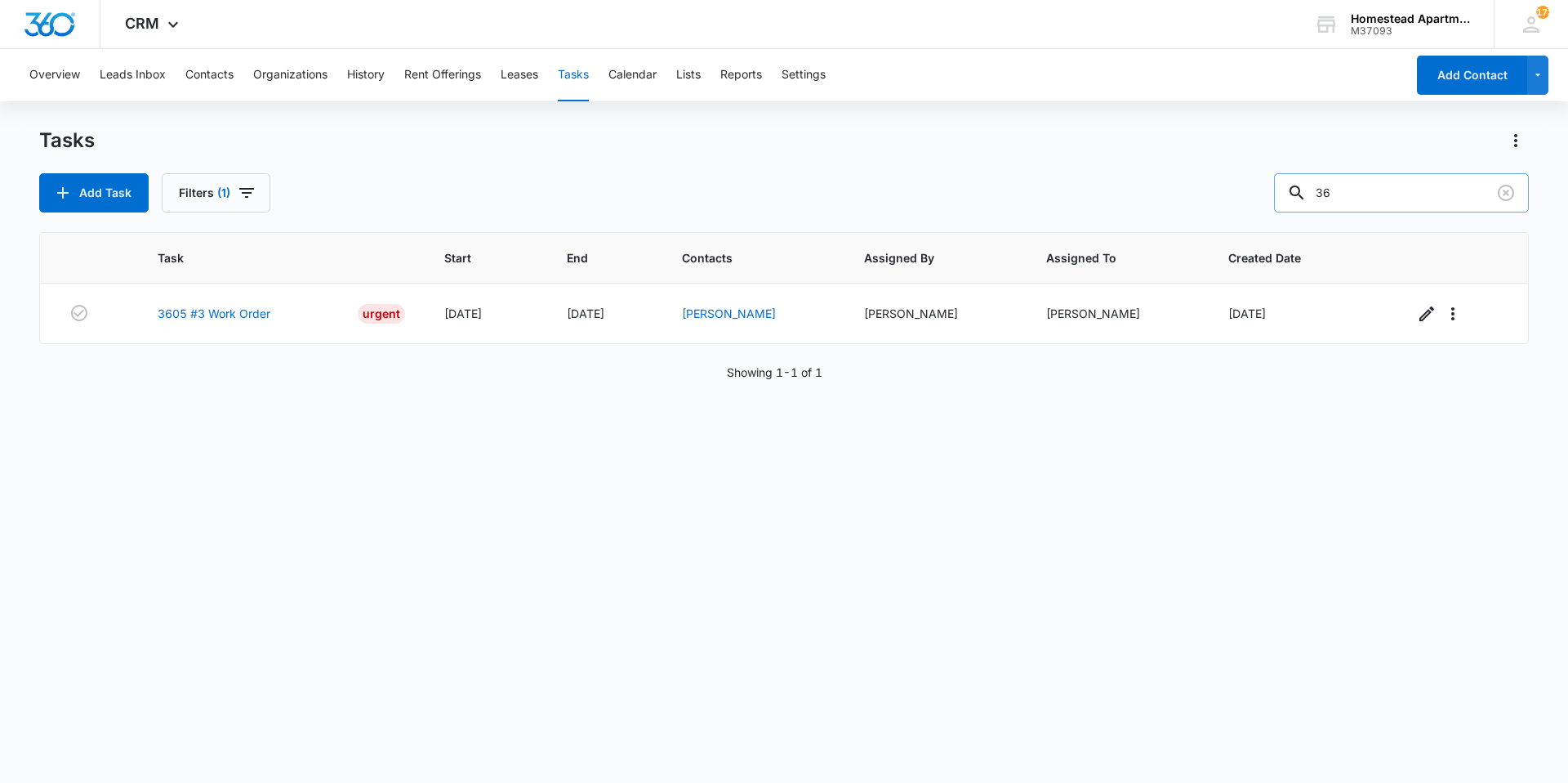
type input "3"
type input "3808"
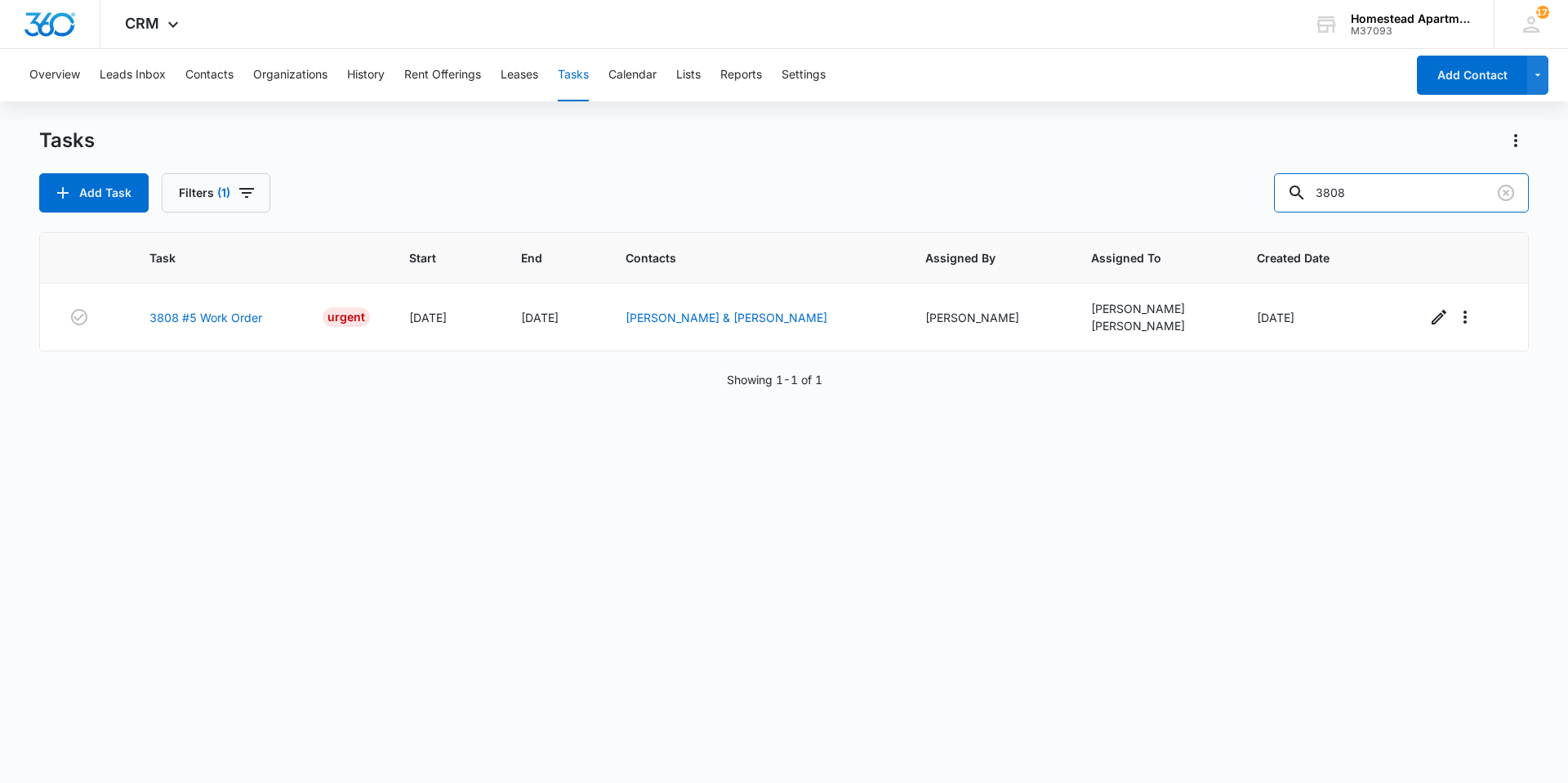
drag, startPoint x: 1409, startPoint y: 203, endPoint x: 1287, endPoint y: 211, distance: 122.3
click at [1287, 211] on div "Add Task Filters (1) 3808" at bounding box center [784, 192] width 1490 height 39
